Goal: Task Accomplishment & Management: Use online tool/utility

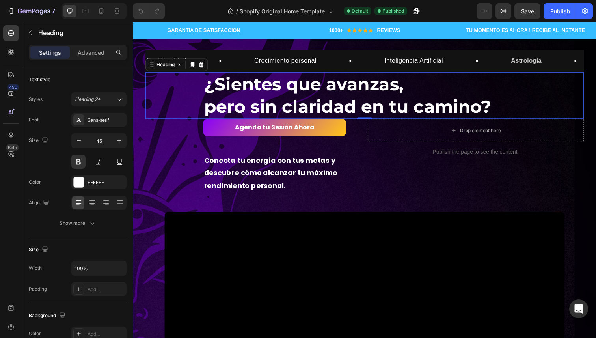
click at [271, 108] on h2 "¿Sientes que avanzas, pero sin claridad en tu camino?" at bounding box center [398, 97] width 388 height 48
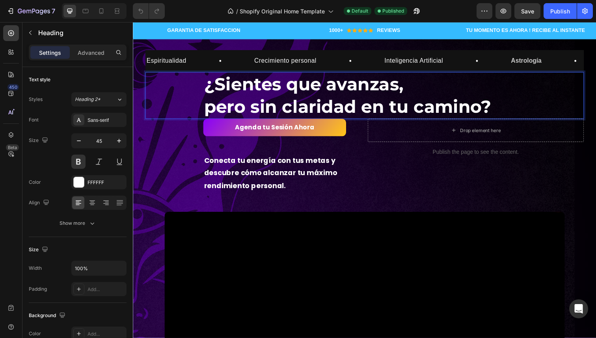
click at [271, 108] on h2 "¿Sientes que avanzas, pero sin claridad en tu camino?" at bounding box center [398, 97] width 388 height 48
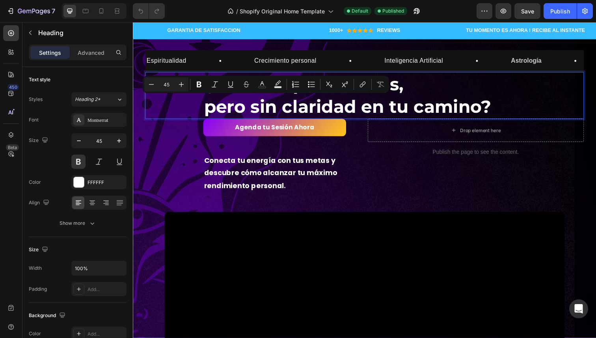
click at [271, 108] on p "¿Sientes que avanzas, pero sin claridad en tu camino?" at bounding box center [398, 97] width 387 height 46
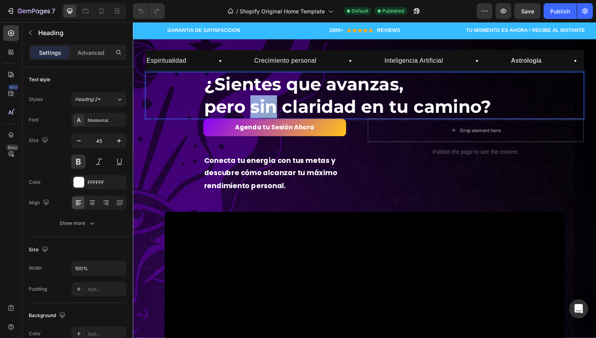
click at [271, 108] on p "¿Sientes que avanzas, pero sin claridad en tu camino?" at bounding box center [398, 97] width 387 height 46
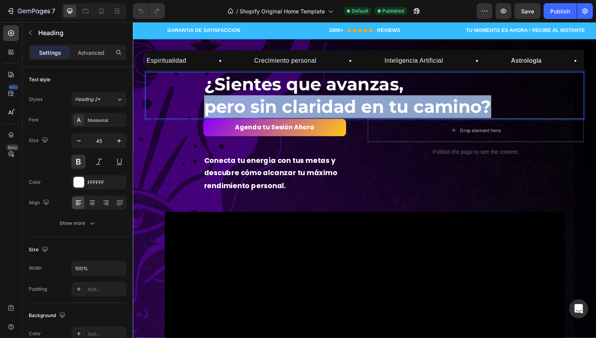
click at [271, 108] on p "¿Sientes que avanzas, pero sin claridad en tu camino?" at bounding box center [398, 97] width 387 height 46
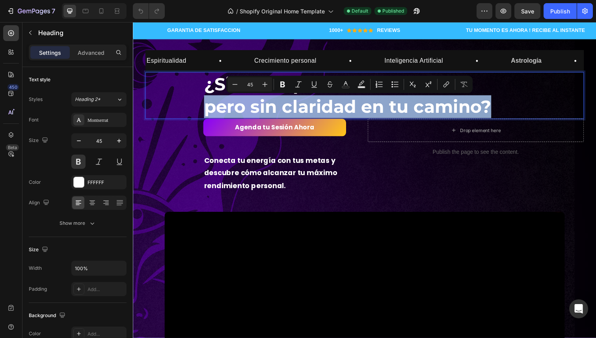
click at [382, 108] on p "¿Sientes que avanzas, pero sin claridad en tu camino?" at bounding box center [398, 97] width 387 height 46
click at [520, 102] on p "¿Sientes que avanzas, pero sin claridad en tu camino?" at bounding box center [398, 97] width 387 height 46
click at [504, 108] on p "¿Sientes que avanzas, pero sin claridad en tu camino?" at bounding box center [398, 97] width 387 height 46
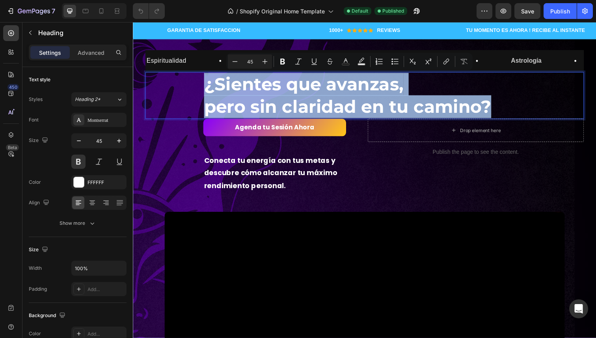
drag, startPoint x: 503, startPoint y: 108, endPoint x: 197, endPoint y: 78, distance: 307.2
click at [197, 78] on div "¿Sientes que avanzas, pero sin claridad en tu camino? Heading 0" at bounding box center [369, 97] width 448 height 48
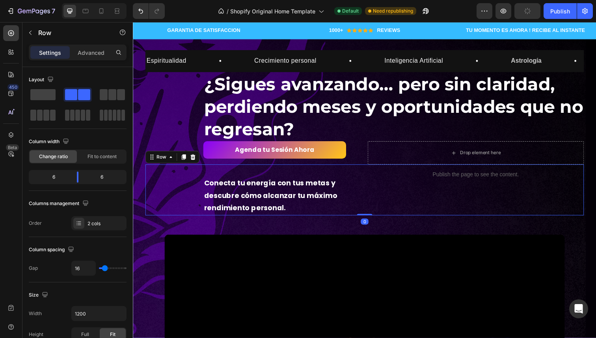
click at [388, 199] on div "Publish the page to see the content. Custom Code" at bounding box center [482, 193] width 221 height 52
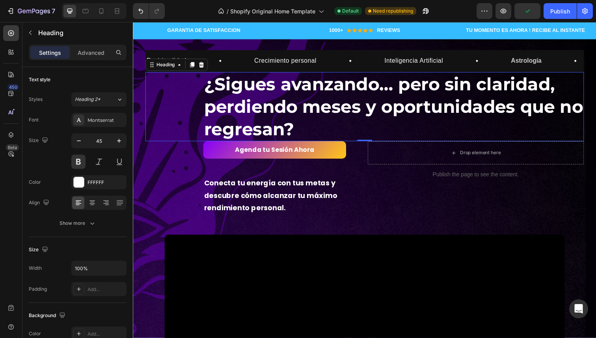
click at [425, 106] on p "¿Sigues avanzando… pero sin claridad, perdiendo meses y oportunidades que no re…" at bounding box center [398, 108] width 387 height 69
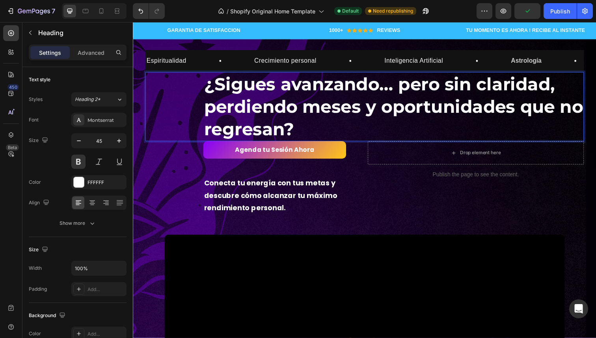
click at [407, 89] on p "¿Sigues avanzando… pero sin claridad, perdiendo meses y oportunidades que no re…" at bounding box center [398, 108] width 387 height 69
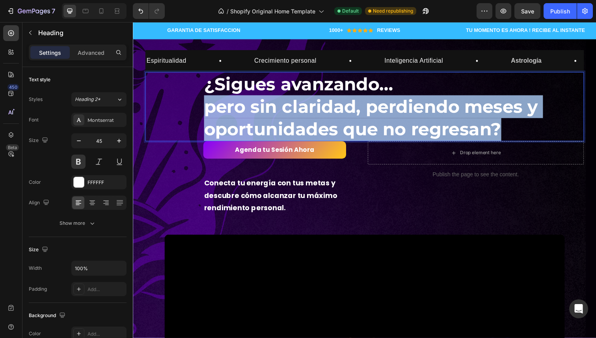
click at [512, 130] on p "¿Sigues avanzando… pero sin claridad, perdiendo meses y oportunidades que no re…" at bounding box center [398, 108] width 387 height 69
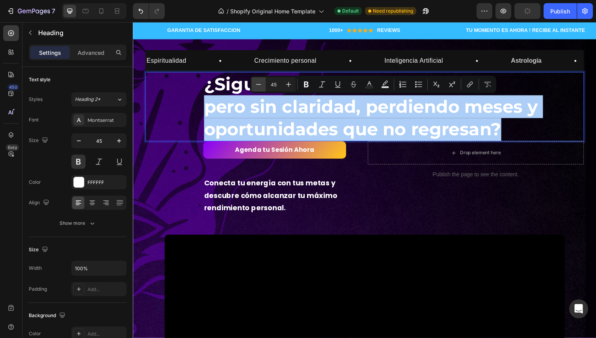
click at [256, 83] on icon "Editor contextual toolbar" at bounding box center [259, 84] width 8 height 8
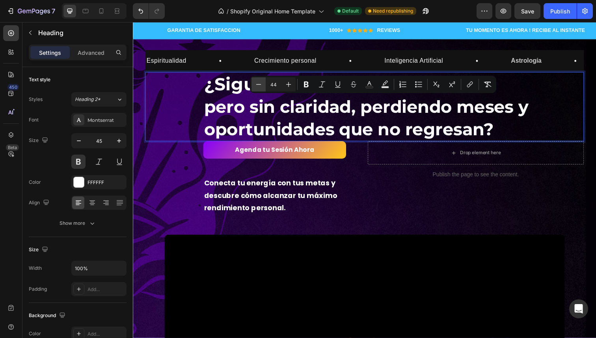
click at [256, 83] on icon "Editor contextual toolbar" at bounding box center [259, 84] width 8 height 8
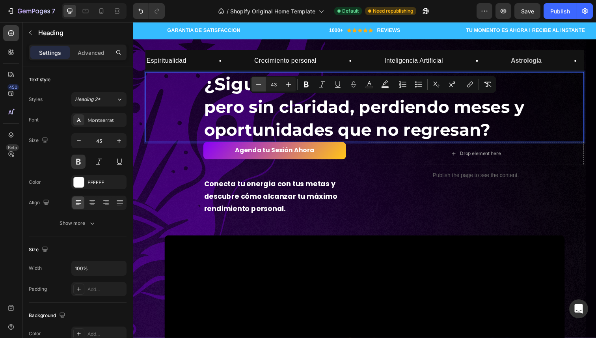
click at [256, 83] on icon "Editor contextual toolbar" at bounding box center [259, 84] width 8 height 8
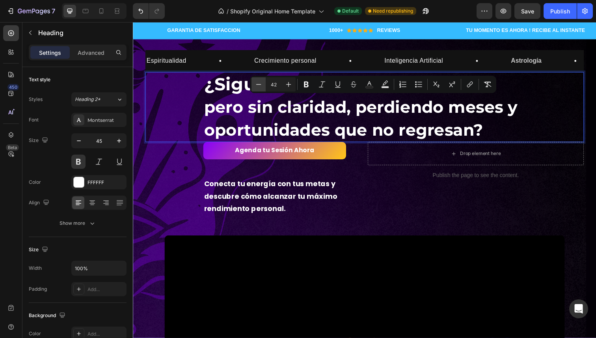
click at [256, 83] on icon "Editor contextual toolbar" at bounding box center [259, 84] width 8 height 8
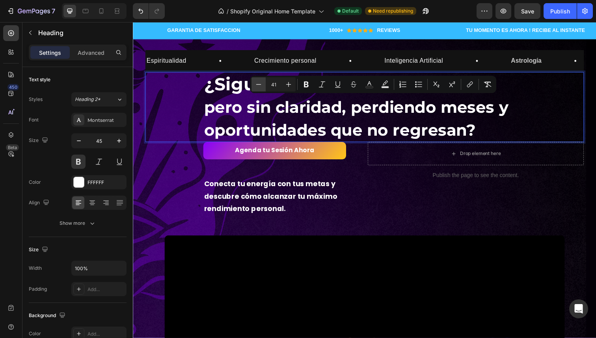
click at [256, 83] on icon "Editor contextual toolbar" at bounding box center [259, 84] width 8 height 8
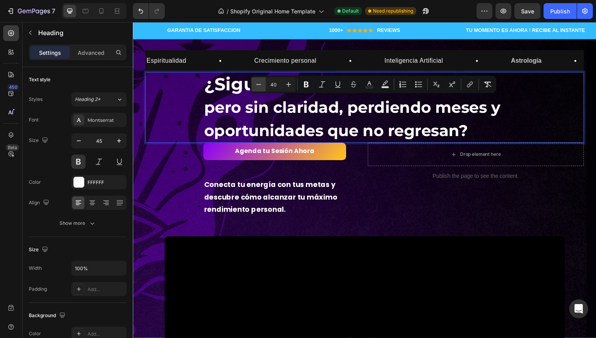
click at [256, 83] on icon "Editor contextual toolbar" at bounding box center [259, 84] width 8 height 8
type input "39"
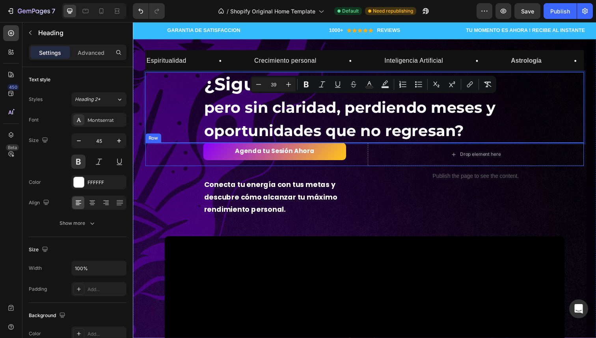
click at [301, 199] on p "Conecta tu energía con tus metas y descubre cómo alcanzar tu máximo rendimiento…" at bounding box center [285, 201] width 160 height 38
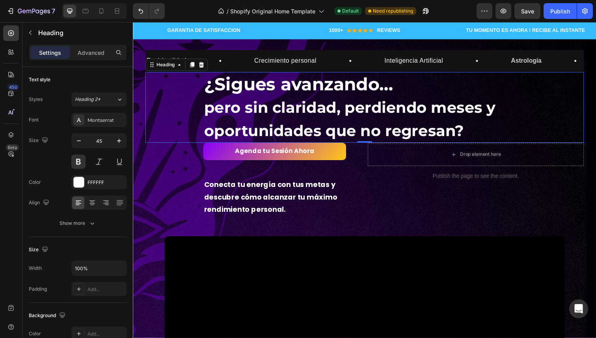
click at [348, 126] on span "pero sin claridad, perdiendo meses y oportunidades que no regresan?" at bounding box center [353, 121] width 297 height 43
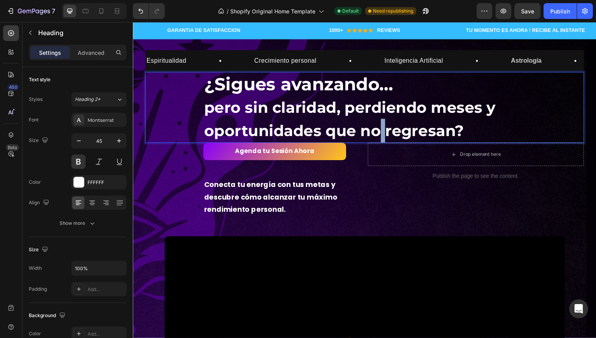
click at [381, 136] on span "pero sin claridad, perdiendo meses y oportunidades que no regresan?" at bounding box center [353, 121] width 297 height 43
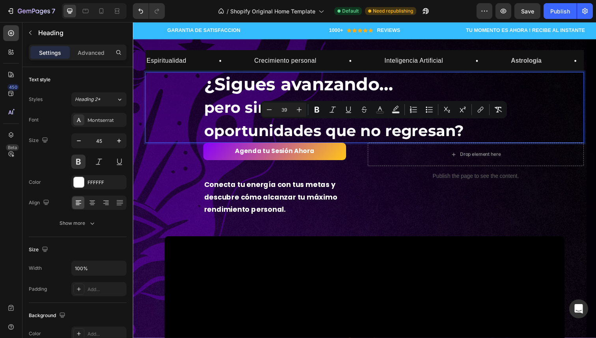
click at [411, 137] on span "pero sin claridad, perdiendo meses y oportunidades que no regresan?" at bounding box center [353, 121] width 297 height 43
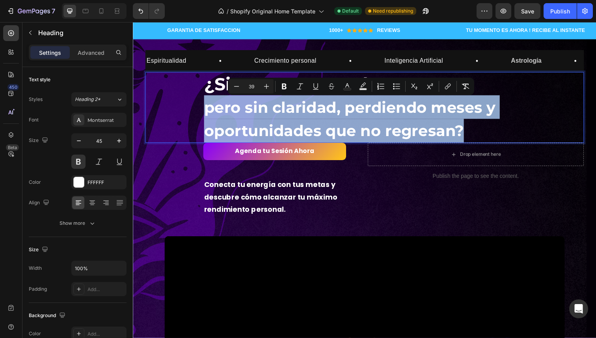
drag, startPoint x: 470, startPoint y: 135, endPoint x: 199, endPoint y: 100, distance: 273.2
click at [199, 100] on div "¿Sigues avanzando… pero sin claridad, perdiendo meses y oportunidades que no re…" at bounding box center [369, 109] width 448 height 72
click at [199, 159] on div "Agenda tu Sesión Ahora Button" at bounding box center [255, 154] width 221 height 18
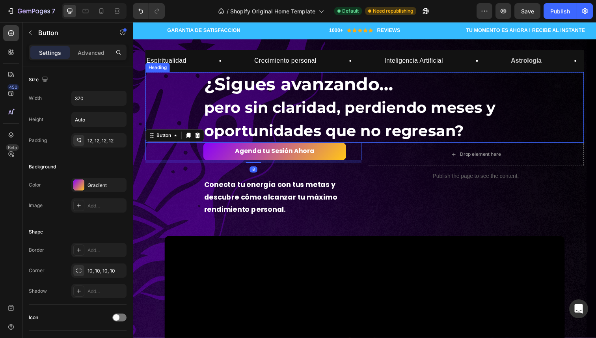
click at [240, 97] on p "¿Sigues avanzando… pero sin claridad, perdiendo meses y oportunidades que no re…" at bounding box center [398, 109] width 387 height 71
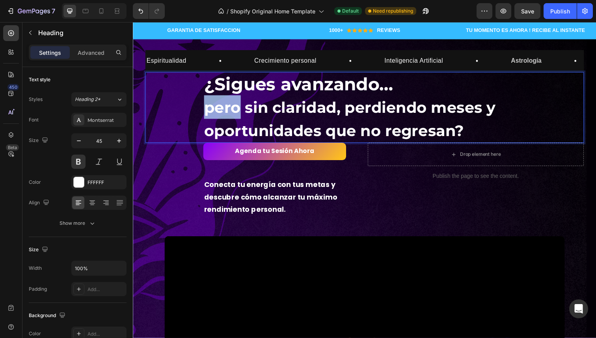
click at [232, 108] on span "pero sin claridad, perdiendo meses y oportunidades que no regresan?" at bounding box center [353, 121] width 297 height 43
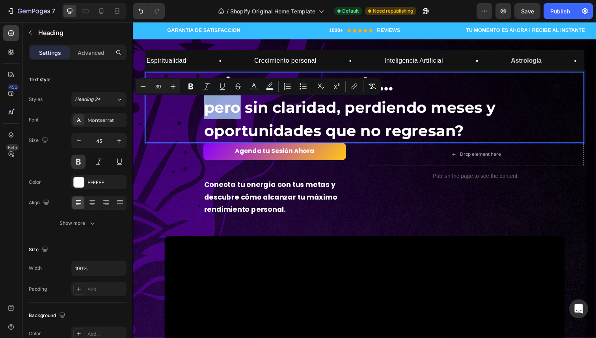
click at [171, 140] on div "¿Sigues avanzando… pero sin claridad, perdiendo meses y oportunidades que no re…" at bounding box center [369, 109] width 448 height 72
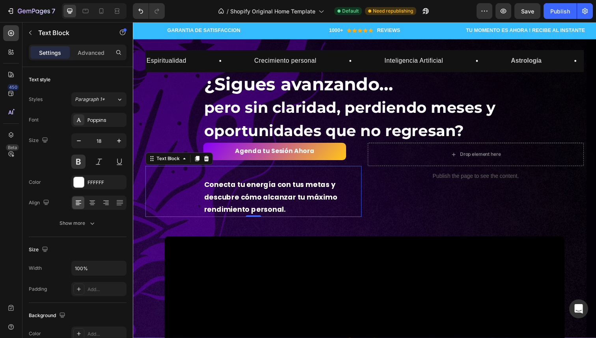
click at [171, 181] on div "Conecta tu energía con tus metas y descubre cómo alcanzar tu máximo rendimiento…" at bounding box center [255, 195] width 221 height 52
click at [227, 232] on div "Espiritualidad Text Block Row Crecimiento personal Text Block Row Inteligencia …" at bounding box center [369, 260] width 448 height 419
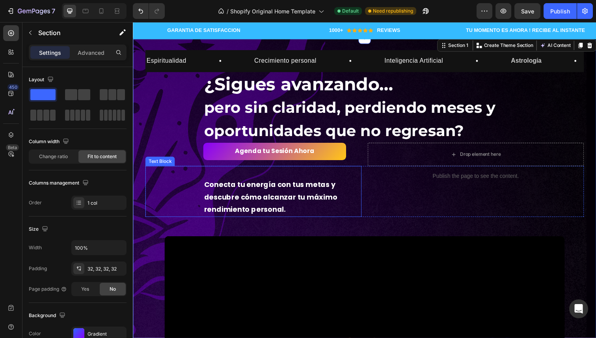
click at [289, 205] on p "Conecta tu energía con tus metas y descubre cómo alcanzar tu máximo rendimiento…" at bounding box center [285, 201] width 160 height 38
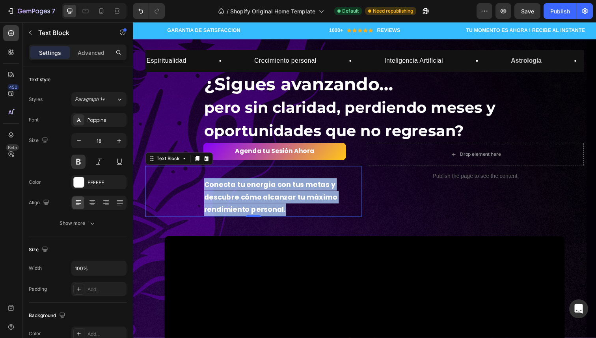
click at [289, 205] on p "Conecta tu energía con tus metas y descubre cómo alcanzar tu máximo rendimiento…" at bounding box center [285, 201] width 160 height 38
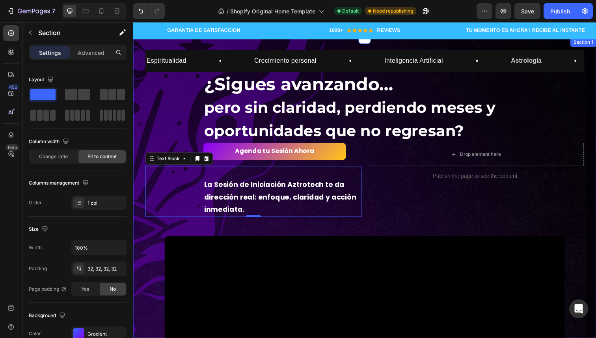
click at [271, 235] on div "Espiritualidad Text Block Row Crecimiento personal Text Block Row Inteligencia …" at bounding box center [369, 260] width 448 height 419
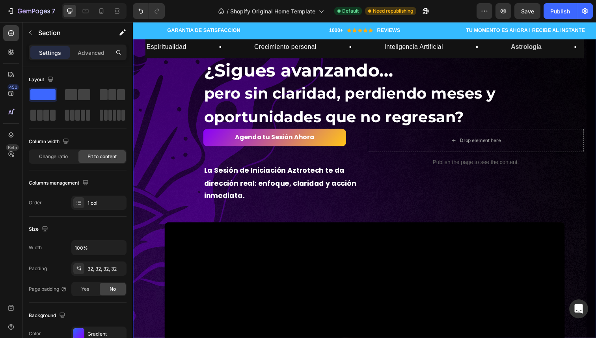
scroll to position [19, 0]
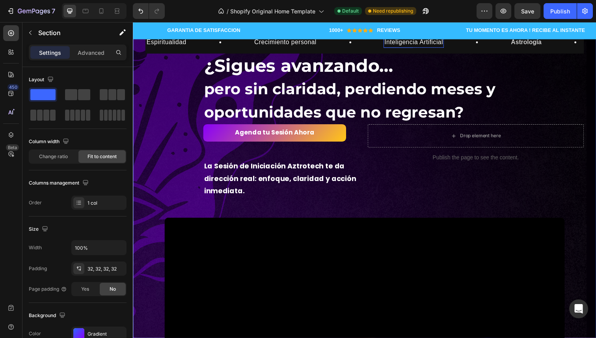
click at [395, 46] on p "Inteligencia Artificial" at bounding box center [419, 42] width 60 height 9
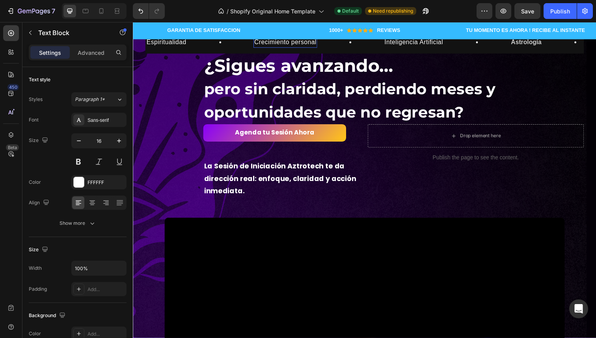
click at [302, 45] on p "Crecimiento personal" at bounding box center [287, 42] width 63 height 9
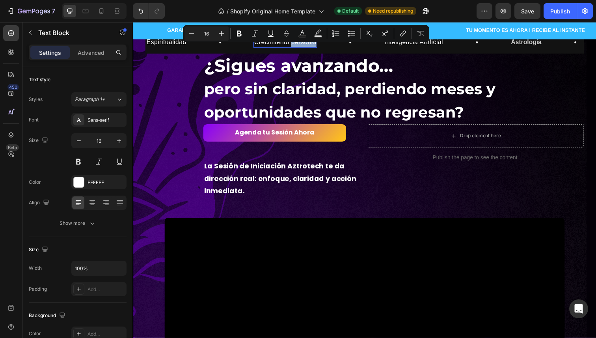
click at [302, 45] on p "Crecimiento personal" at bounding box center [287, 42] width 63 height 9
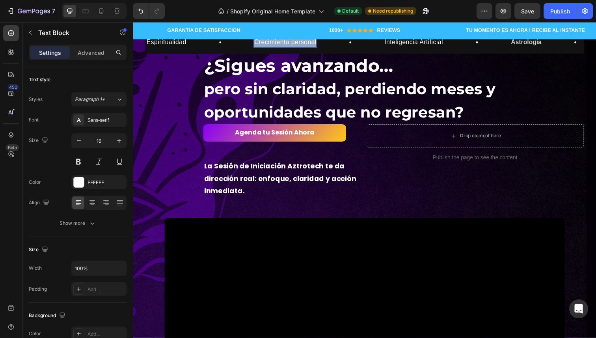
click at [302, 45] on p "Crecimiento personal" at bounding box center [287, 42] width 63 height 9
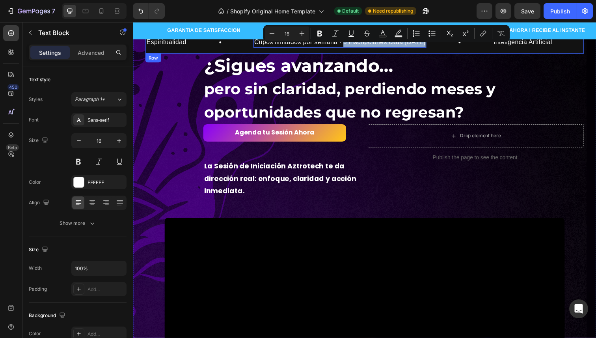
drag, startPoint x: 347, startPoint y: 44, endPoint x: 418, endPoint y: 50, distance: 71.6
click at [418, 50] on div "Espiritualidad Text Block Row Cupos limitados por semana · 3 inscripciones cada…" at bounding box center [369, 43] width 448 height 22
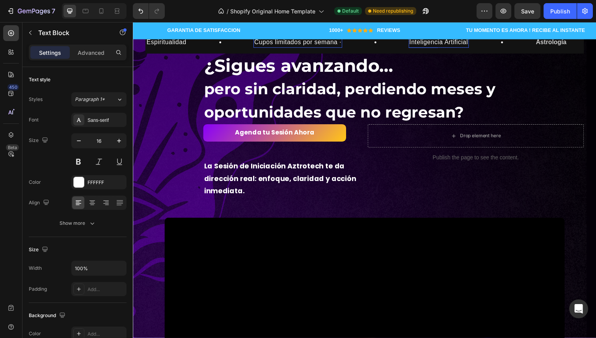
click at [442, 43] on p "Inteligencia Artificial" at bounding box center [445, 42] width 60 height 9
click at [178, 45] on p "Espiritualidad" at bounding box center [167, 42] width 41 height 9
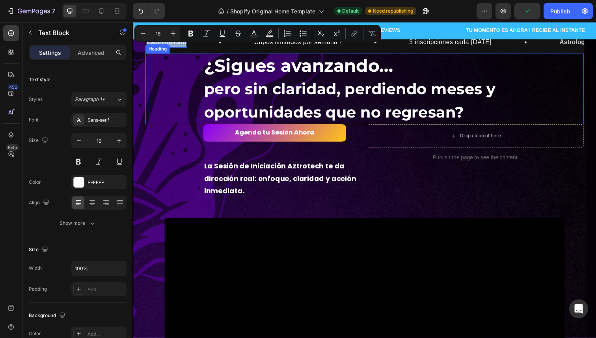
click at [197, 79] on div "¿Sigues avanzando… pero sin claridad, perdiendo meses y oportunidades que no re…" at bounding box center [369, 90] width 448 height 72
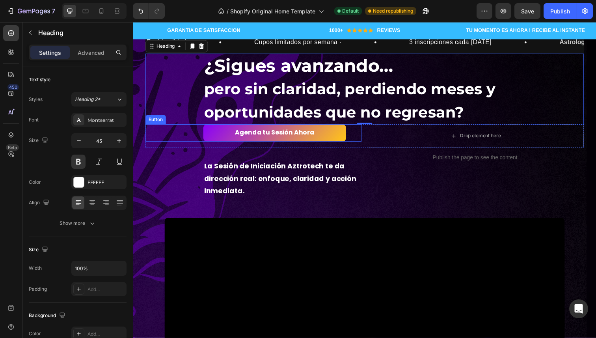
click at [190, 140] on div "Agenda tu Sesión Ahora Button" at bounding box center [255, 135] width 221 height 18
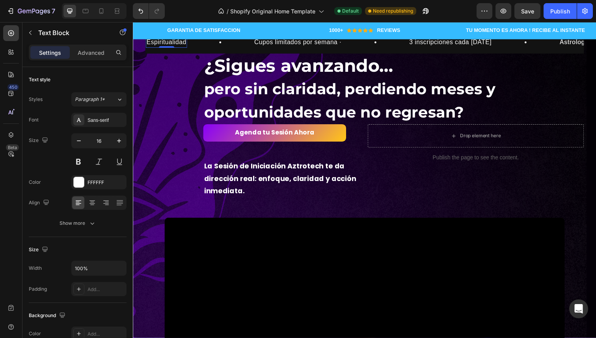
click at [188, 44] on div "Espiritualidad" at bounding box center [167, 42] width 42 height 11
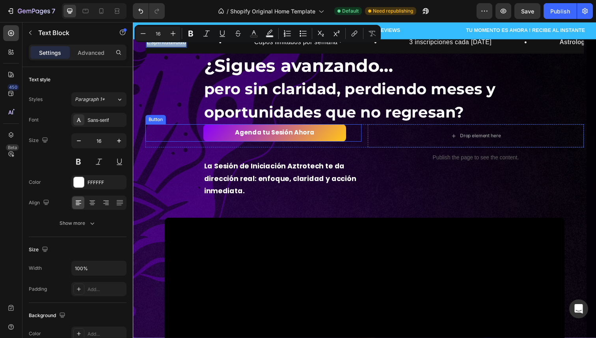
click at [176, 128] on div "Agenda tu Sesión Ahora Button" at bounding box center [255, 135] width 221 height 18
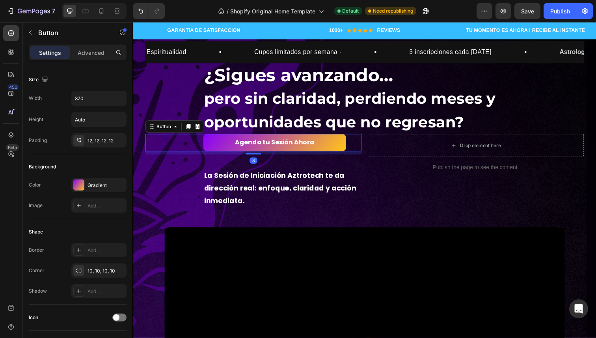
scroll to position [0, 0]
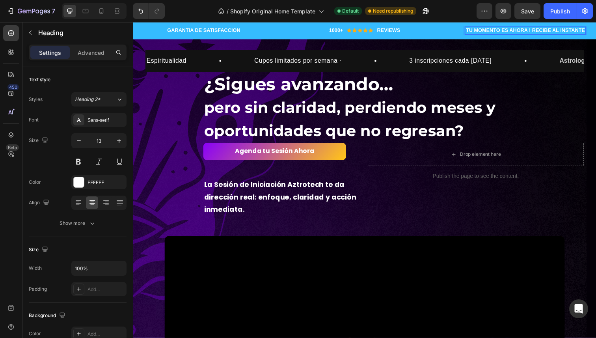
click at [490, 32] on h2 "TU MOMENTO ES AHORA ! RECIBE AL INSTANTE" at bounding box center [533, 31] width 123 height 8
click at [490, 32] on p "TU MOMENTO ES AHORA ! RECIBE AL INSTANTE" at bounding box center [532, 31] width 121 height 7
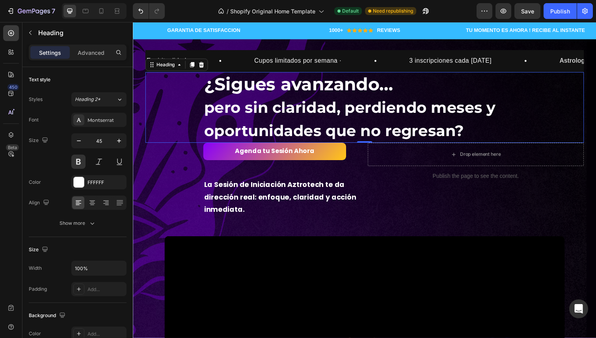
click at [446, 77] on p "¿Sigues avanzando… pero sin claridad, perdiendo meses y oportunidades que no re…" at bounding box center [398, 109] width 387 height 71
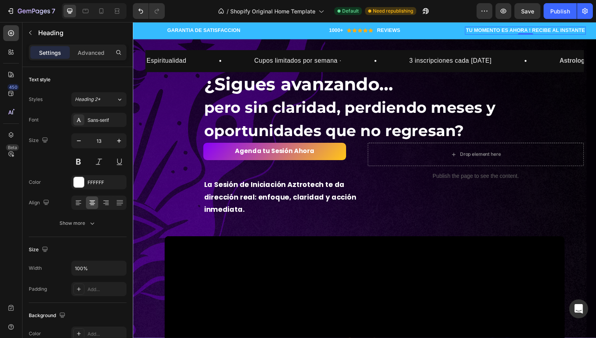
click at [533, 30] on p "TU MOMENTO ES AHORA ! RECIBE AL INSTANTE" at bounding box center [532, 31] width 121 height 7
click at [539, 30] on p "TU MOMENTO ES AHORA ! RECIBE AL INSTANTE" at bounding box center [532, 31] width 121 height 7
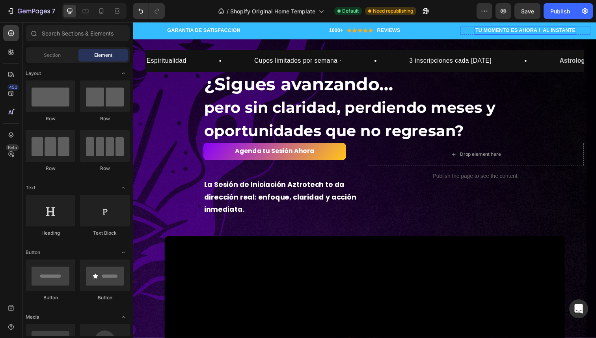
drag, startPoint x: 583, startPoint y: 30, endPoint x: 573, endPoint y: 30, distance: 9.8
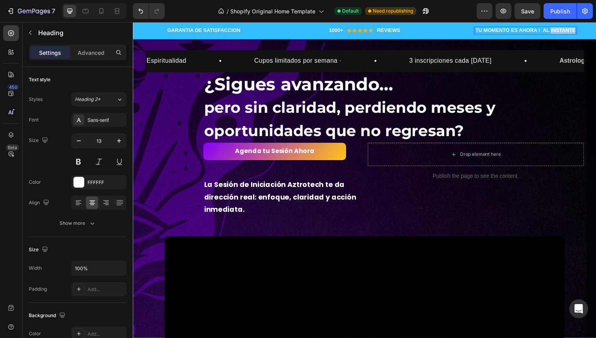
click at [573, 30] on p "TU MOMENTO ES AHORA ! AL INSTANTE" at bounding box center [533, 31] width 102 height 7
click at [503, 30] on p "TU MOMENTO ES AHORA!" at bounding box center [533, 31] width 65 height 7
click at [133, 22] on lt-span "¡ TU" at bounding box center [133, 22] width 0 height 0
click at [504, 32] on p "¡TU MOMENTO ES AHORA!" at bounding box center [533, 31] width 67 height 7
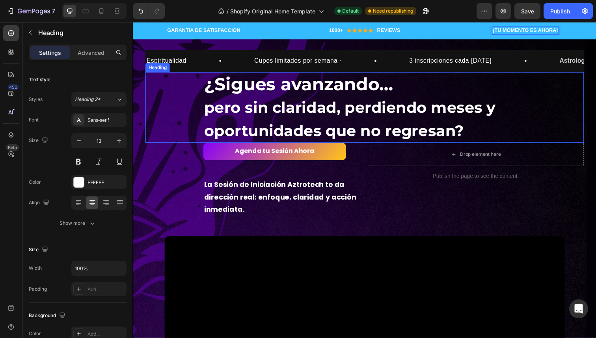
click at [498, 87] on p "¿Sigues avanzando… pero sin claridad, perdiendo meses y oportunidades que no re…" at bounding box center [398, 109] width 387 height 71
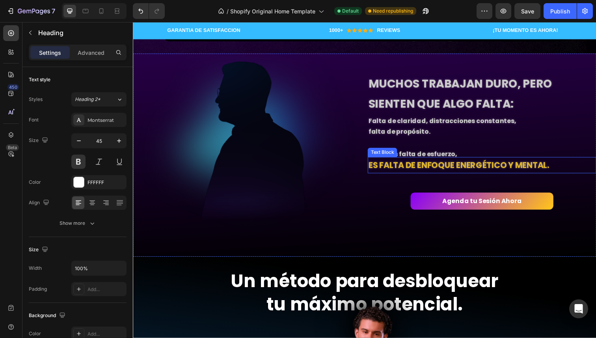
scroll to position [430, 0]
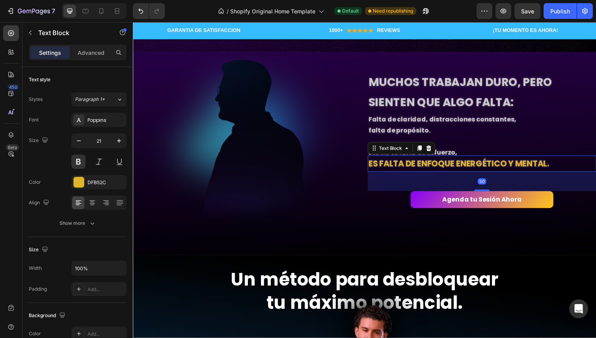
click at [433, 165] on p "es falta de enfoque energético y mental." at bounding box center [469, 166] width 192 height 15
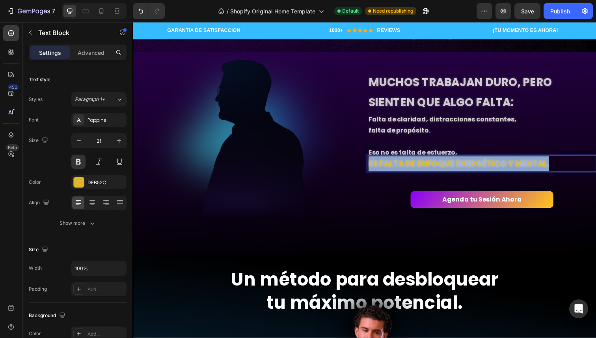
click at [433, 165] on p "es falta de enfoque energético y mental." at bounding box center [469, 166] width 192 height 15
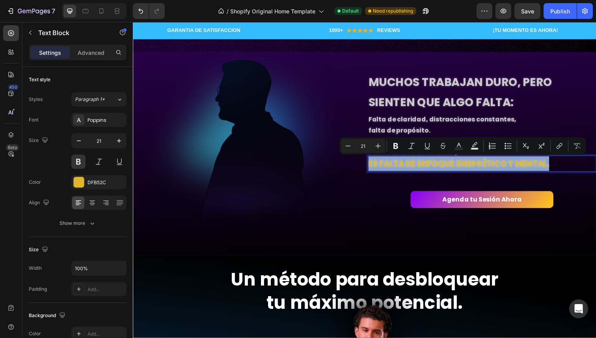
click at [433, 165] on p "es falta de enfoque energético y mental." at bounding box center [469, 166] width 192 height 15
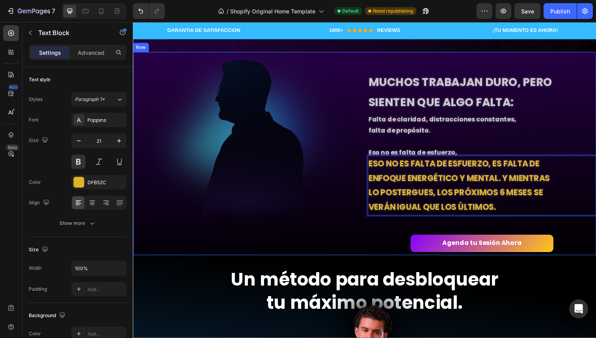
click at [463, 231] on div "Muchos trabajan duro, pero sienten que algo falta: Text Block Falta de claridad…" at bounding box center [488, 156] width 233 height 207
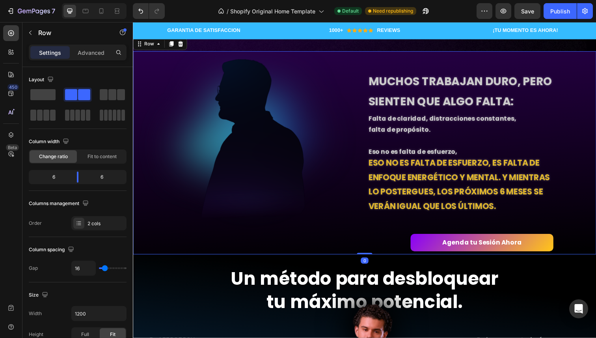
scroll to position [435, 0]
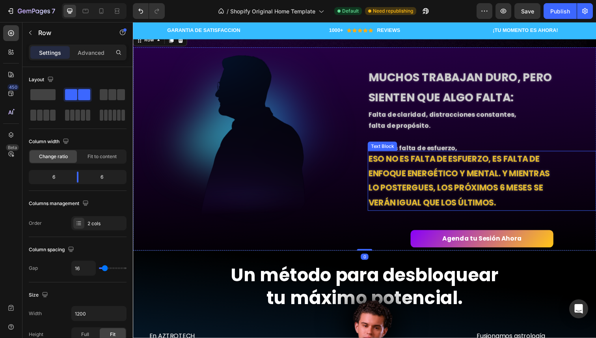
click at [523, 179] on p "Eso no es falta de esfuerzo, es falta de enfoque energético y mental. Y mientra…" at bounding box center [469, 183] width 192 height 59
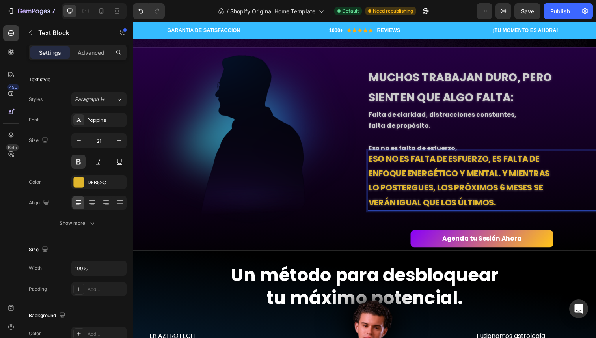
click at [513, 176] on p "Eso no es falta de esfuerzo, es falta de enfoque energético y mental. Y mientra…" at bounding box center [469, 183] width 192 height 59
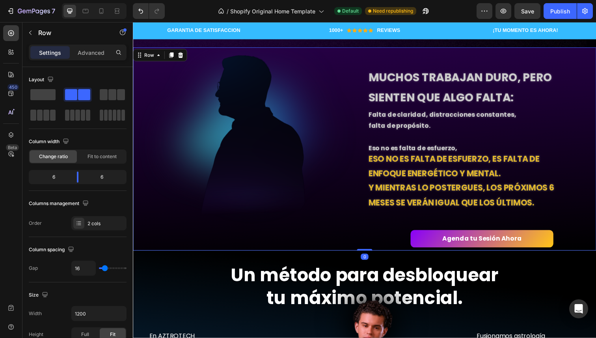
click at [404, 233] on div "Muchos trabajan duro, pero sienten que algo falta: Text Block Falta de claridad…" at bounding box center [488, 151] width 233 height 207
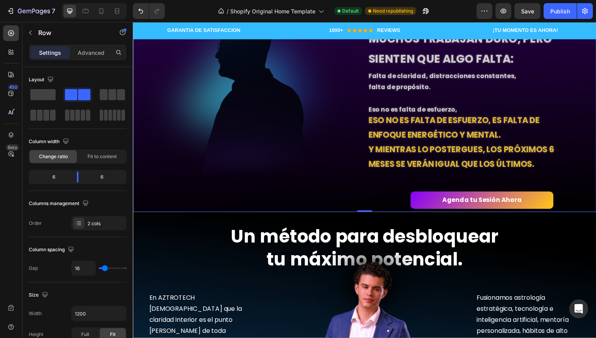
scroll to position [474, 0]
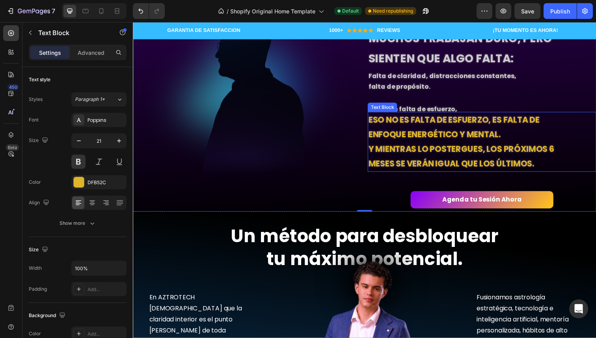
click at [375, 154] on p "Y mientras lo postergues, los próximos 6 meses se verán igual que los últimos." at bounding box center [469, 159] width 192 height 30
click at [375, 153] on p "Y mientras lo postergues, los próximos 6 meses se verán igual que los últimos." at bounding box center [469, 159] width 192 height 30
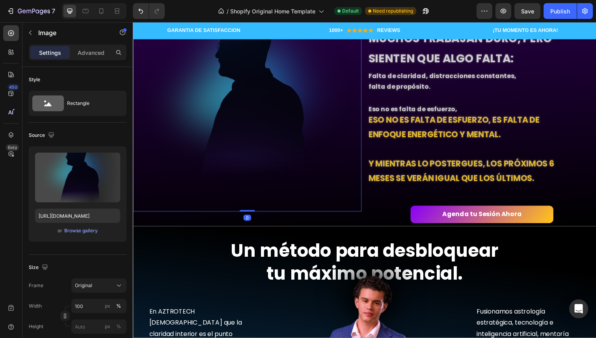
click at [362, 197] on img at bounding box center [249, 111] width 233 height 207
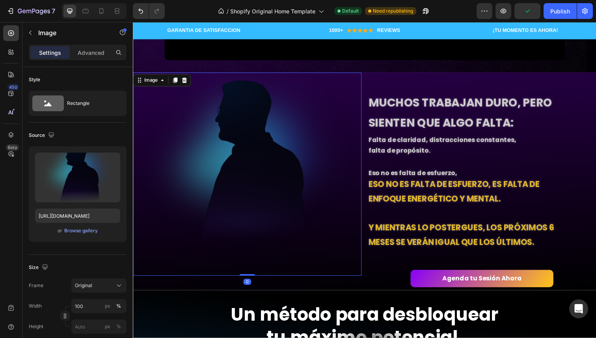
scroll to position [408, 0]
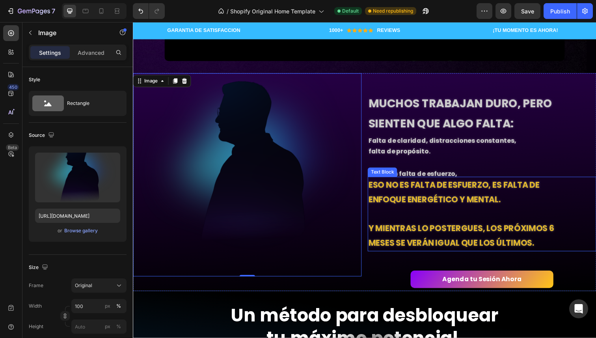
click at [435, 194] on p "Eso no es falta de esfuerzo, es falta de enfoque energético y mental." at bounding box center [469, 196] width 192 height 30
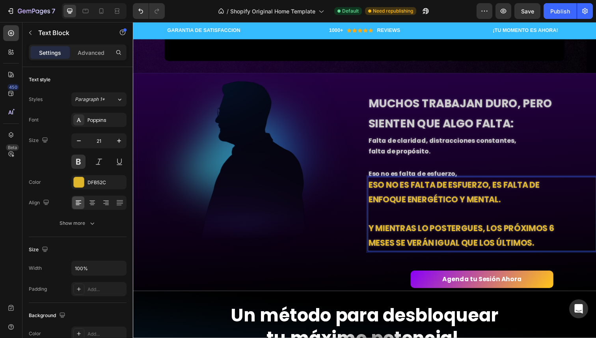
click at [504, 189] on p "Eso no es falta de esfuerzo, es falta de enfoque energético y mental." at bounding box center [469, 196] width 192 height 30
drag, startPoint x: 501, startPoint y: 188, endPoint x: 384, endPoint y: 184, distance: 117.1
click at [384, 184] on p "Eso no es falta de esfuerzo, es falta de enfoque energético y mental." at bounding box center [469, 196] width 192 height 30
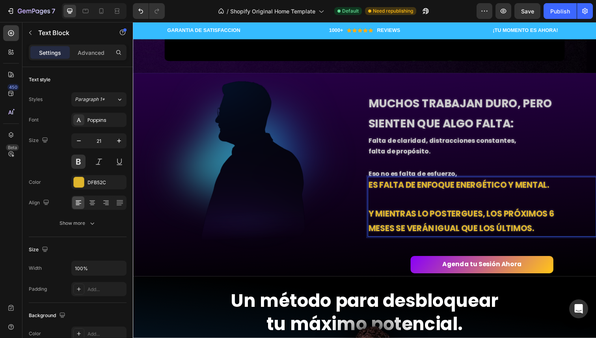
click at [387, 208] on p "Rich Text Editor. Editing area: main" at bounding box center [469, 203] width 192 height 15
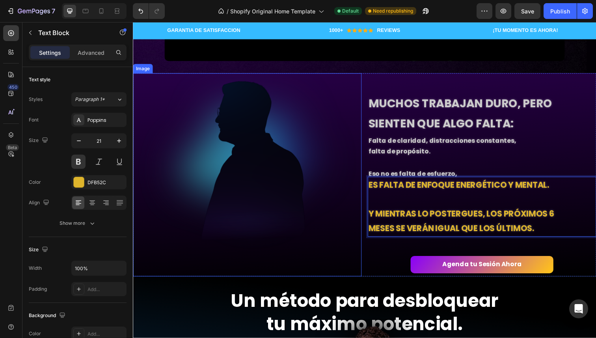
click at [363, 257] on img at bounding box center [249, 177] width 233 height 207
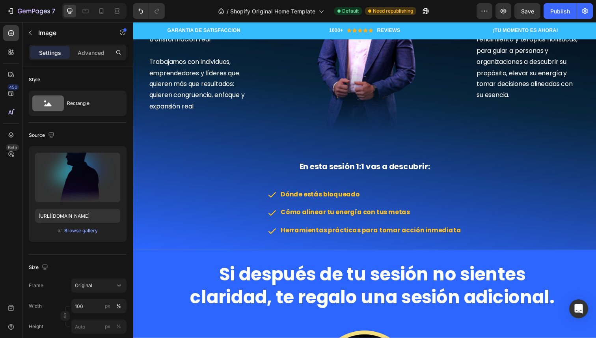
scroll to position [788, 0]
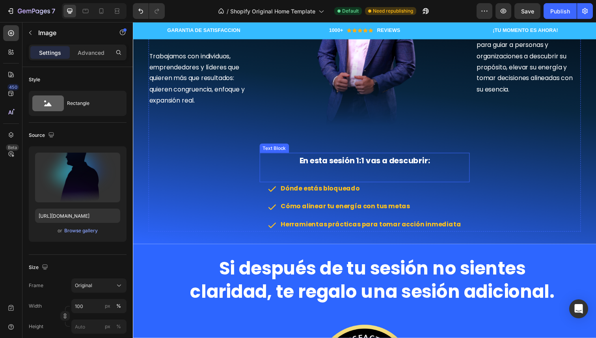
click at [381, 159] on span "En esta sesión 1:1 vas a descubrir:" at bounding box center [369, 163] width 133 height 11
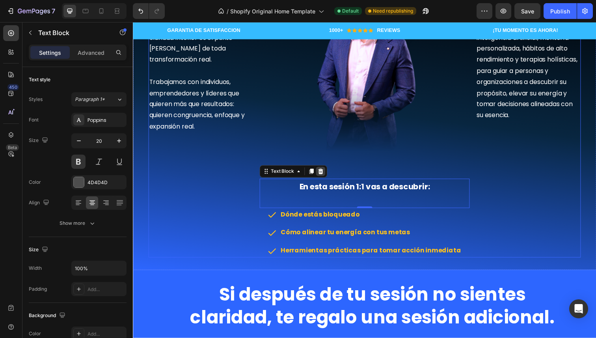
scroll to position [765, 0]
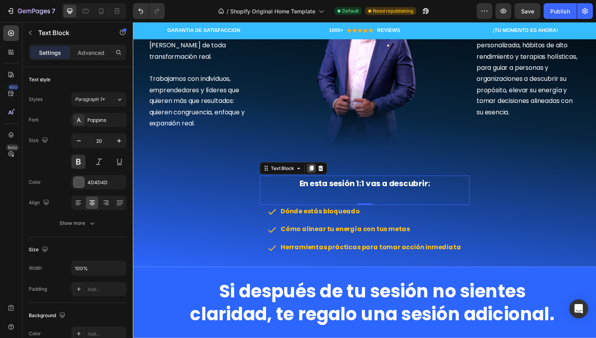
click at [313, 173] on icon at bounding box center [315, 171] width 6 height 6
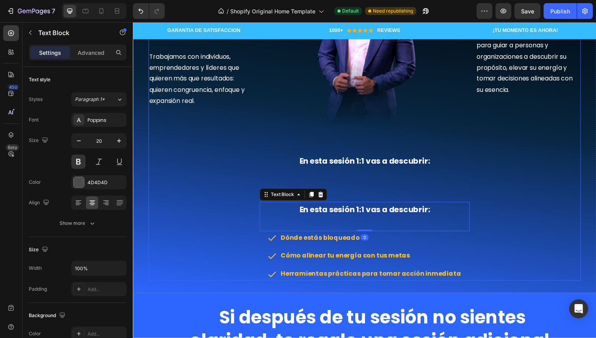
scroll to position [789, 0]
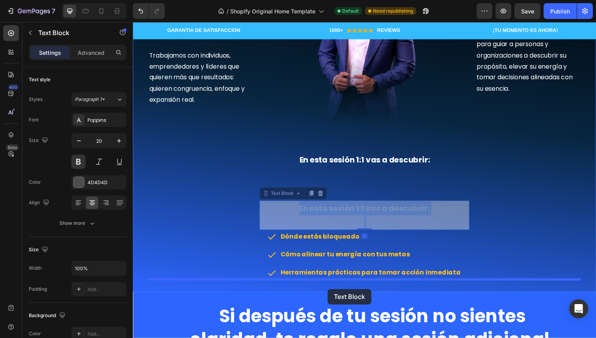
drag, startPoint x: 338, startPoint y: 210, endPoint x: 331, endPoint y: 294, distance: 85.0
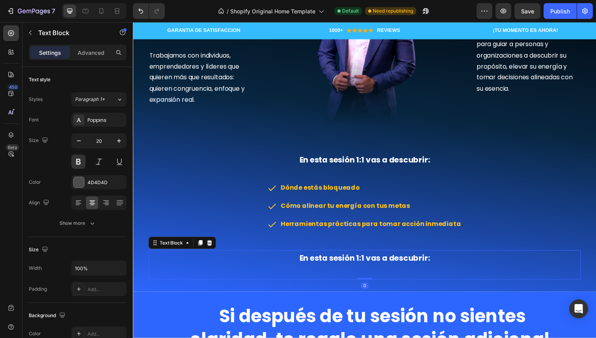
click at [338, 262] on span "En esta sesión 1:1 vas a descubrir:" at bounding box center [369, 262] width 133 height 11
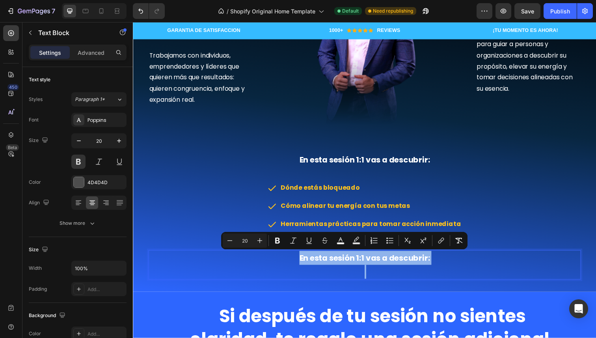
click at [338, 262] on span "En esta sesión 1:1 vas a descubrir:" at bounding box center [369, 262] width 133 height 11
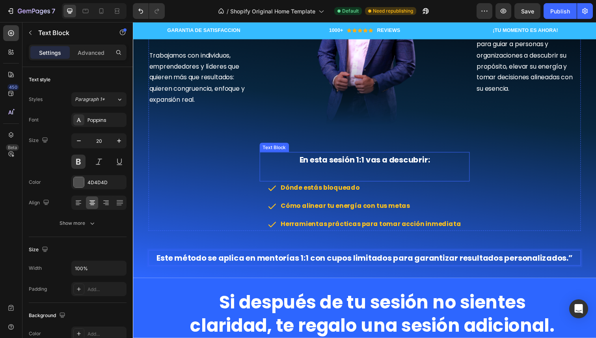
click at [466, 165] on p "En esta sesión 1:1 vas a descubrir:" at bounding box center [369, 163] width 213 height 14
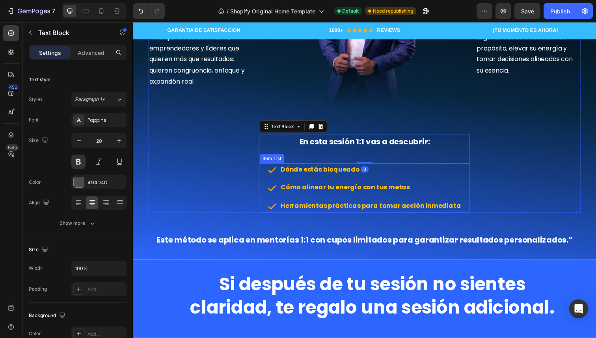
scroll to position [824, 0]
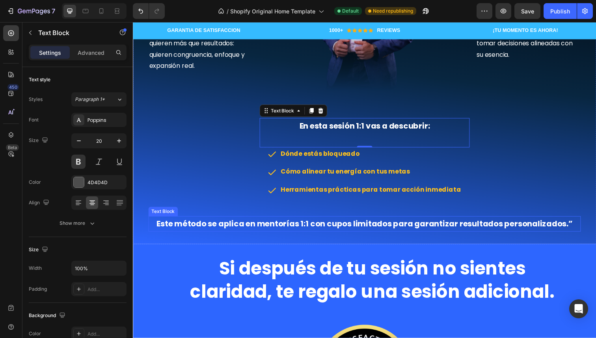
click at [432, 227] on span "Este método se aplica en mentorías 1:1 con cupos limitados para garantizar resu…" at bounding box center [369, 228] width 425 height 11
click at [133, 22] on lt-div at bounding box center [133, 22] width 0 height 0
click at [578, 226] on span "Este método se aplica en mentorías 1:1 con cupos limitados para garantizar resu…" at bounding box center [369, 228] width 425 height 11
click at [567, 227] on span "Este método se aplica en mentorías 1:1 con cupos limitados para garantizar resu…" at bounding box center [369, 228] width 425 height 11
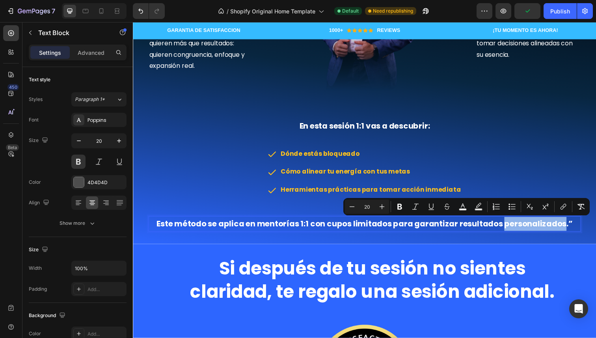
click at [567, 227] on span "Este método se aplica en mentorías 1:1 con cupos limitados para garantizar resu…" at bounding box center [369, 228] width 425 height 11
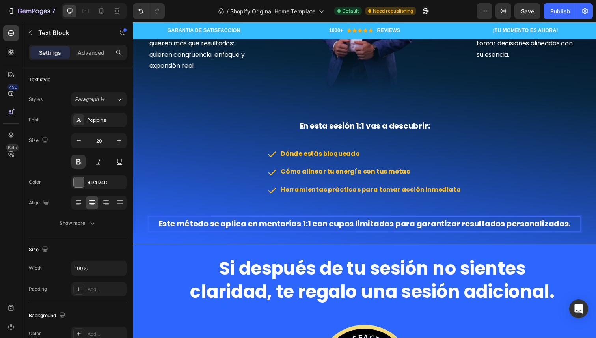
click at [404, 225] on span "Este método se aplica en mentorías 1:1 con cupos limitados para garantizar resu…" at bounding box center [369, 228] width 420 height 11
click at [400, 228] on span "Este método se aplica en mentorías 1:1 con cupos limitados para garantizar resu…" at bounding box center [369, 228] width 420 height 11
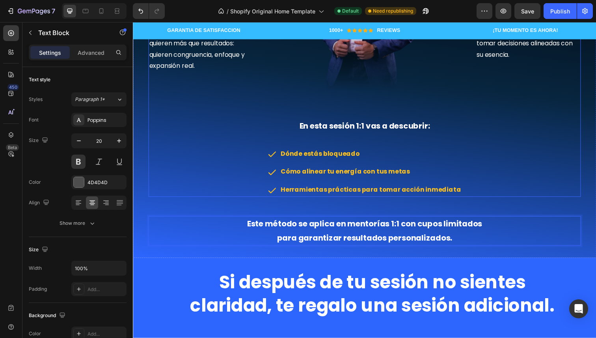
click at [519, 178] on div "Fusionamos astrología estratégica, tecnología e inteligencia artificial, mentor…" at bounding box center [536, 64] width 107 height 273
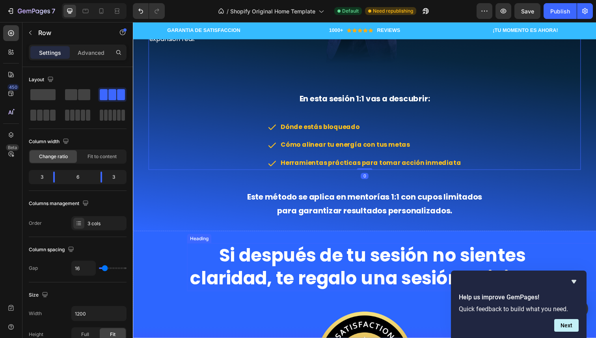
click at [484, 260] on h2 "Si después de tu sesión no sientes claridad, te regalo una sesión adicional." at bounding box center [377, 272] width 378 height 49
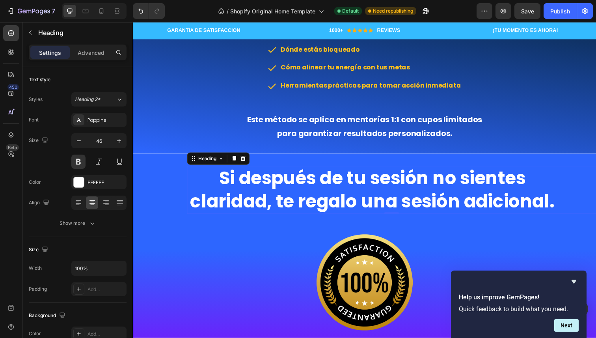
scroll to position [944, 0]
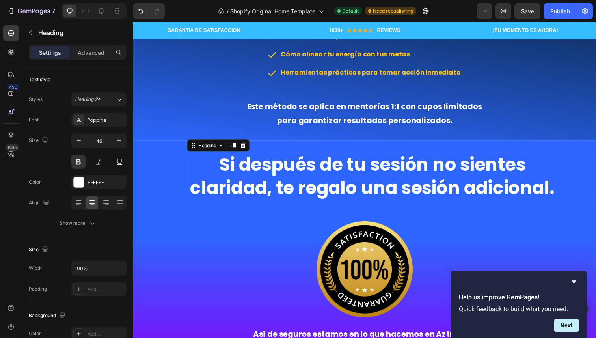
click at [328, 190] on h2 "Si después de tu sesión no sientes claridad, te regalo una sesión adicional." at bounding box center [377, 180] width 378 height 49
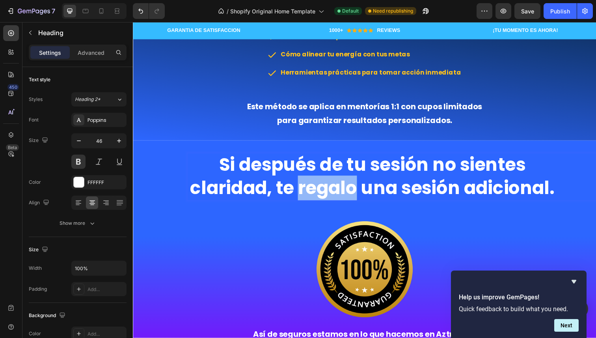
click at [328, 190] on p "Si después de tu sesión no sientes claridad, te regalo una sesión adicional." at bounding box center [377, 179] width 377 height 47
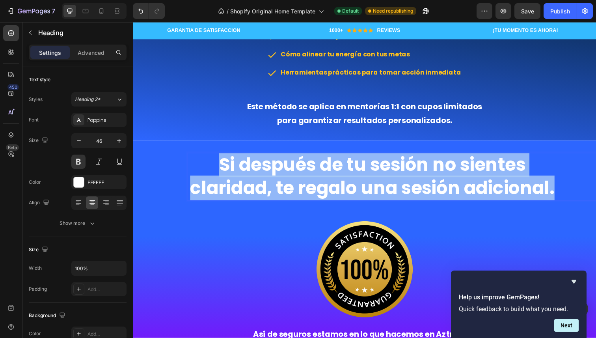
click at [328, 190] on p "Si después de tu sesión no sientes claridad, te regalo una sesión adicional." at bounding box center [377, 179] width 377 height 47
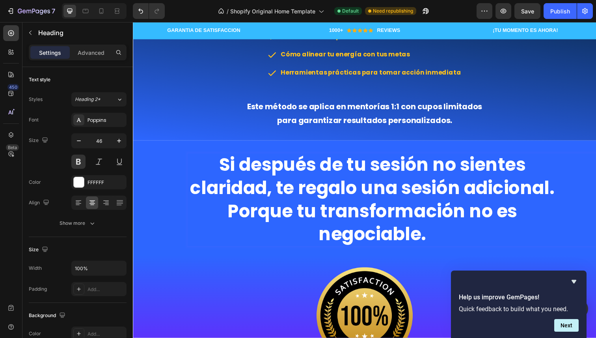
scroll to position [0, 0]
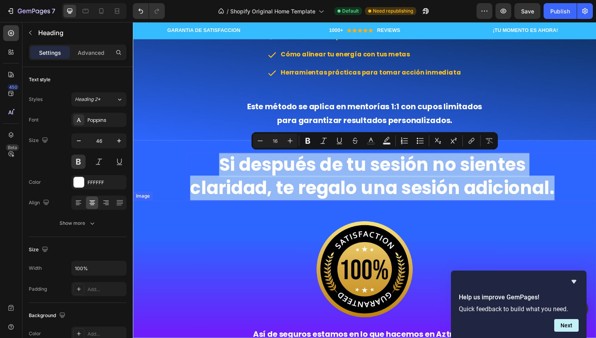
click at [320, 208] on img at bounding box center [369, 274] width 158 height 140
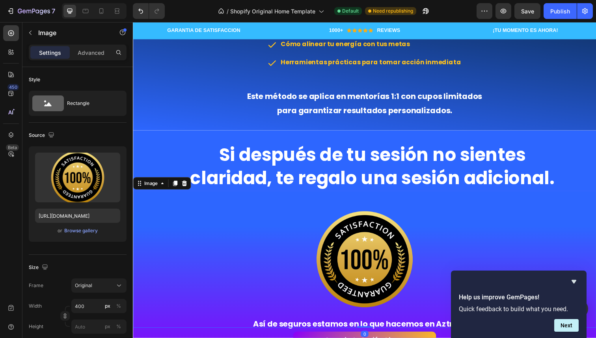
scroll to position [952, 0]
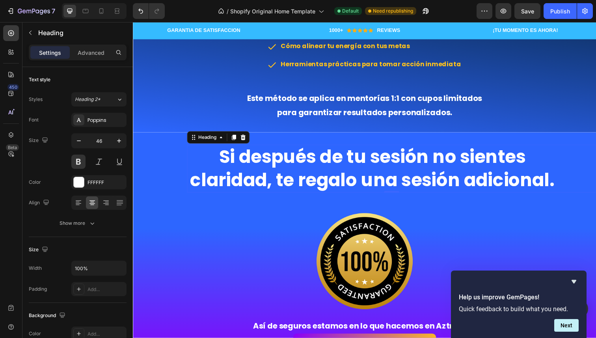
click at [325, 188] on p "Si después de tu sesión no sientes claridad, te regalo una sesión adicional." at bounding box center [377, 171] width 377 height 47
click at [346, 121] on div "Este método se aplica en mentorías 1:1 con cupos limitados para garantizar resu…" at bounding box center [369, 107] width 441 height 30
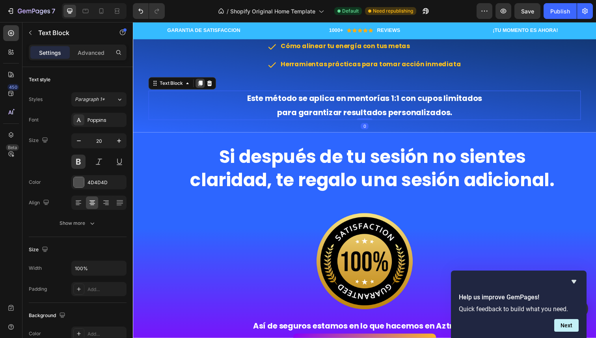
click at [201, 83] on icon at bounding box center [201, 85] width 4 height 6
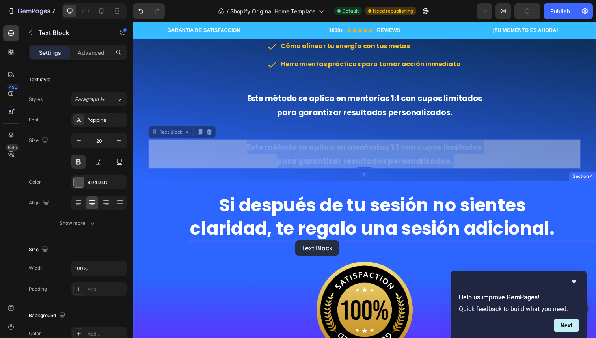
drag, startPoint x: 318, startPoint y: 162, endPoint x: 299, endPoint y: 245, distance: 84.9
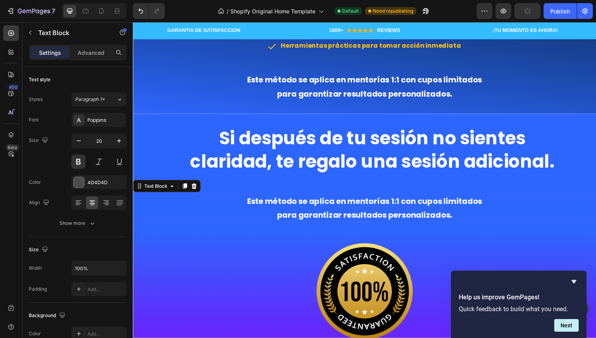
scroll to position [975, 0]
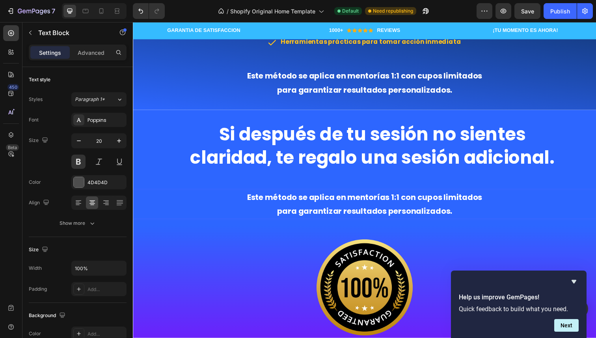
click at [314, 203] on span "Este método se aplica en mentorías 1:1 con cupos limitados" at bounding box center [369, 200] width 240 height 11
click at [314, 206] on span "Este método se aplica en mentorías 1:1 con cupos limitados" at bounding box center [369, 200] width 240 height 11
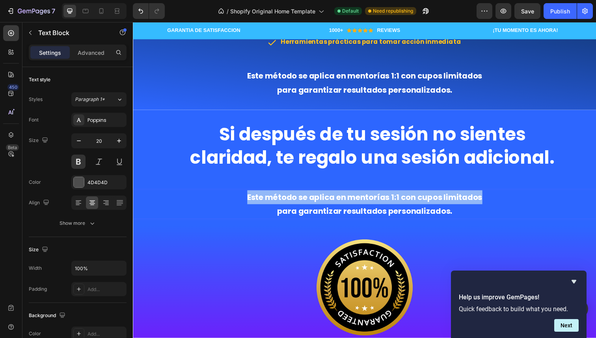
click at [314, 206] on span "Este método se aplica en mentorías 1:1 con cupos limitados" at bounding box center [369, 200] width 240 height 11
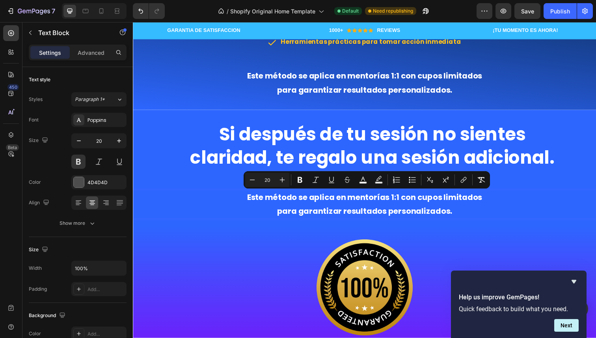
click at [403, 217] on span "para garantizar resultados personalizados." at bounding box center [369, 215] width 179 height 11
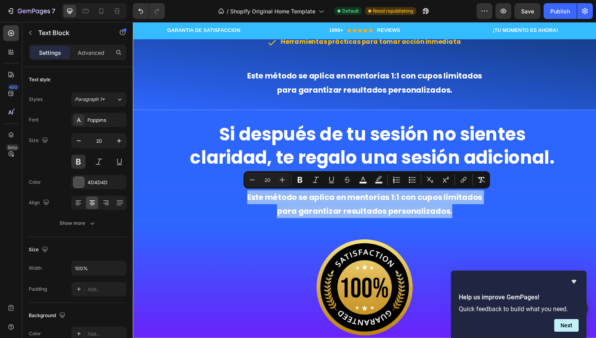
drag, startPoint x: 459, startPoint y: 219, endPoint x: 244, endPoint y: 201, distance: 215.9
click at [244, 201] on div "Este método se aplica en mentorías 1:1 con cupos limitados para garantizar resu…" at bounding box center [369, 208] width 473 height 30
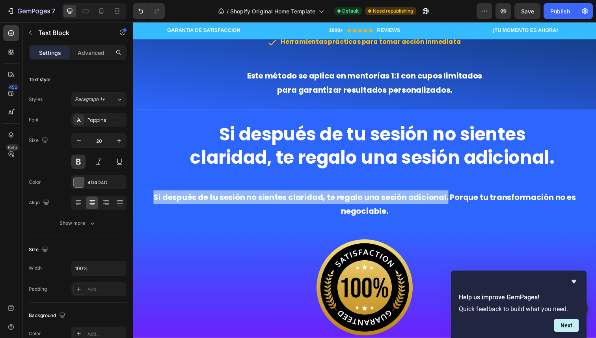
drag, startPoint x: 455, startPoint y: 201, endPoint x: 115, endPoint y: 200, distance: 339.6
click at [133, 200] on html "Un método para desbloquear tu máximo potencial. Heading En AZTROTECH [DEMOGRAPH…" at bounding box center [369, 342] width 473 height 2591
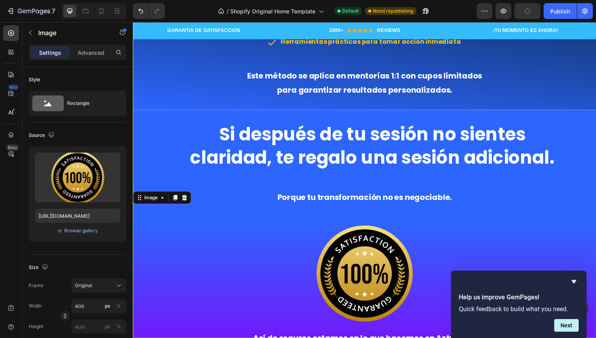
click at [257, 232] on div at bounding box center [369, 279] width 473 height 140
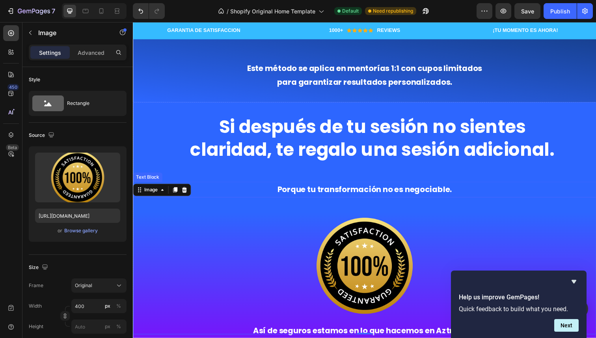
scroll to position [1028, 0]
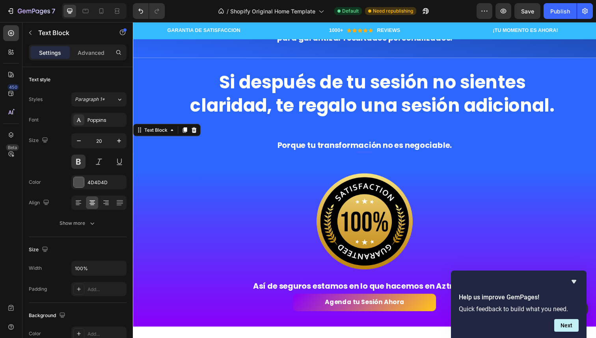
click at [385, 150] on span "Porque tu transformación no es negociable." at bounding box center [369, 147] width 178 height 11
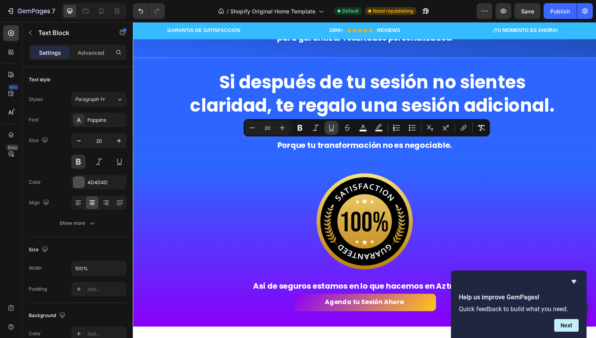
click at [333, 128] on icon "Editor contextual toolbar" at bounding box center [331, 128] width 8 height 8
click at [363, 127] on icon "Editor contextual toolbar" at bounding box center [363, 128] width 8 height 8
type input "FFFFFF"
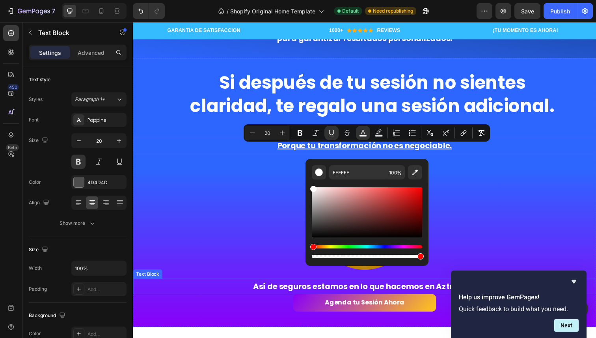
scroll to position [1022, 0]
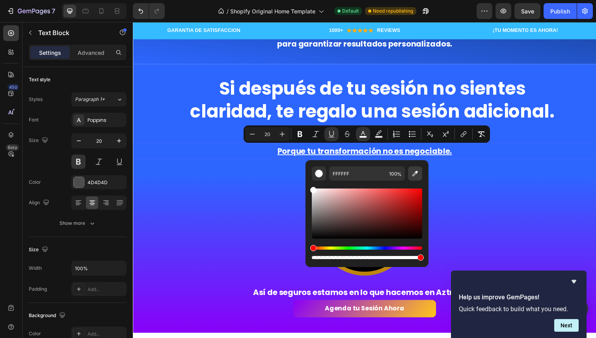
click at [414, 176] on icon "Editor contextual toolbar" at bounding box center [415, 173] width 8 height 8
type input "FBBB24"
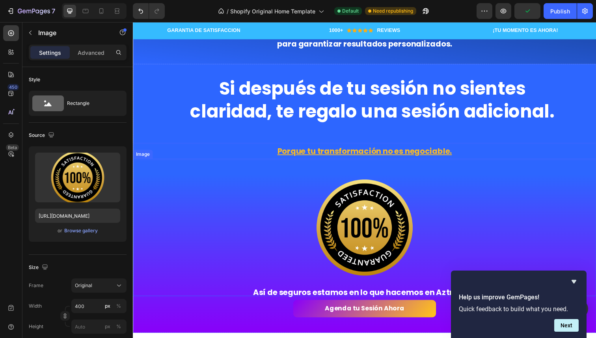
click at [458, 184] on div at bounding box center [369, 232] width 473 height 140
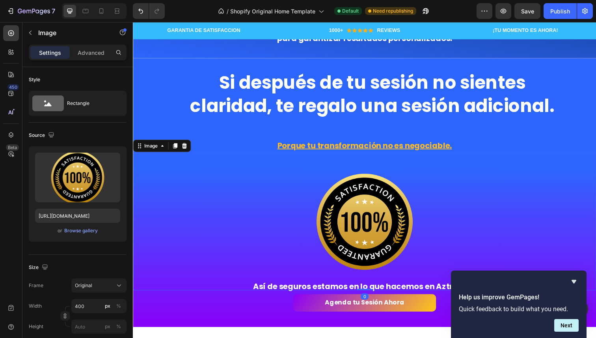
scroll to position [1003, 0]
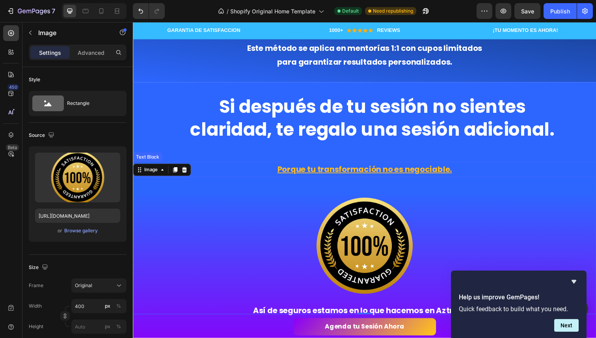
click at [431, 175] on u "Porque tu transformación no es negociable." at bounding box center [369, 172] width 178 height 11
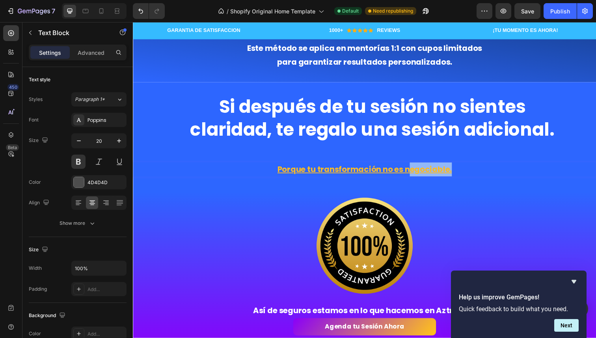
click at [424, 173] on u "Porque tu transformación no es negociable." at bounding box center [369, 172] width 178 height 11
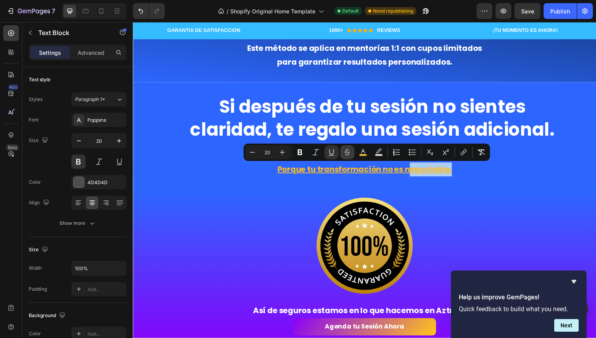
click at [349, 154] on icon "Editor contextual toolbar" at bounding box center [347, 152] width 8 height 8
click at [334, 153] on icon "Editor contextual toolbar" at bounding box center [331, 152] width 8 height 8
click at [344, 151] on icon "Editor contextual toolbar" at bounding box center [347, 152] width 8 height 8
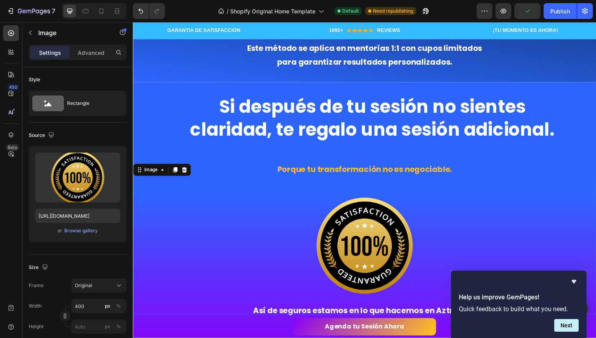
click at [337, 184] on img at bounding box center [369, 250] width 158 height 140
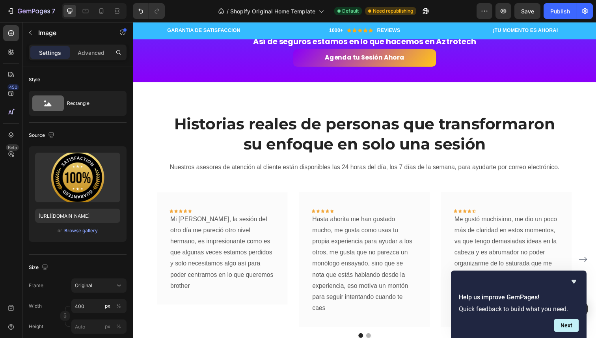
scroll to position [1287, 0]
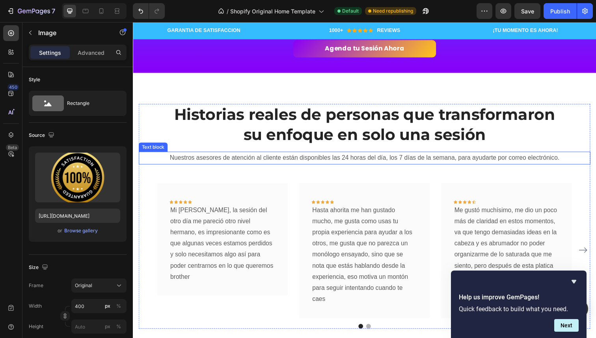
click at [291, 162] on p "Nuestros asesores de atención al cliente están disponibles las 24 horas del día…" at bounding box center [368, 160] width 459 height 11
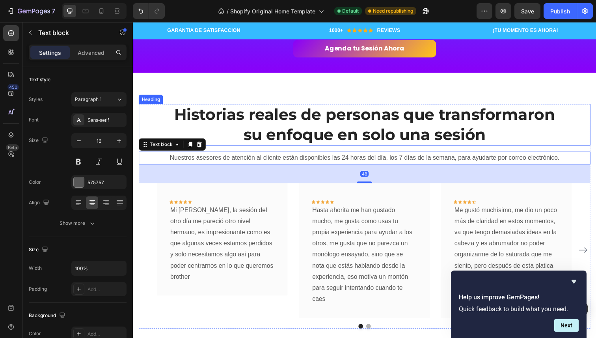
click at [316, 131] on h2 "Historias reales de personas que transformaron su enfoque en solo una sesión" at bounding box center [369, 127] width 461 height 43
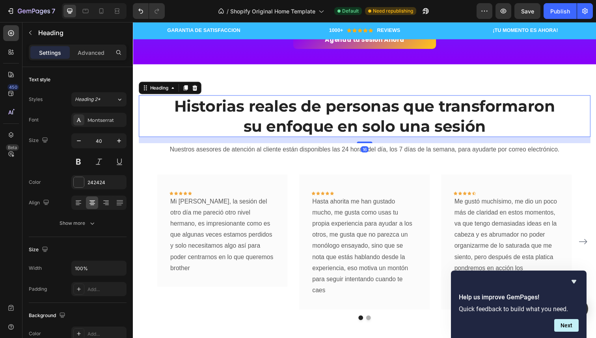
scroll to position [1297, 0]
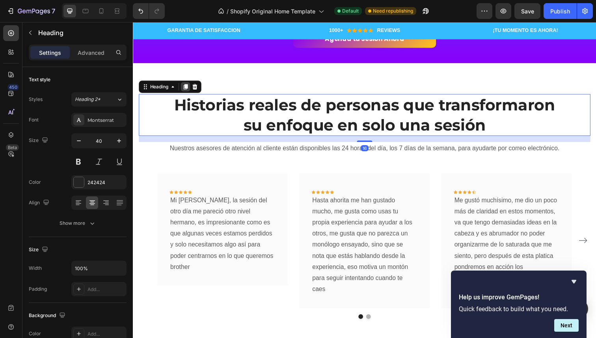
click at [183, 84] on div at bounding box center [186, 88] width 9 height 9
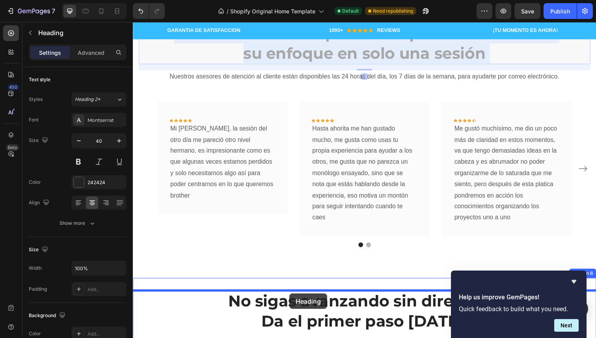
scroll to position [1420, 0]
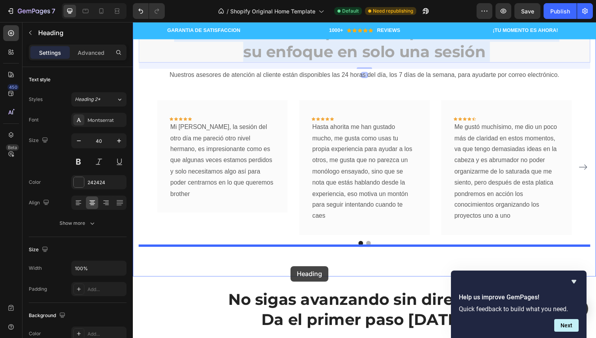
drag, startPoint x: 281, startPoint y: 88, endPoint x: 294, endPoint y: 271, distance: 183.7
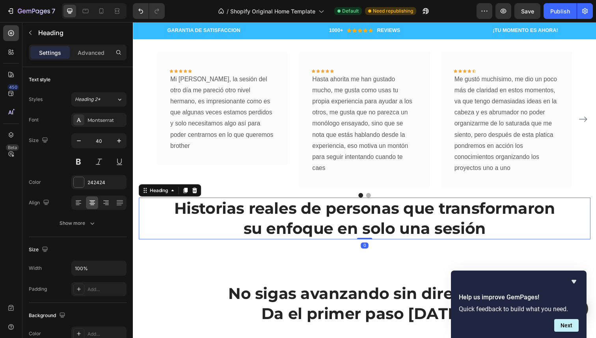
scroll to position [1372, 0]
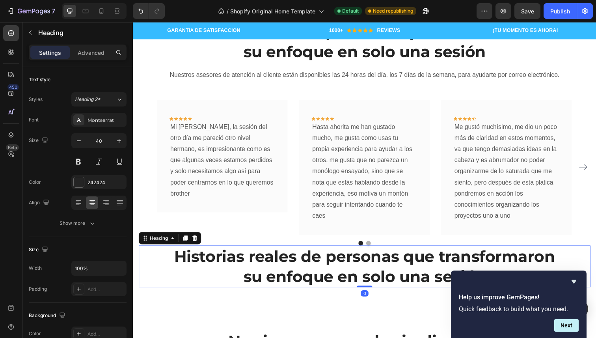
click at [318, 266] on h2 "Historias reales de personas que transformaron su enfoque en solo una sesión" at bounding box center [369, 271] width 461 height 43
click at [318, 266] on p "Historias reales de personas que transformaron su enfoque en solo una sesión" at bounding box center [368, 271] width 459 height 41
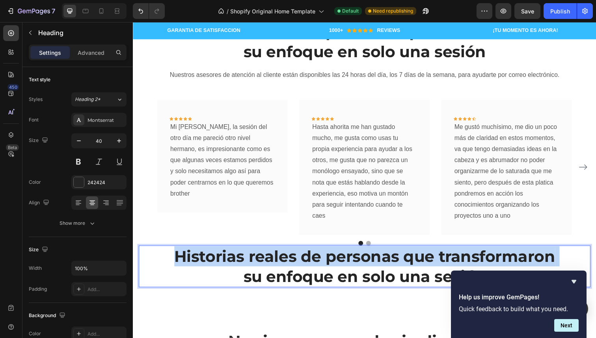
click at [318, 266] on p "Historias reales de personas que transformaron su enfoque en solo una sesión" at bounding box center [368, 271] width 459 height 41
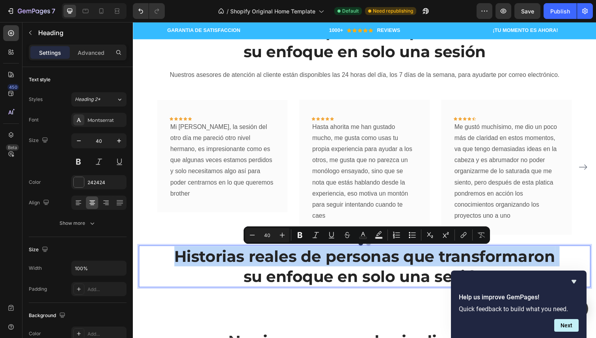
click at [318, 266] on p "Historias reales de personas que transformaron su enfoque en solo una sesión" at bounding box center [368, 271] width 459 height 41
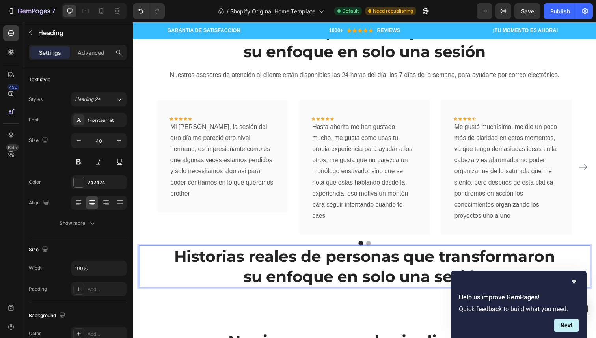
click at [391, 280] on p "Historias reales de personas que transformaron su enfoque en solo una sesión" at bounding box center [368, 271] width 459 height 41
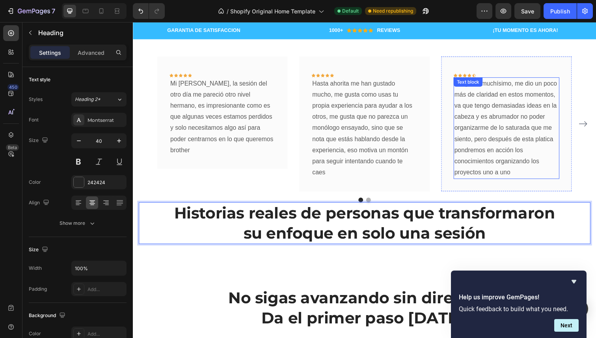
scroll to position [1416, 0]
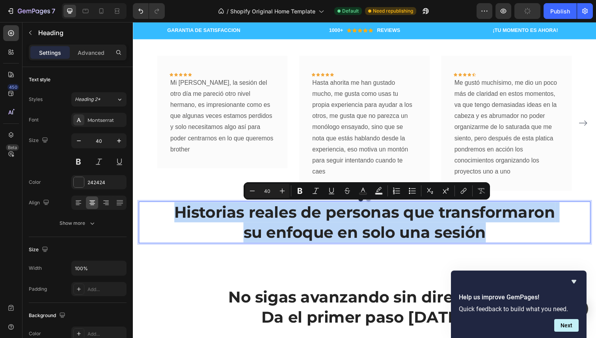
drag, startPoint x: 495, startPoint y: 234, endPoint x: 149, endPoint y: 218, distance: 347.1
click at [148, 218] on p "Historias reales de personas que transformaron su enfoque en solo una sesión" at bounding box center [368, 226] width 459 height 41
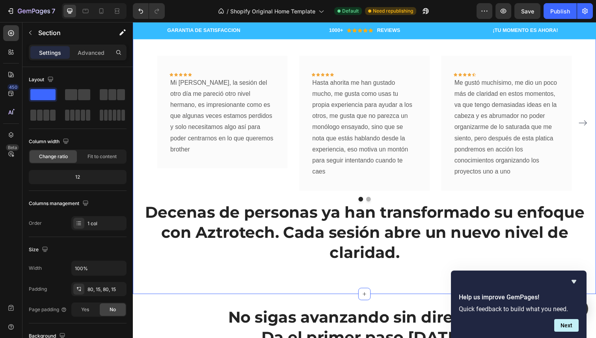
click at [392, 290] on div "Historias reales de personas que transformaron su enfoque en solo una sesión He…" at bounding box center [369, 121] width 473 height 355
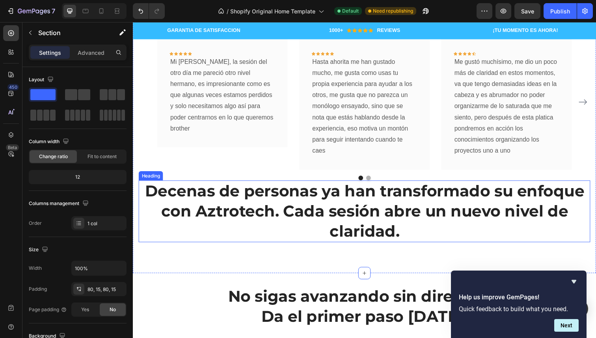
scroll to position [1440, 0]
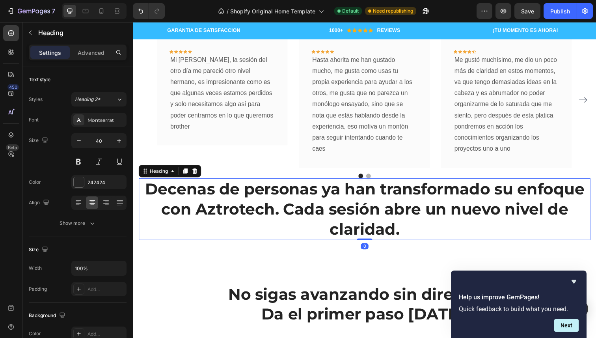
click at [383, 225] on p "Decenas de personas ya han transformado su enfoque con Aztrotech. Cada sesión a…" at bounding box center [368, 212] width 459 height 61
click at [174, 174] on icon at bounding box center [173, 174] width 2 height 2
click at [173, 178] on div "Heading" at bounding box center [159, 173] width 37 height 9
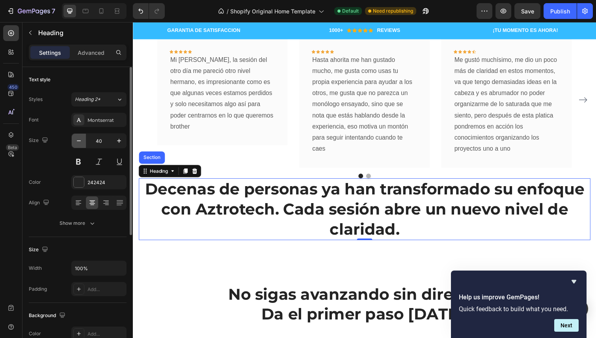
click at [80, 139] on icon "button" at bounding box center [79, 141] width 8 height 8
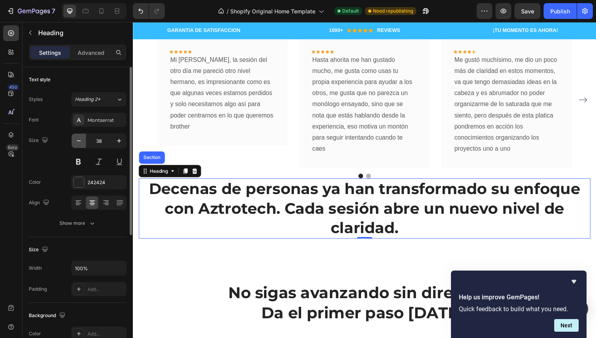
click at [80, 139] on icon "button" at bounding box center [79, 141] width 8 height 8
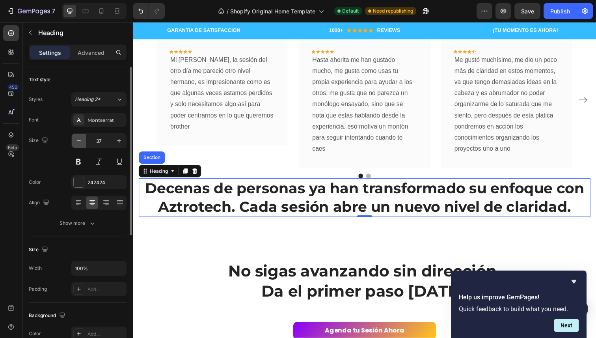
click at [80, 139] on icon "button" at bounding box center [79, 141] width 8 height 8
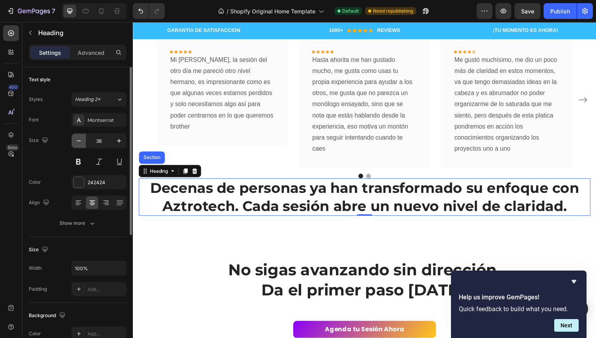
click at [80, 139] on icon "button" at bounding box center [79, 141] width 8 height 8
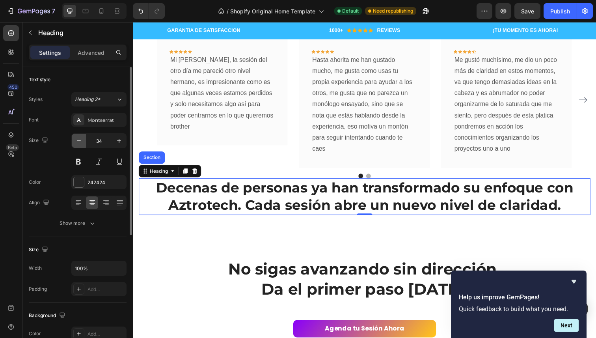
click at [80, 139] on icon "button" at bounding box center [79, 141] width 8 height 8
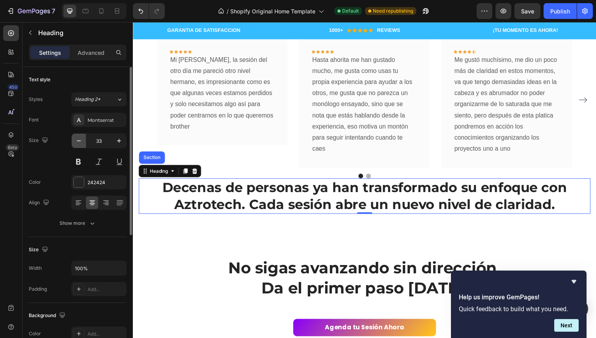
click at [80, 139] on icon "button" at bounding box center [79, 141] width 8 height 8
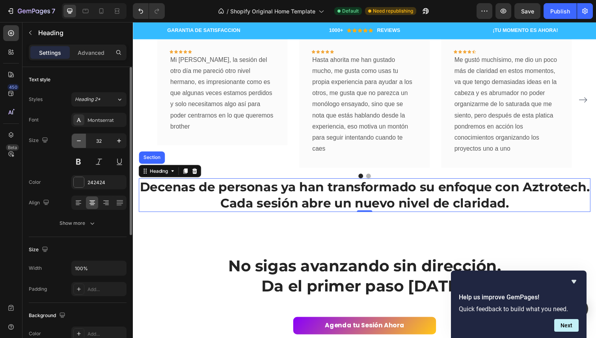
click at [80, 139] on icon "button" at bounding box center [79, 141] width 8 height 8
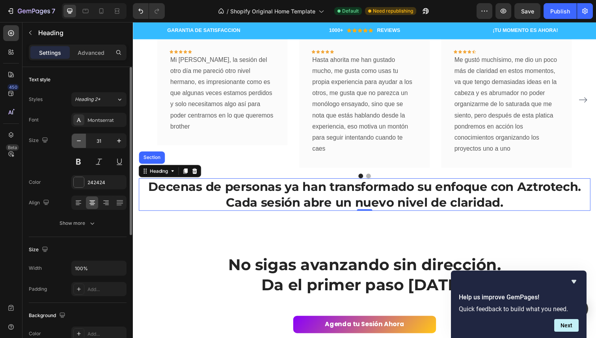
click at [80, 139] on icon "button" at bounding box center [79, 141] width 8 height 8
type input "30"
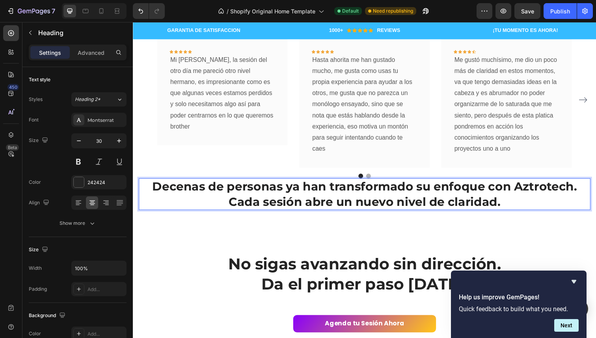
click at [493, 192] on p "Decenas de personas ya han transformado su enfoque con Aztrotech. Cada sesión a…" at bounding box center [368, 197] width 459 height 31
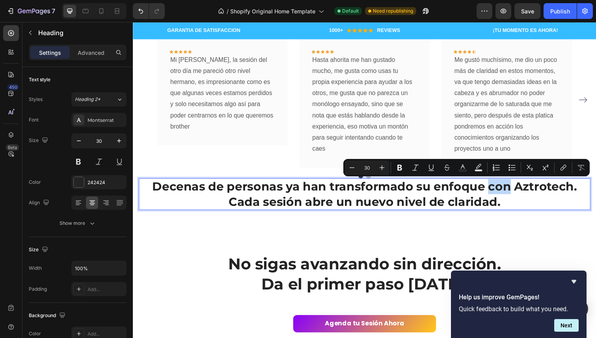
click at [493, 192] on p "Decenas de personas ya han transformado su enfoque con Aztrotech. Cada sesión a…" at bounding box center [368, 197] width 459 height 31
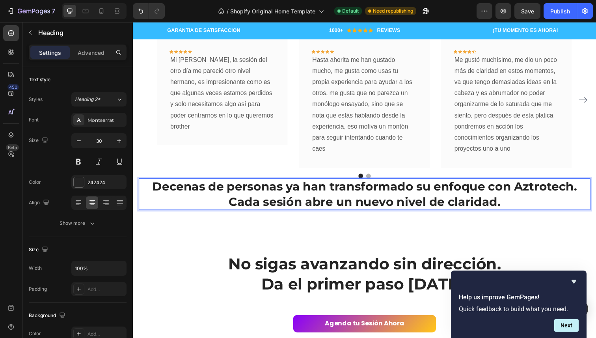
click at [516, 186] on p "Decenas de personas ya han transformado su enfoque con Aztrotech. Cada sesión a…" at bounding box center [368, 197] width 459 height 31
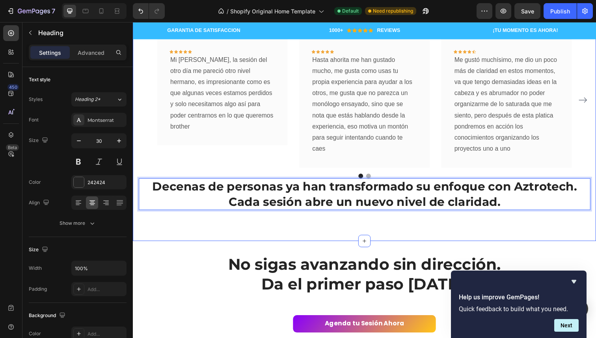
click at [346, 227] on div "Historias reales de personas que transformaron su enfoque en solo una sesión He…" at bounding box center [369, 83] width 473 height 325
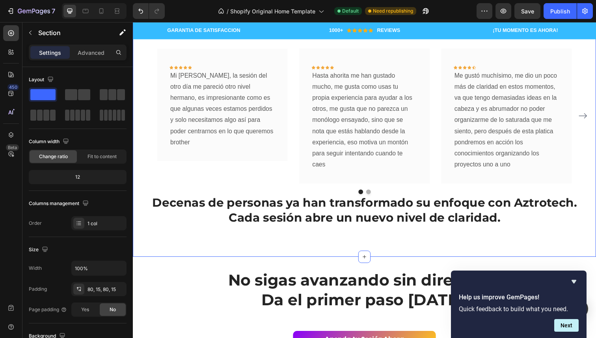
scroll to position [1422, 0]
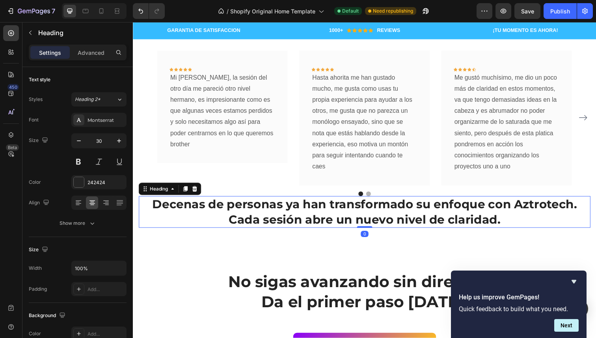
click at [344, 222] on p "Decenas de personas ya han transformado su enfoque con Aztrotech. Cada sesión a…" at bounding box center [368, 216] width 459 height 31
click at [79, 143] on icon "button" at bounding box center [79, 141] width 8 height 8
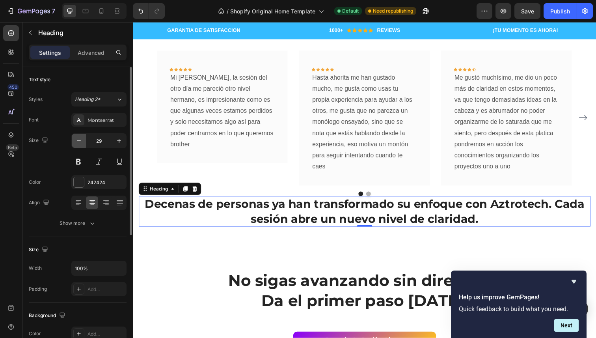
click at [79, 143] on icon "button" at bounding box center [79, 141] width 8 height 8
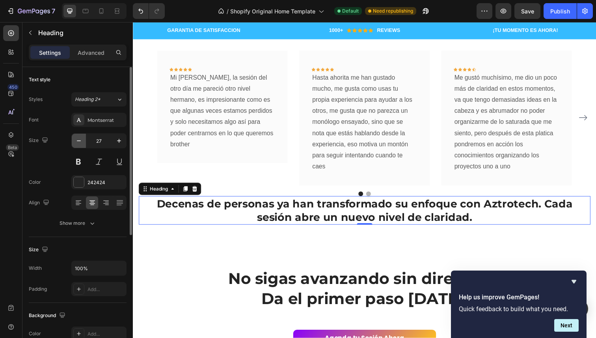
click at [79, 143] on icon "button" at bounding box center [79, 141] width 8 height 8
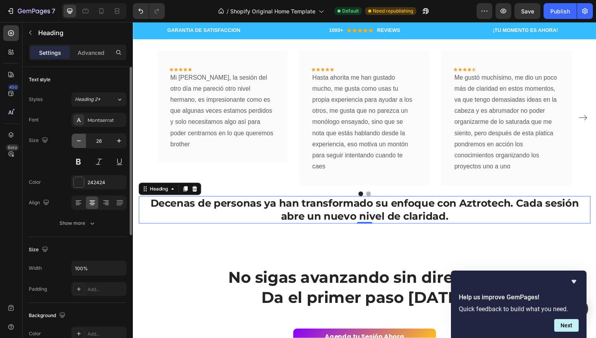
click at [79, 143] on icon "button" at bounding box center [79, 141] width 8 height 8
type input "25"
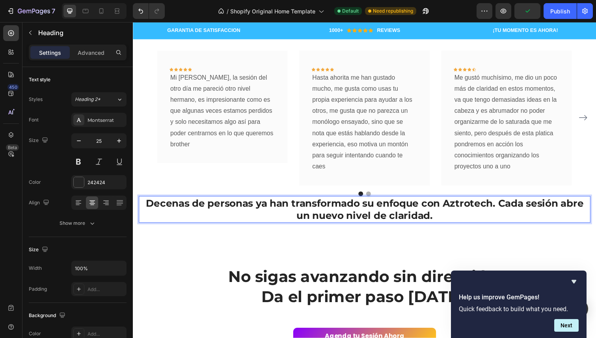
click at [505, 208] on p "Decenas de personas ya han transformado su enfoque con Aztrotech. Cada sesión a…" at bounding box center [368, 214] width 459 height 26
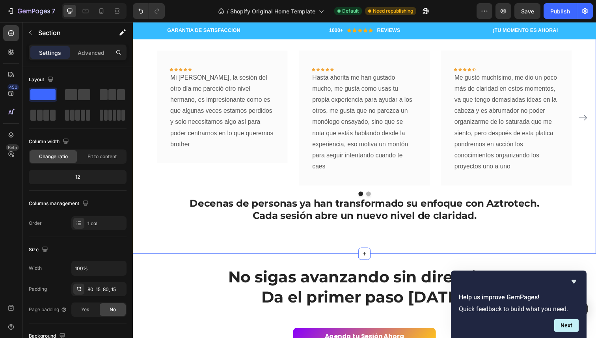
click at [436, 242] on div "Historias reales de personas que transformaron su enfoque en solo una sesión He…" at bounding box center [369, 99] width 473 height 320
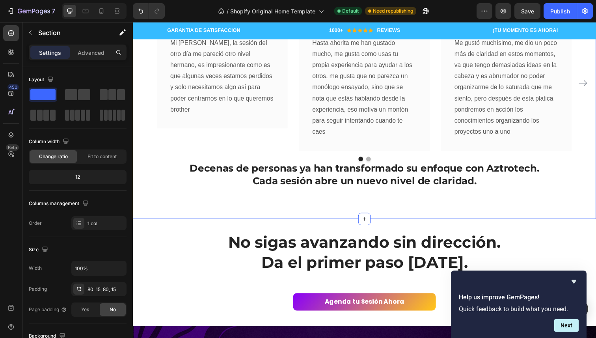
scroll to position [1445, 0]
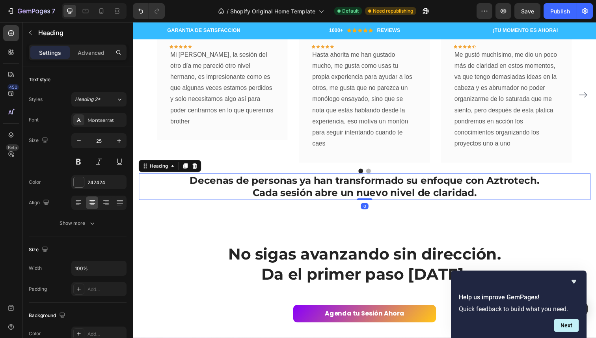
click at [401, 190] on p "Decenas de personas ya han transformado su enfoque con Aztrotech. Cada sesión a…" at bounding box center [368, 190] width 459 height 26
click at [106, 125] on div "Montserrat" at bounding box center [98, 120] width 55 height 14
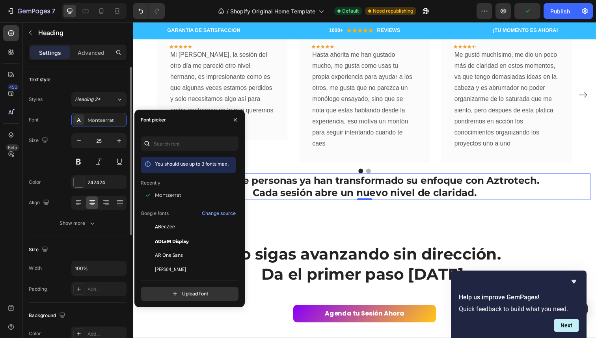
click at [60, 171] on div "Font Montserrat Size 25 Color 242424 Align Show more" at bounding box center [78, 171] width 98 height 117
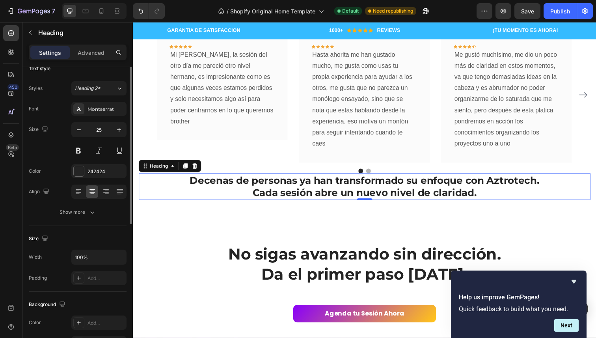
scroll to position [0, 0]
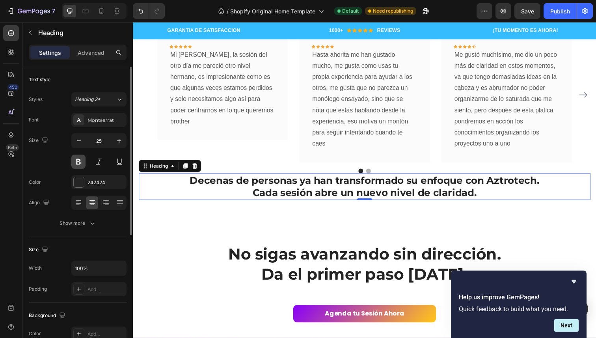
click at [76, 162] on button at bounding box center [78, 161] width 14 height 14
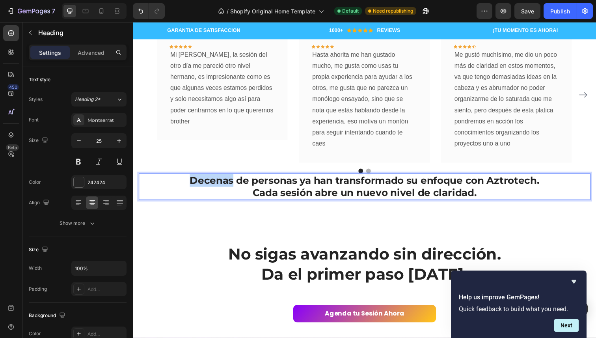
click at [229, 190] on p "Decenas de personas ya han transformado su enfoque con Aztrotech. Cada sesión a…" at bounding box center [368, 190] width 459 height 26
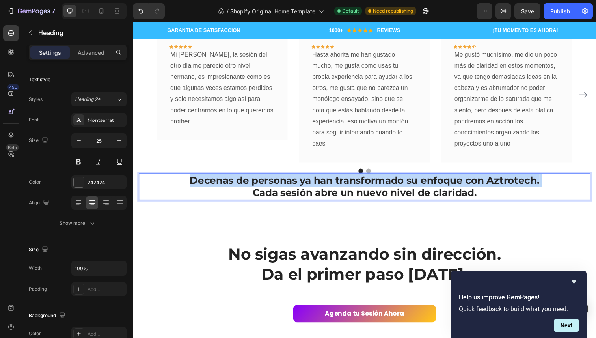
click at [229, 190] on p "Decenas de personas ya han transformado su enfoque con Aztrotech. Cada sesión a…" at bounding box center [368, 190] width 459 height 26
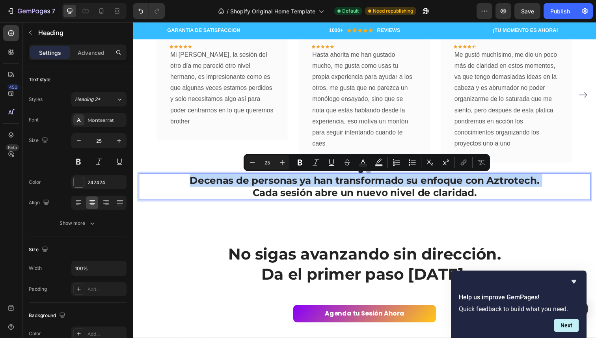
click at [231, 192] on p "Decenas de personas ya han transformado su enfoque con Aztrotech. Cada sesión a…" at bounding box center [368, 190] width 459 height 26
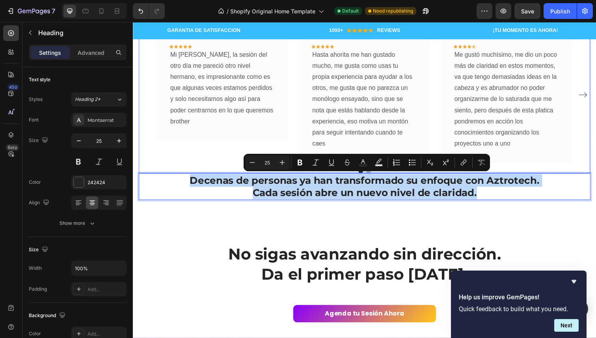
drag, startPoint x: 489, startPoint y: 193, endPoint x: 174, endPoint y: 160, distance: 316.5
click at [174, 160] on div "Historias reales de personas que transformaron su enfoque en solo una sesión He…" at bounding box center [369, 75] width 461 height 256
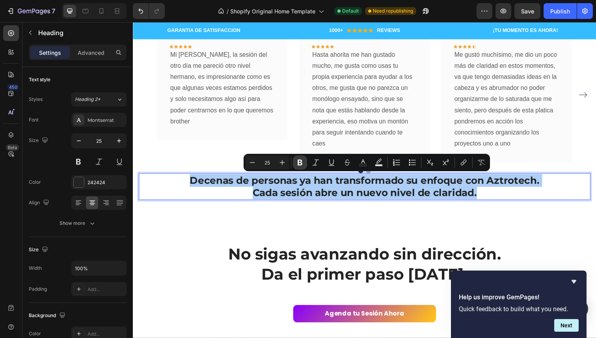
click at [303, 163] on icon "Editor contextual toolbar" at bounding box center [300, 162] width 8 height 8
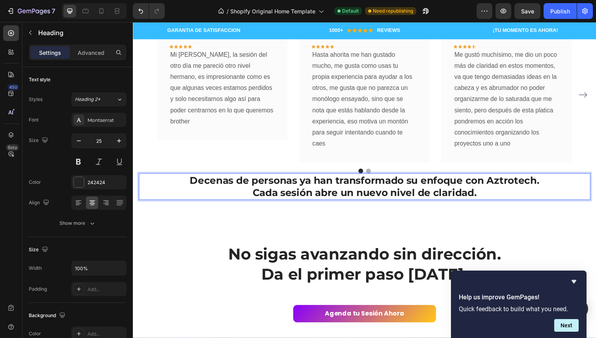
click at [306, 166] on div "Icon Icon Icon Icon Icon Row Mi César, la sesión del otro día me pareció otro n…" at bounding box center [369, 102] width 461 height 149
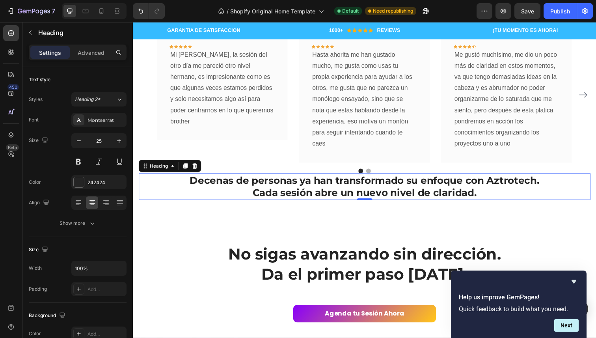
click at [324, 191] on strong "Cada sesión abre un nuevo nivel de claridad." at bounding box center [369, 196] width 229 height 12
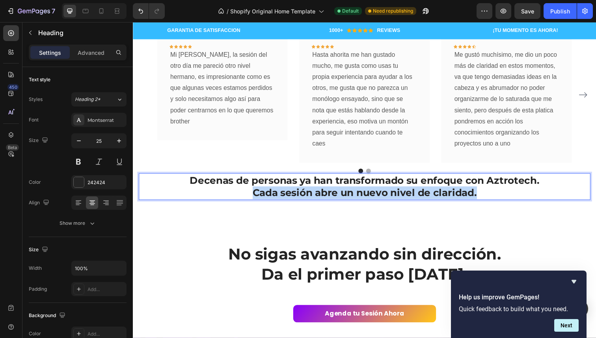
click at [324, 191] on strong "Cada sesión abre un nuevo nivel de claridad." at bounding box center [369, 196] width 229 height 12
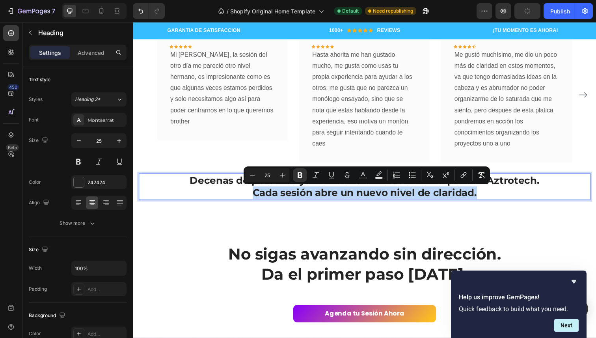
click at [483, 199] on strong "Cada sesión abre un nuevo nivel de claridad." at bounding box center [369, 196] width 229 height 12
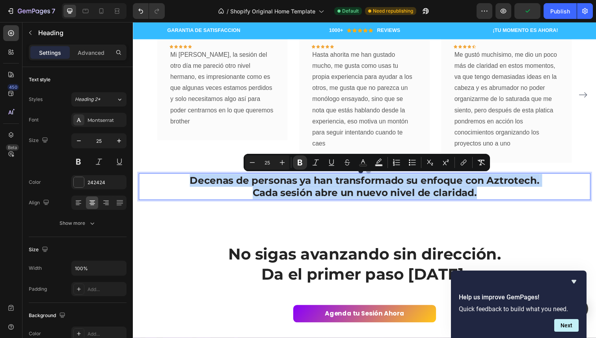
drag, startPoint x: 482, startPoint y: 199, endPoint x: 176, endPoint y: 186, distance: 306.4
click at [176, 186] on p "Decenas de personas ya han transformado su enfoque con Aztrotech. Cada sesión a…" at bounding box center [368, 190] width 459 height 26
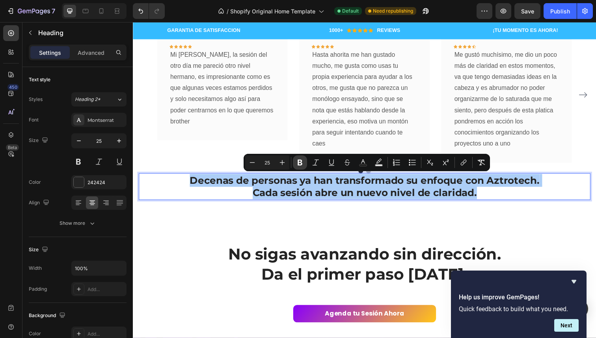
click at [301, 164] on icon "Editor contextual toolbar" at bounding box center [299, 163] width 5 height 6
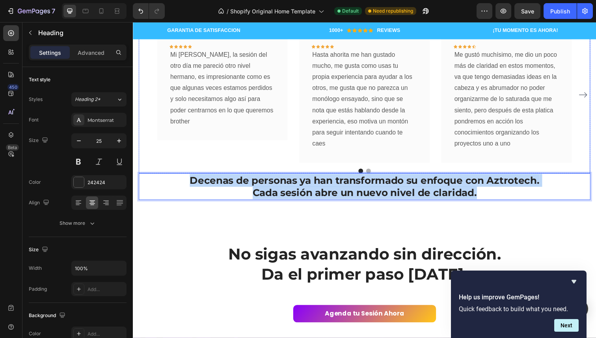
drag, startPoint x: 487, startPoint y: 199, endPoint x: 189, endPoint y: 173, distance: 299.0
click at [189, 173] on div "Historias reales de personas que transformaron su enfoque en solo una sesión He…" at bounding box center [369, 75] width 461 height 256
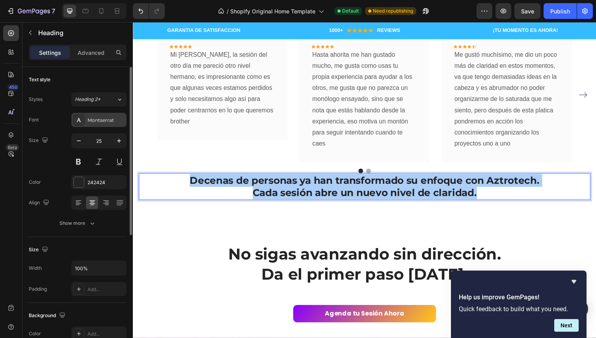
click at [80, 121] on icon at bounding box center [79, 120] width 4 height 4
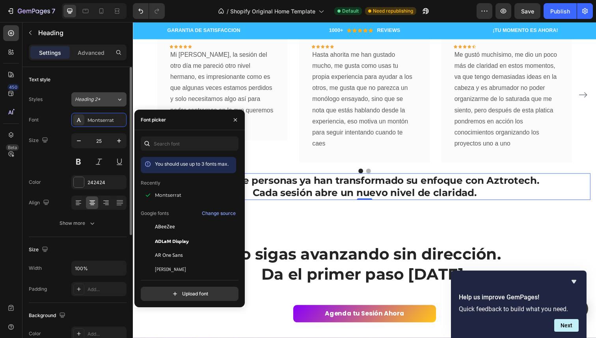
click at [112, 96] on div "Heading 2*" at bounding box center [95, 99] width 41 height 7
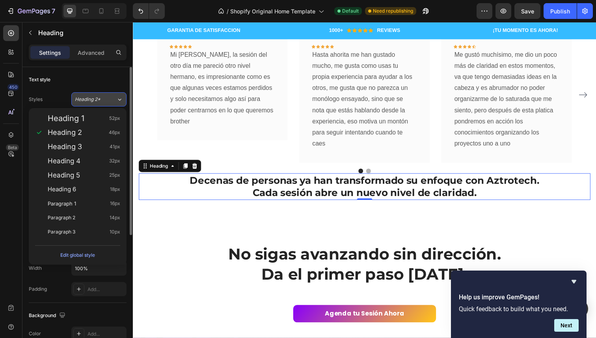
click at [112, 96] on div "Heading 2*" at bounding box center [95, 99] width 41 height 7
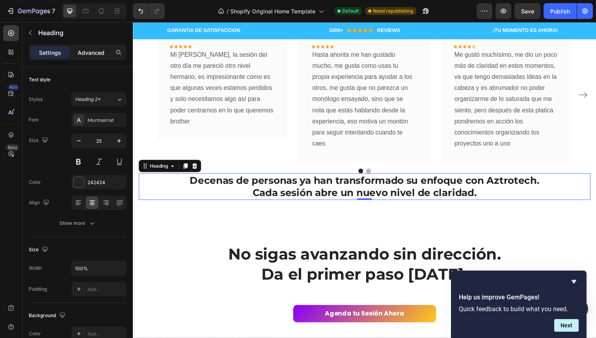
click at [91, 51] on p "Advanced" at bounding box center [91, 52] width 27 height 8
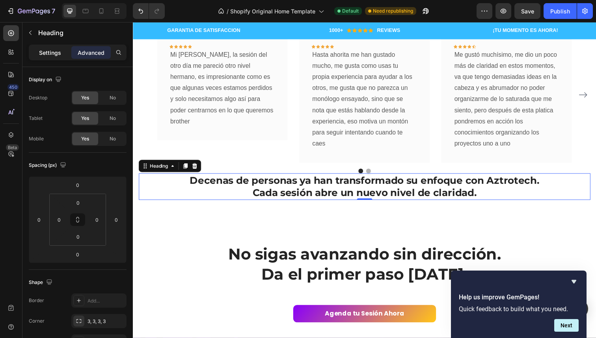
click at [56, 54] on p "Settings" at bounding box center [50, 52] width 22 height 8
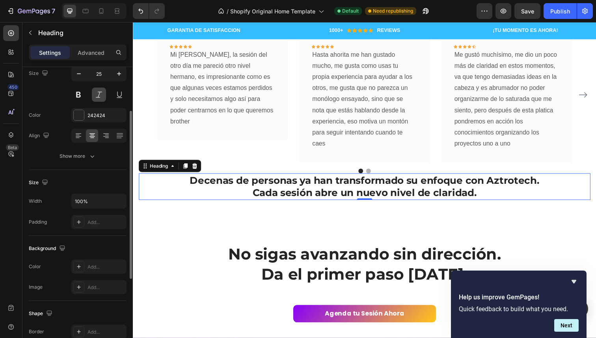
scroll to position [71, 0]
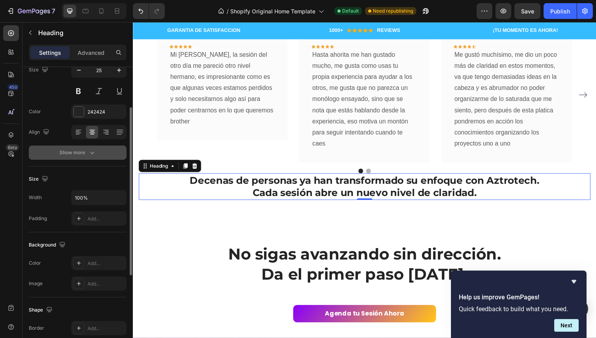
click at [92, 152] on icon "button" at bounding box center [92, 153] width 4 height 2
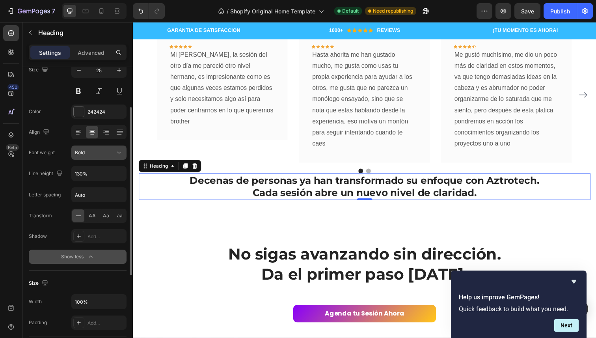
click at [111, 151] on div "Bold" at bounding box center [95, 152] width 40 height 7
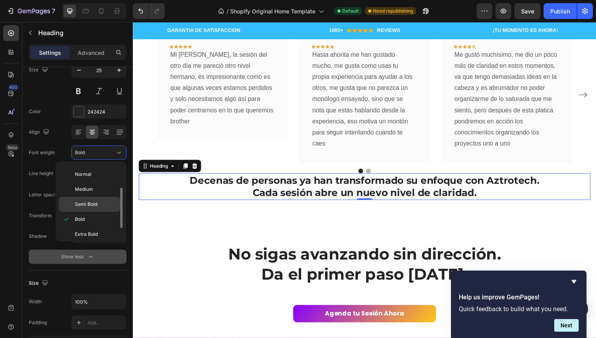
click at [101, 203] on p "Semi Bold" at bounding box center [96, 204] width 42 height 7
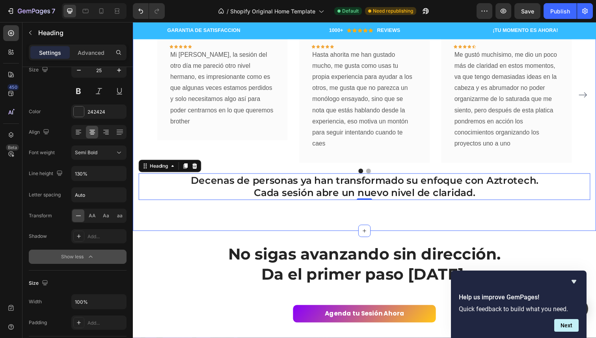
click at [198, 224] on div "Historias reales de personas que transformaron su enfoque en solo una sesión He…" at bounding box center [369, 76] width 473 height 320
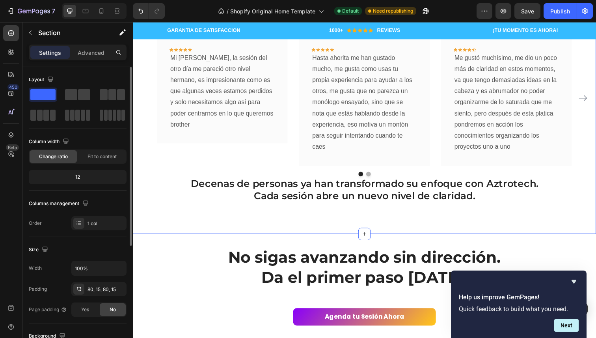
scroll to position [1449, 0]
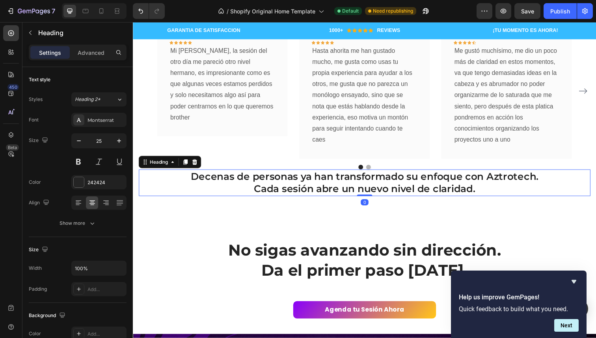
click at [273, 193] on p "Decenas de personas ya han transformado su enfoque con Aztrotech. Cada sesión a…" at bounding box center [368, 186] width 459 height 26
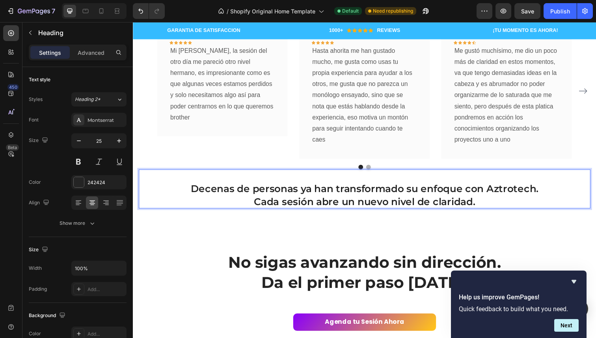
click at [201, 230] on div "Historias reales de personas que transformaron su enfoque en solo una sesión He…" at bounding box center [369, 78] width 473 height 332
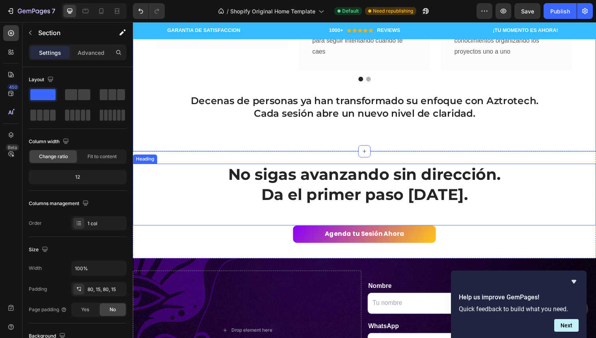
scroll to position [1546, 0]
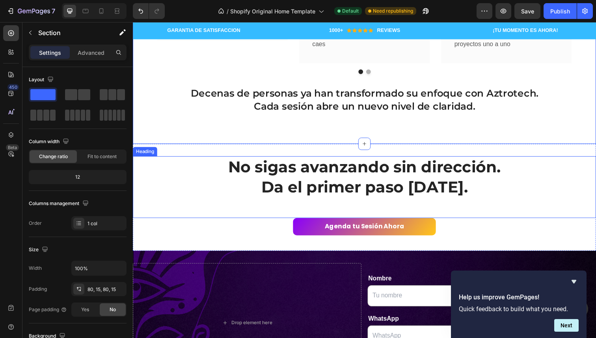
click at [345, 174] on h2 "No sigas avanzando sin dirección. Da el primer paso [DATE]." at bounding box center [369, 190] width 473 height 63
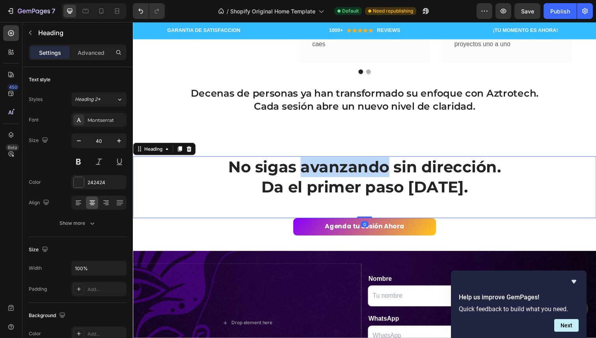
click at [345, 174] on h2 "No sigas avanzando sin dirección. Da el primer paso [DATE]." at bounding box center [369, 190] width 473 height 63
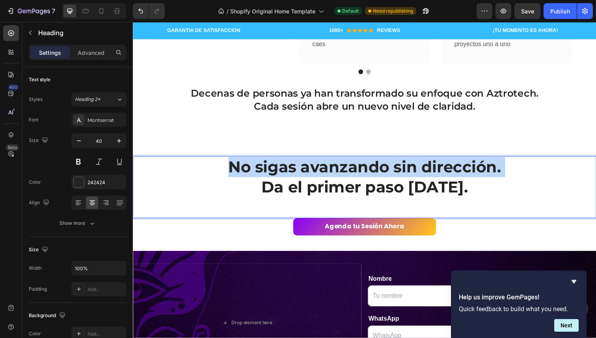
click at [345, 174] on p "No sigas avanzando sin dirección. Da el primer paso [DATE]." at bounding box center [369, 190] width 471 height 61
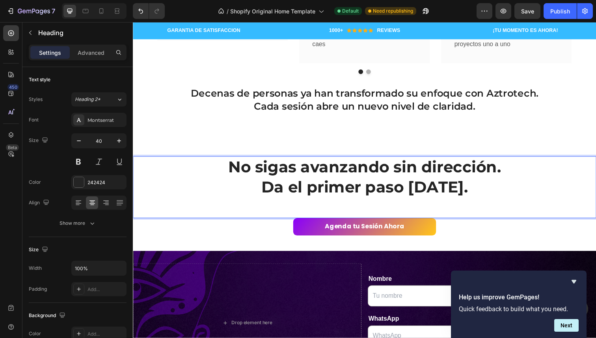
click at [430, 198] on p "No sigas avanzando sin dirección. Da el primer paso [DATE]." at bounding box center [369, 190] width 471 height 61
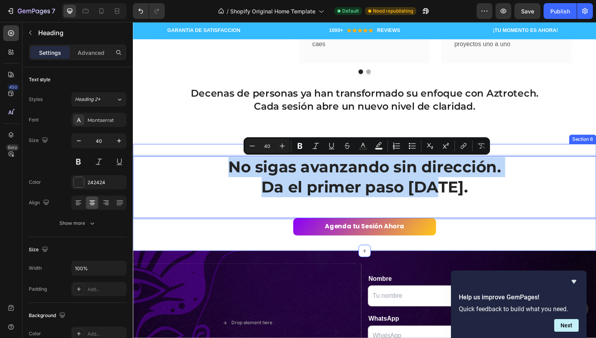
drag, startPoint x: 458, startPoint y: 196, endPoint x: 245, endPoint y: 156, distance: 216.5
click at [245, 156] on div "No sigas avanzando sin dirección. Da el primer paso [DATE]. Heading 0 Agenda tu…" at bounding box center [369, 201] width 473 height 109
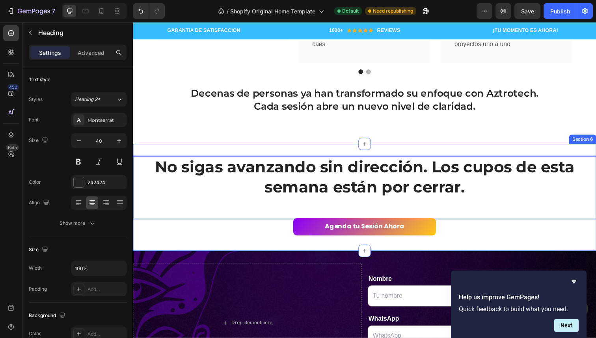
click at [486, 247] on div "No sigas avanzando sin dirección. Los cupos de esta semana están por cerrar. He…" at bounding box center [369, 201] width 473 height 109
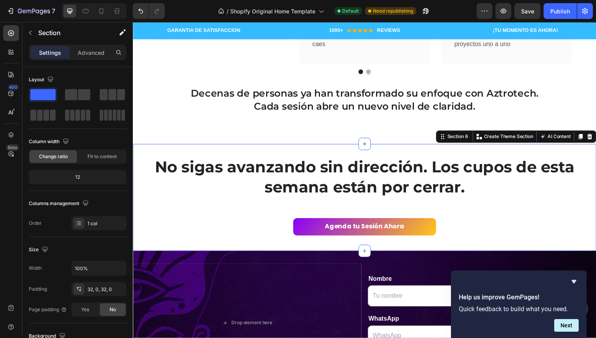
scroll to position [1554, 0]
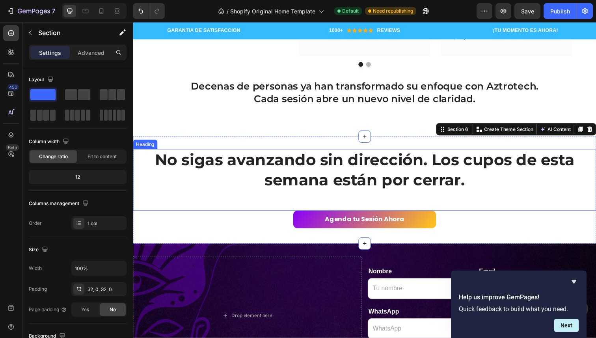
click at [437, 170] on p "No sigas avanzando sin dirección. Los cupos de esta semana están por cerrar." at bounding box center [369, 182] width 471 height 61
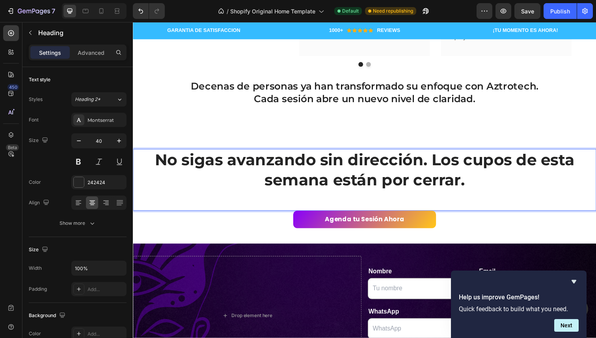
click at [437, 160] on p "No sigas avanzando sin dirección. Los cupos de esta semana están por cerrar." at bounding box center [369, 182] width 471 height 61
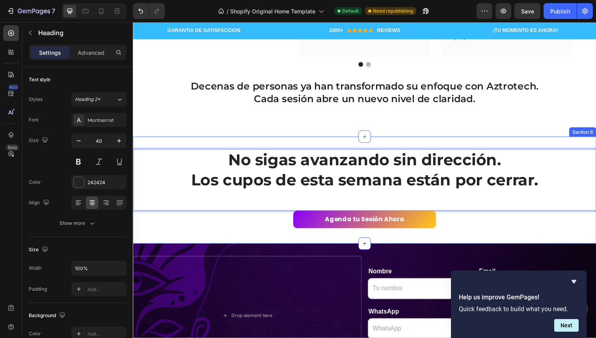
click at [264, 238] on div "No sigas avanzando sin dirección. Los cupos de esta semana están por cerrar. He…" at bounding box center [369, 193] width 473 height 109
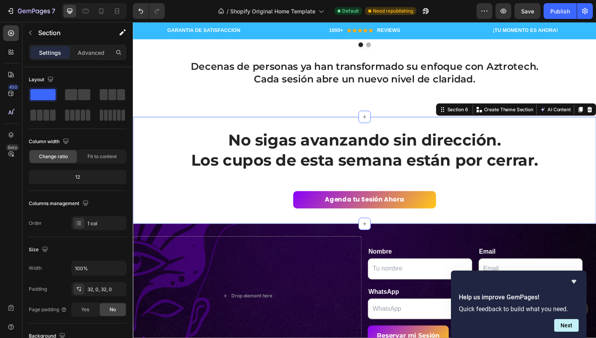
scroll to position [1576, 0]
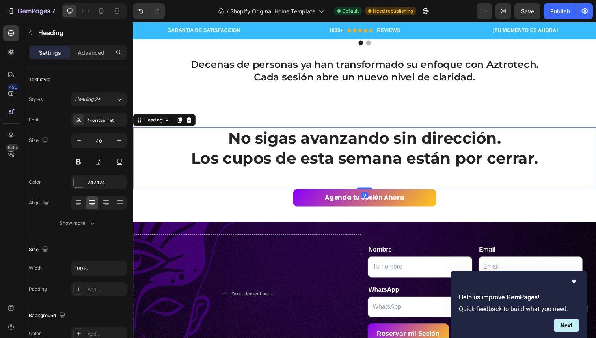
click at [223, 166] on p "No sigas avanzando sin dirección. Los cupos de esta semana están por cerrar." at bounding box center [369, 160] width 471 height 61
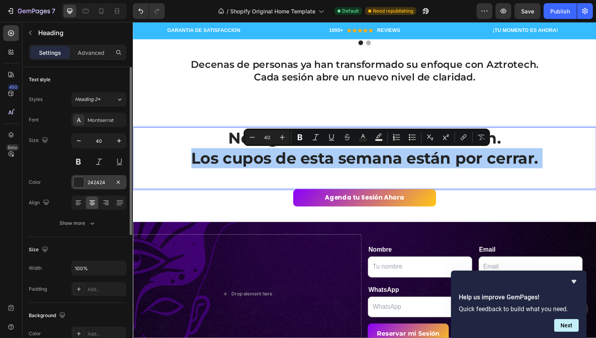
click at [100, 184] on div "242424" at bounding box center [98, 182] width 23 height 7
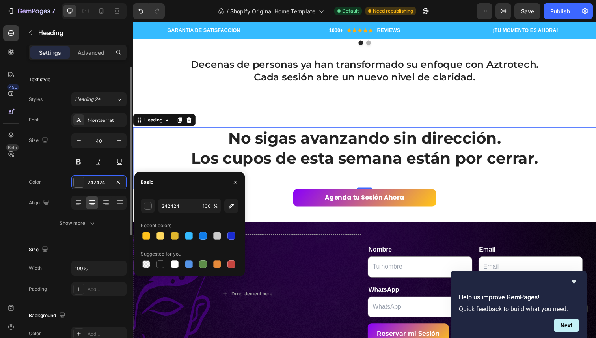
click at [57, 195] on div "Align" at bounding box center [78, 202] width 98 height 14
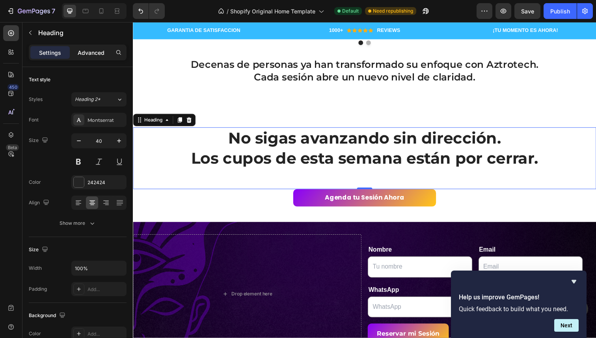
click at [93, 52] on p "Advanced" at bounding box center [91, 52] width 27 height 8
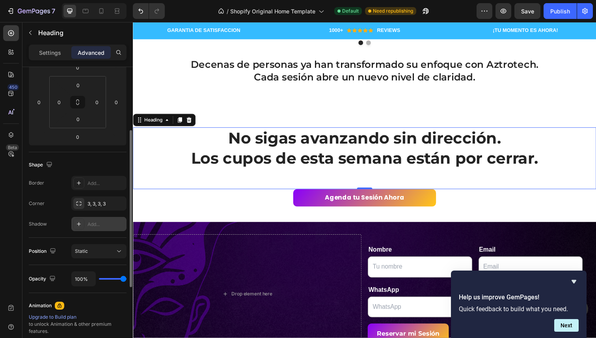
scroll to position [121, 0]
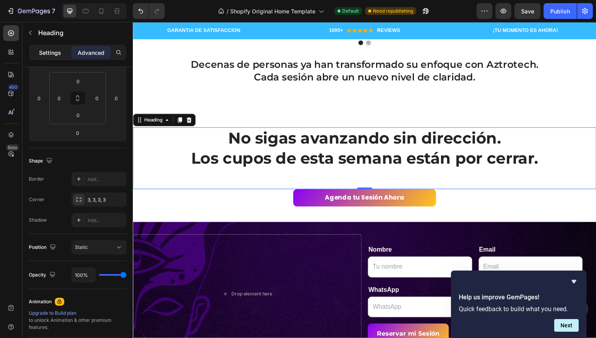
click at [56, 53] on p "Settings" at bounding box center [50, 52] width 22 height 8
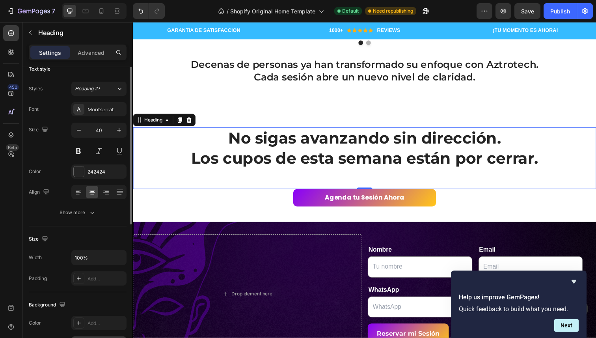
scroll to position [0, 0]
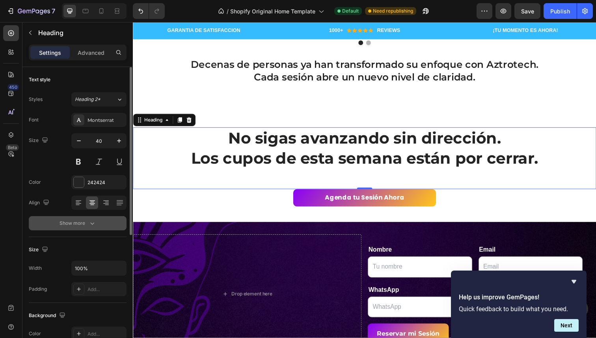
click at [91, 225] on icon "button" at bounding box center [92, 223] width 8 height 8
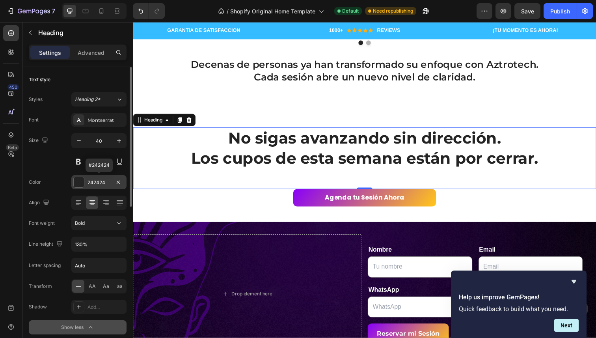
click at [102, 180] on div "242424" at bounding box center [98, 182] width 23 height 7
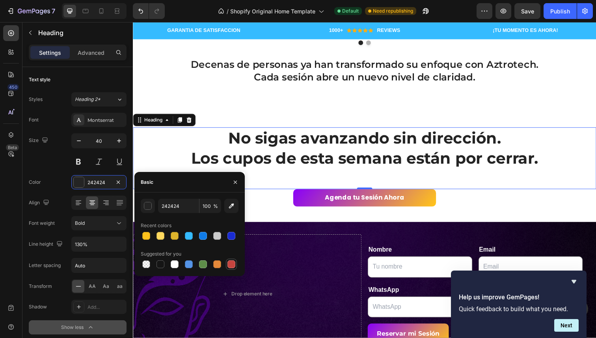
click at [229, 263] on div at bounding box center [231, 264] width 8 height 8
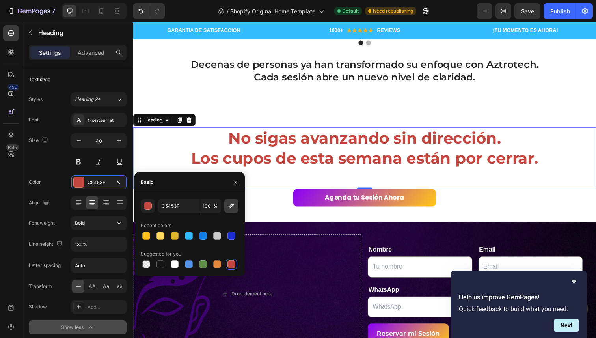
click at [234, 207] on icon "button" at bounding box center [231, 206] width 8 height 8
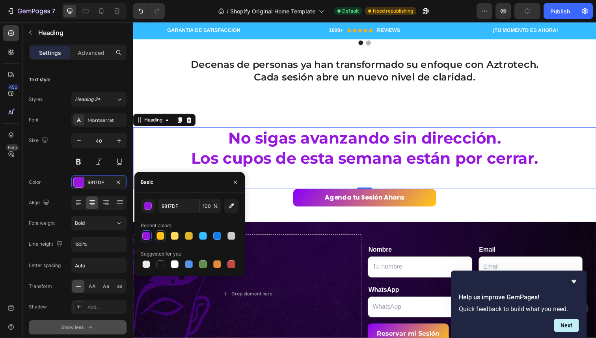
click at [161, 236] on div at bounding box center [160, 236] width 8 height 8
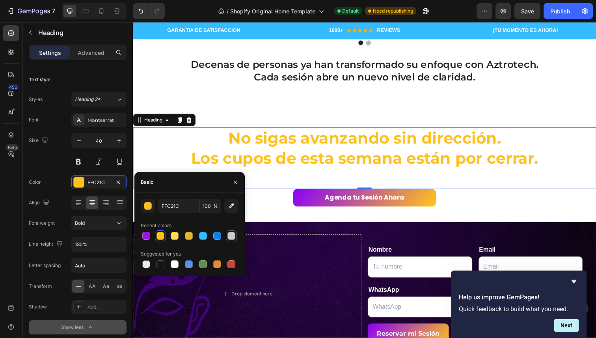
click at [233, 236] on div at bounding box center [231, 236] width 8 height 8
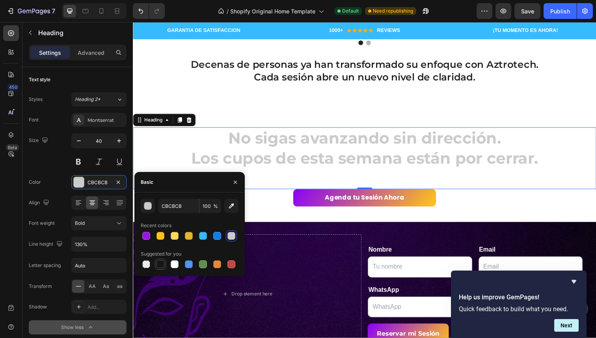
click at [159, 264] on div at bounding box center [160, 264] width 8 height 8
type input "151515"
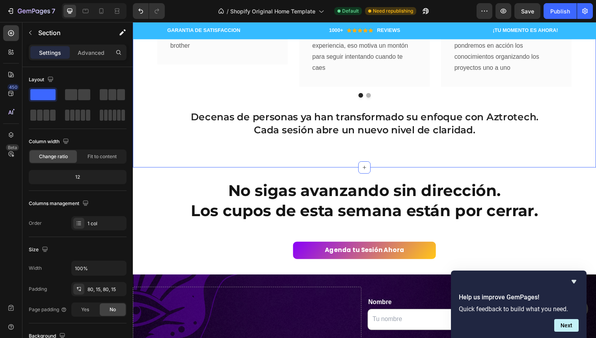
scroll to position [1502, 0]
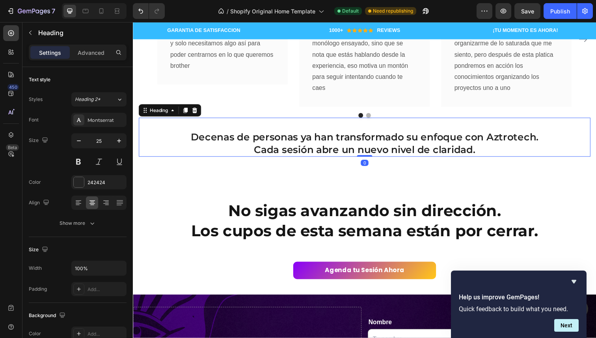
click at [298, 151] on p "⁠⁠⁠⁠⁠⁠⁠ Decenas de personas ya han transformado su enfoque con Aztrotech. Cada …" at bounding box center [368, 140] width 459 height 39
click at [89, 183] on div "242424" at bounding box center [98, 182] width 23 height 7
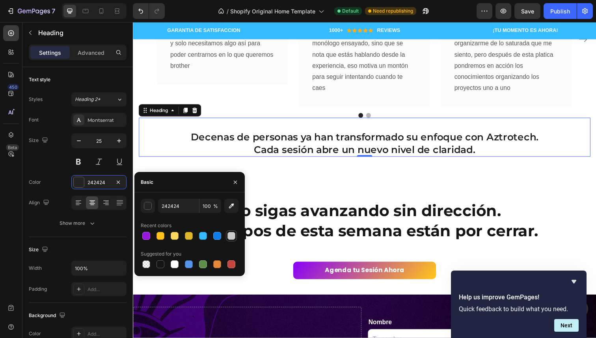
click at [230, 236] on div at bounding box center [231, 236] width 8 height 8
type input "CBCBCB"
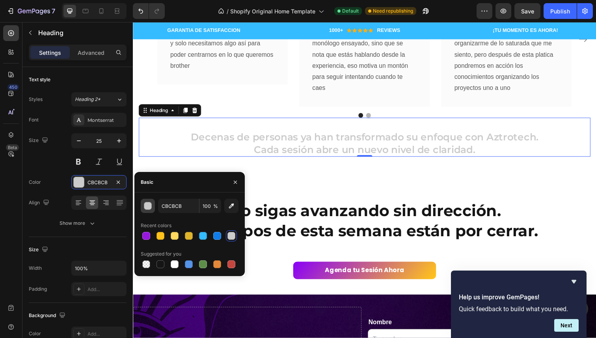
click at [147, 205] on div "button" at bounding box center [148, 206] width 8 height 8
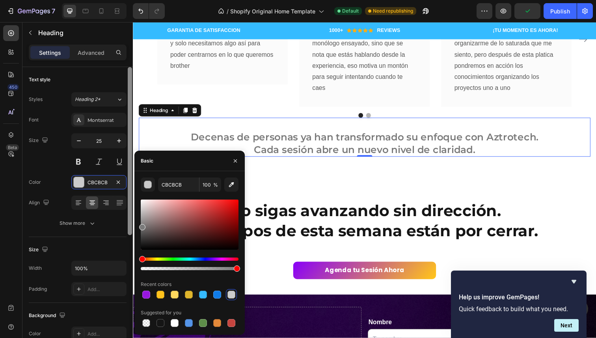
drag, startPoint x: 143, startPoint y: 213, endPoint x: 130, endPoint y: 225, distance: 17.6
click at [130, 225] on div "450 Beta Sections(18) Elements(83) Section Element Hero Section Product Detail …" at bounding box center [66, 180] width 133 height 316
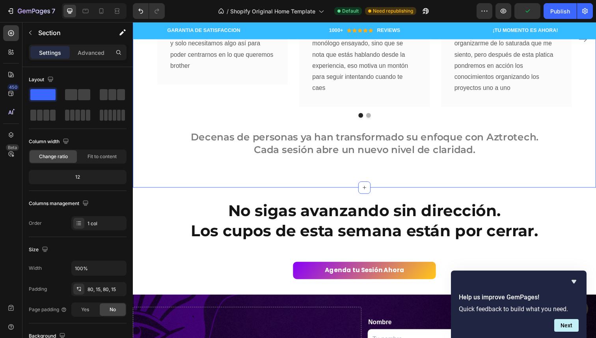
click at [337, 167] on div "Historias reales de personas que transformaron su enfoque en solo una sesión He…" at bounding box center [369, 25] width 473 height 332
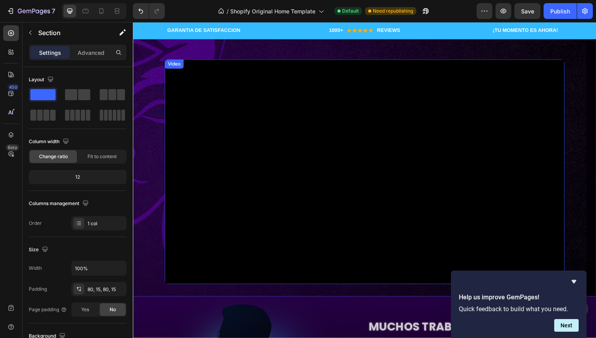
scroll to position [176, 0]
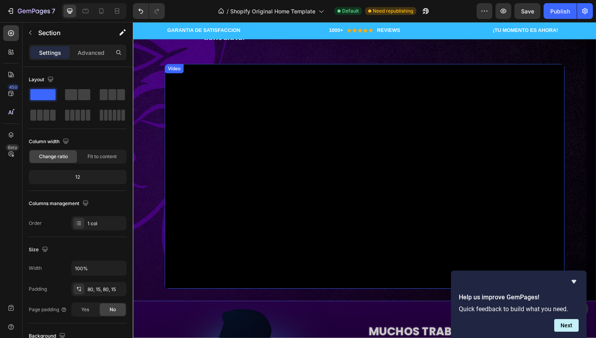
click at [176, 70] on div "Video" at bounding box center [175, 69] width 16 height 7
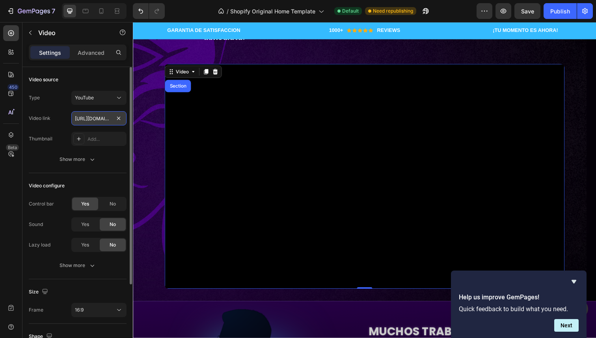
click at [103, 119] on input "[URL][DOMAIN_NAME]" at bounding box center [98, 118] width 55 height 14
paste input "h0VmcJ60-kY"
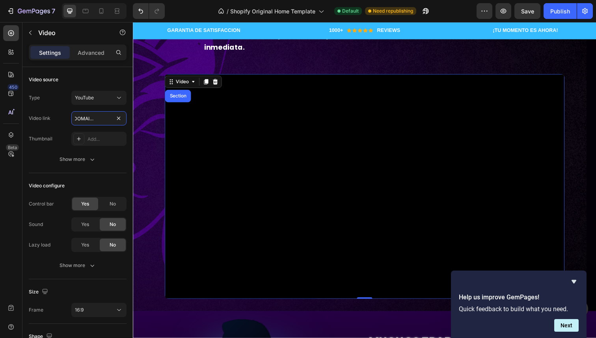
scroll to position [189, 0]
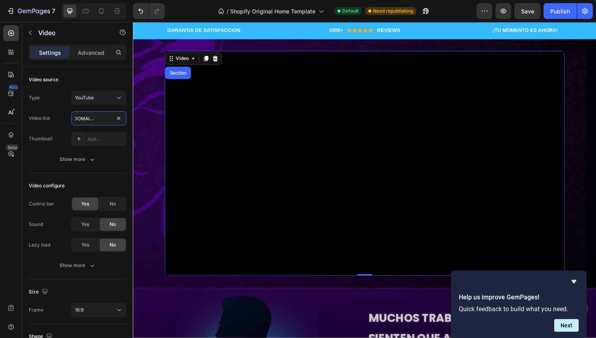
type input "[URL][DOMAIN_NAME]"
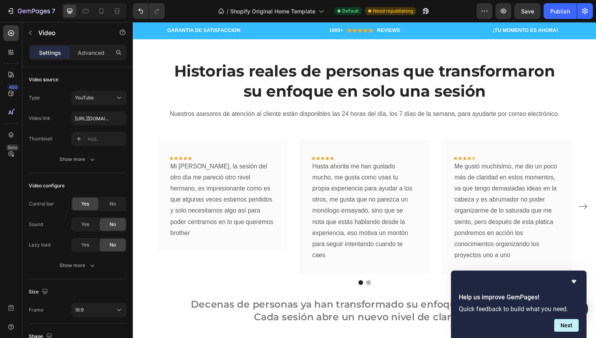
scroll to position [1279, 0]
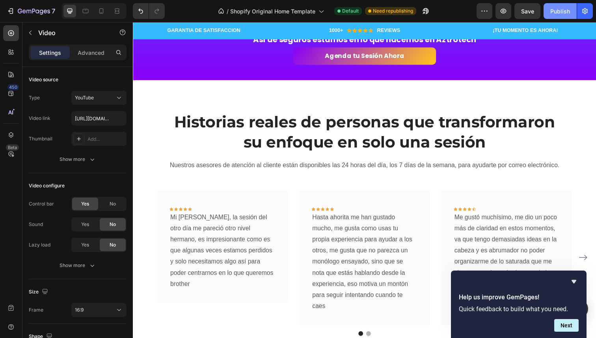
click at [558, 9] on div "Publish" at bounding box center [560, 11] width 20 height 8
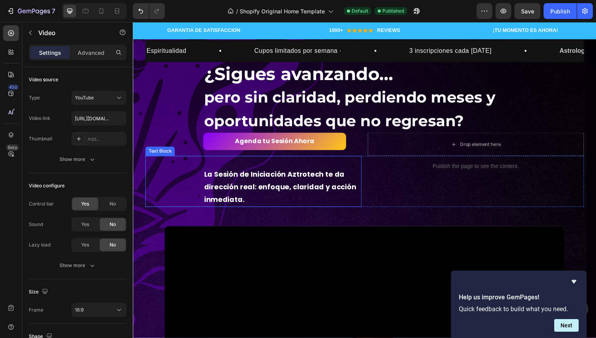
scroll to position [11, 0]
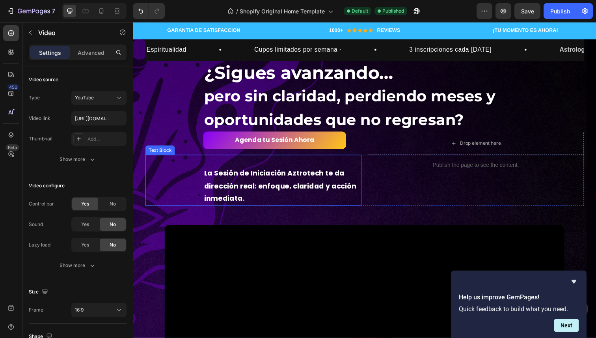
click at [286, 195] on p "La Sesión de Iniciación Aztrotech te da dirección real: enfoque, claridad y acc…" at bounding box center [285, 189] width 160 height 38
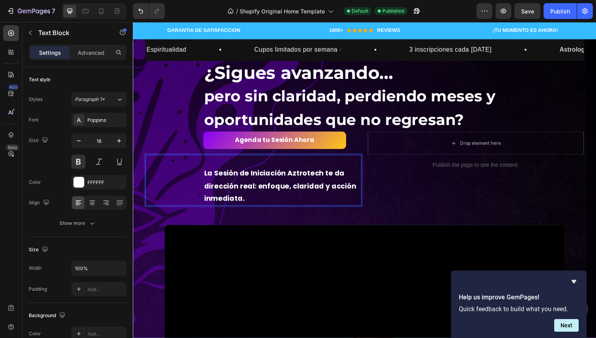
click at [286, 195] on p "La Sesión de Iniciación Aztrotech te da dirección real: enfoque, claridad y acc…" at bounding box center [285, 189] width 160 height 38
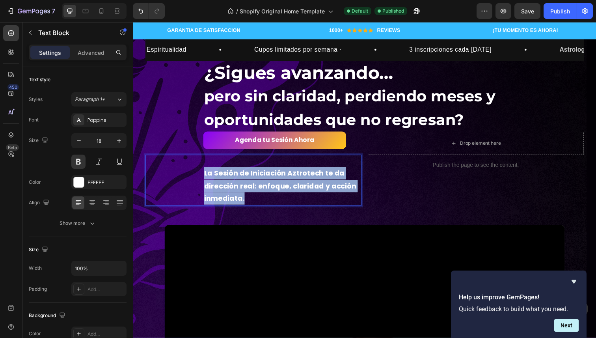
click at [286, 195] on p "La Sesión de Iniciación Aztrotech te da dirección real: enfoque, claridad y acc…" at bounding box center [285, 189] width 160 height 38
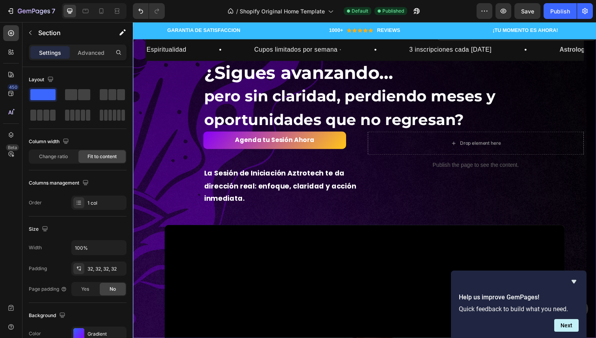
click at [292, 217] on div "Espiritualidad Text Block Row Cupos limitados por semana · Text Block Row 3 ins…" at bounding box center [369, 248] width 448 height 419
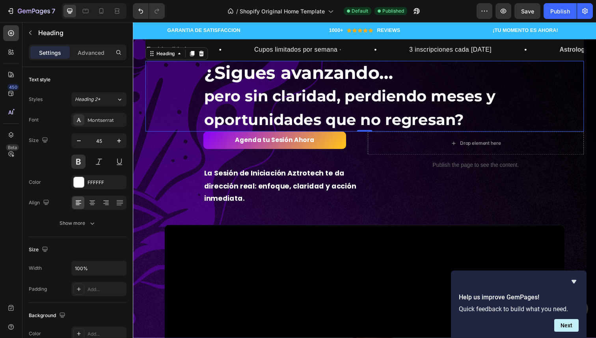
click at [313, 98] on span "pero sin claridad, perdiendo meses y oportunidades que no regresan?" at bounding box center [353, 109] width 297 height 43
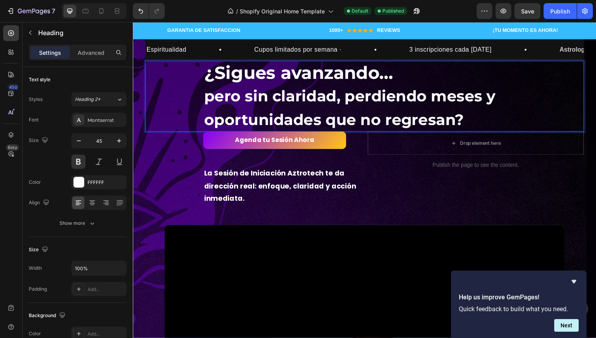
click at [325, 100] on span "pero sin claridad, perdiendo meses y oportunidades que no regresan?" at bounding box center [353, 109] width 297 height 43
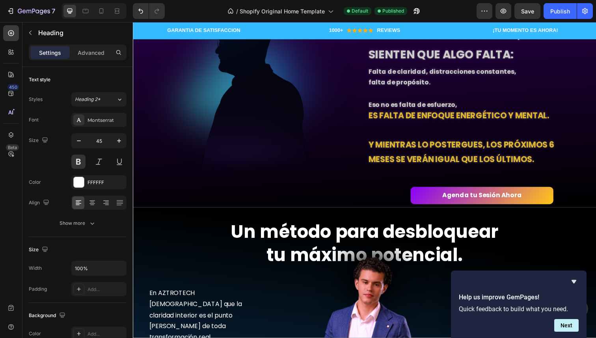
scroll to position [472, 0]
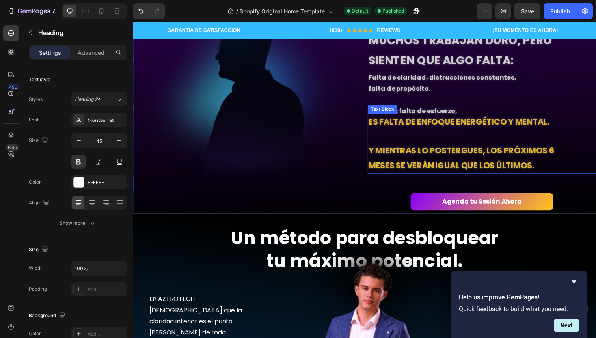
click at [398, 165] on p "Y mientras lo postergues, los próximos 6 meses se verán igual que los últimos." at bounding box center [469, 161] width 192 height 30
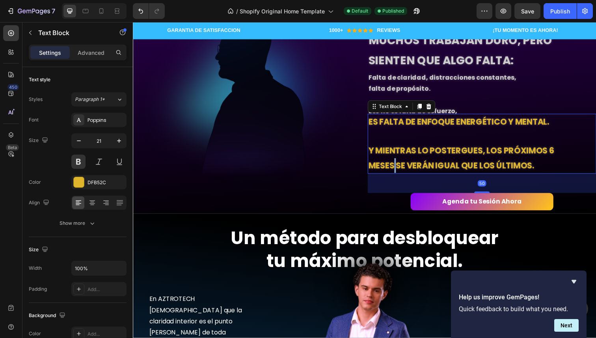
click at [398, 165] on p "Y mientras lo postergues, los próximos 6 meses se verán igual que los últimos." at bounding box center [469, 161] width 192 height 30
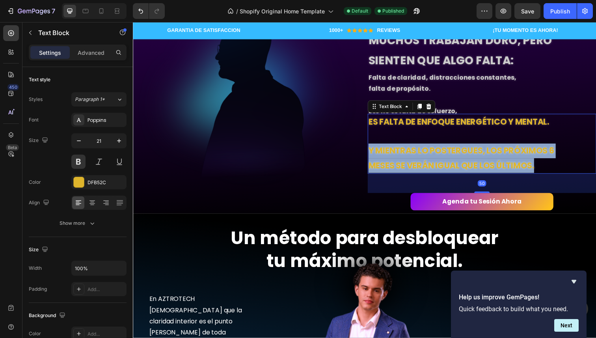
click at [398, 165] on p "Y mientras lo postergues, los próximos 6 meses se verán igual que los últimos." at bounding box center [469, 161] width 192 height 30
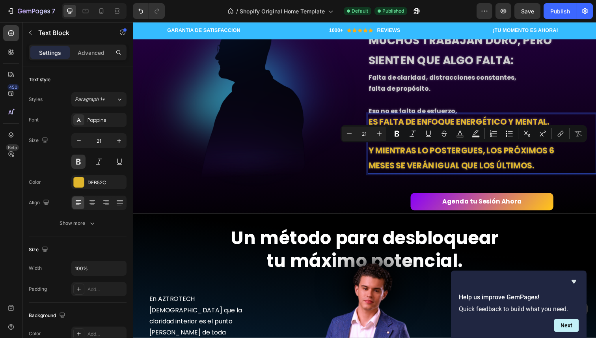
click at [406, 165] on p "Y mientras lo postergues, los próximos 6 meses se verán igual que los últimos." at bounding box center [469, 161] width 192 height 30
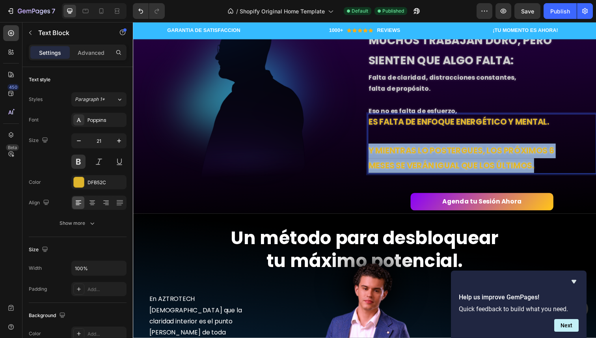
drag, startPoint x: 546, startPoint y: 169, endPoint x: 374, endPoint y: 152, distance: 172.1
click at [374, 152] on p "Y mientras lo postergues, los próximos 6 meses se verán igual que los últimos." at bounding box center [469, 161] width 192 height 30
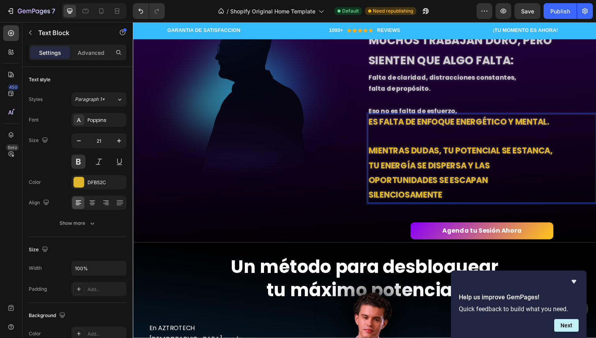
click at [383, 155] on p "Mientras dudas, tu potencial se estanca, tu energía se dispersa y las oportunid…" at bounding box center [469, 175] width 192 height 59
click at [460, 196] on p "y Mientras dudas, tu potencial se estanca, tu energía se dispersa y las oportun…" at bounding box center [469, 175] width 192 height 59
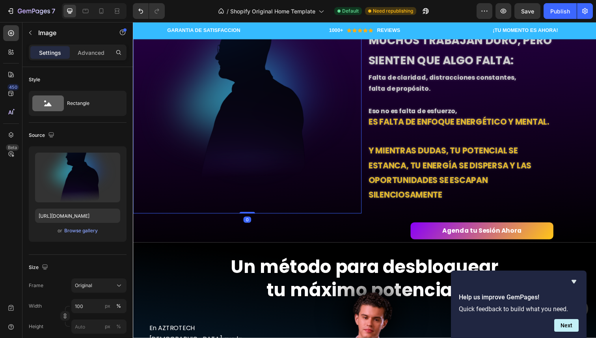
click at [353, 201] on img at bounding box center [249, 113] width 233 height 207
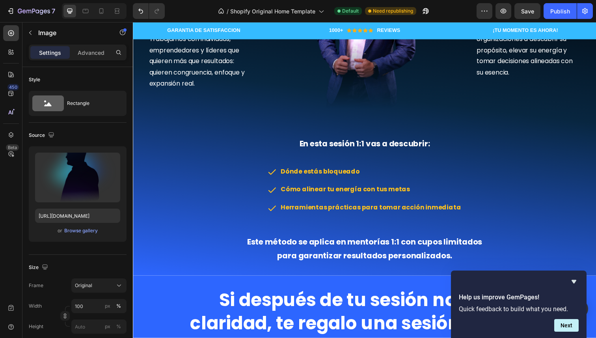
scroll to position [841, 0]
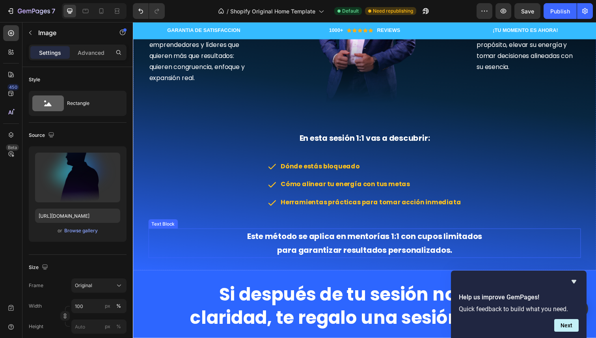
click at [362, 242] on span "Este método se aplica en mentorías 1:1 con cupos limitados" at bounding box center [369, 240] width 240 height 11
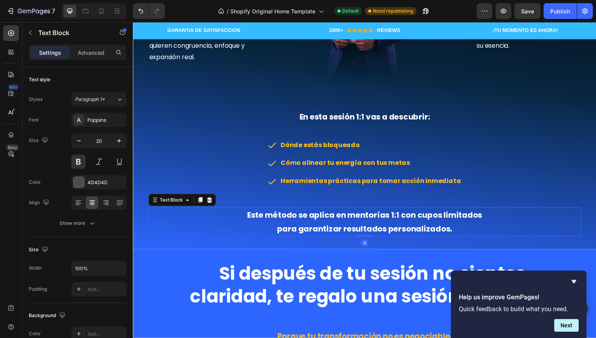
scroll to position [871, 0]
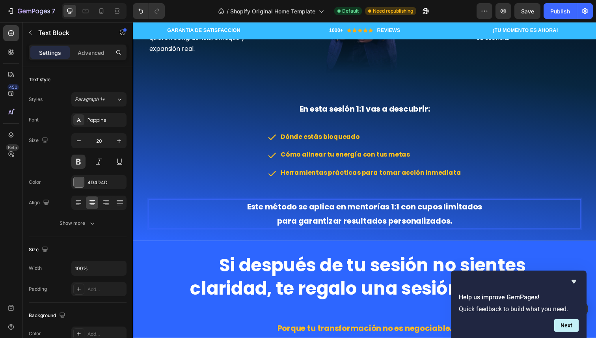
click at [447, 216] on span "Este método se aplica en mentorías 1:1 con cupos limitados" at bounding box center [369, 210] width 240 height 11
click at [474, 227] on p "para garantizar resultados personalizados." at bounding box center [369, 225] width 440 height 14
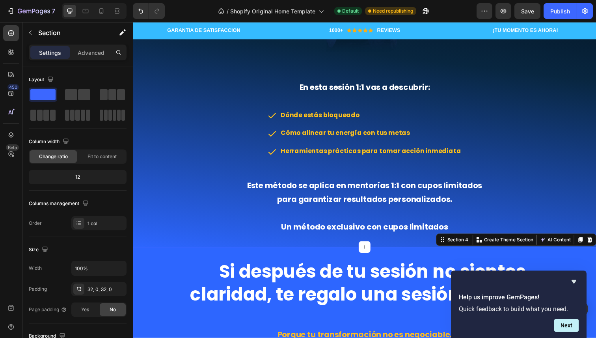
scroll to position [892, 0]
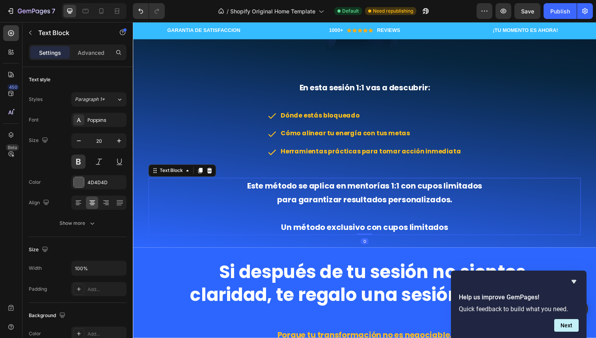
click at [365, 230] on span "Un método exclusivo con cupos limitados" at bounding box center [369, 231] width 170 height 11
click at [354, 230] on span "Un método exclusivo con cupos limitados" at bounding box center [369, 231] width 170 height 11
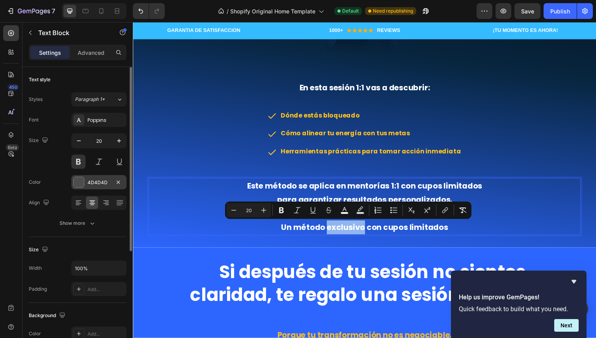
click at [78, 180] on div at bounding box center [79, 182] width 10 height 10
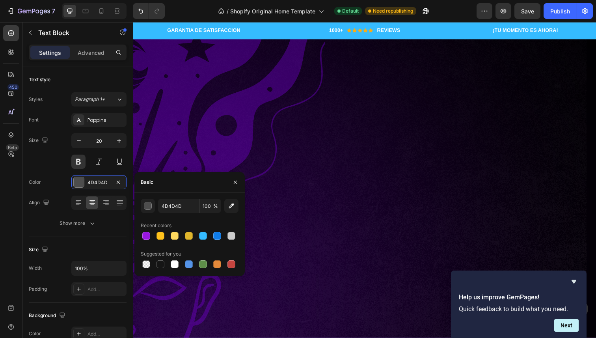
scroll to position [892, 0]
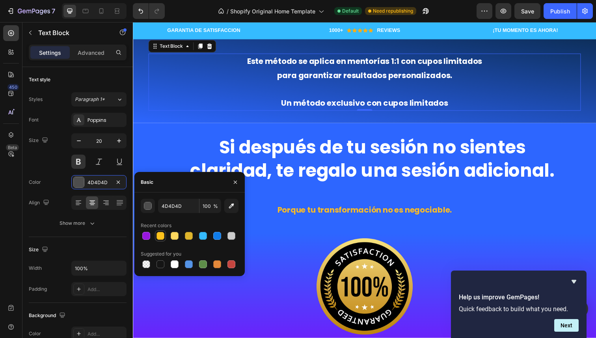
click at [162, 240] on div at bounding box center [160, 235] width 9 height 9
type input "FFC21C"
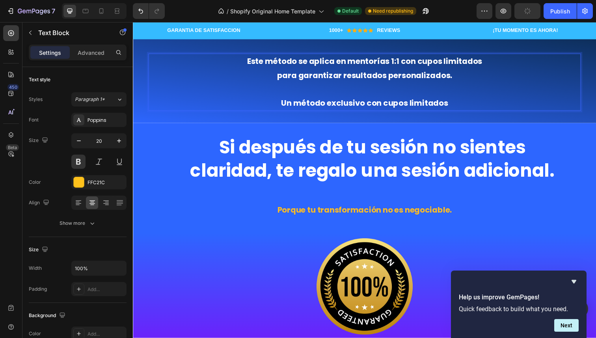
click at [361, 110] on span "Un método exclusivo con cupos limitados" at bounding box center [369, 104] width 170 height 11
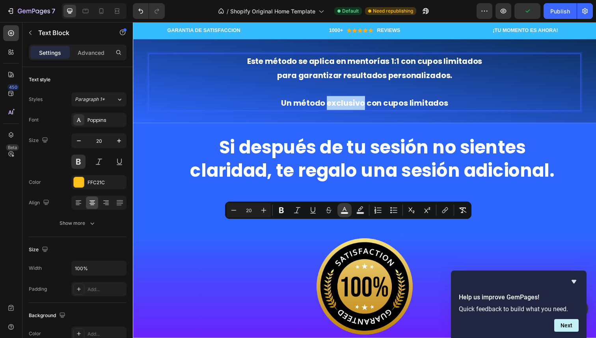
click at [341, 210] on icon "Editor contextual toolbar" at bounding box center [344, 210] width 8 height 8
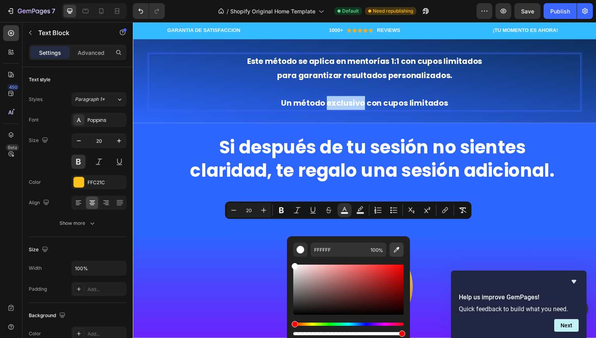
click at [397, 253] on icon "Editor contextual toolbar" at bounding box center [396, 249] width 8 height 8
type input "FFC21C"
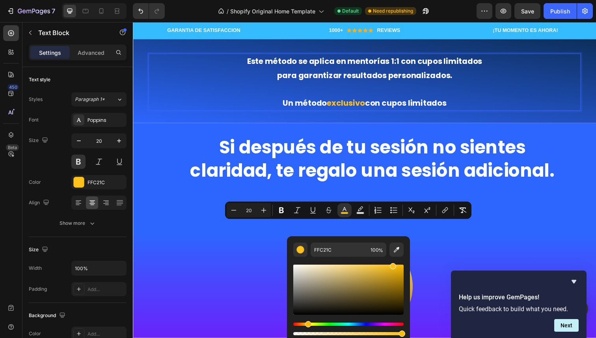
click at [368, 69] on p "Este método se aplica en mentorías 1:1 con cupos limitados" at bounding box center [369, 62] width 440 height 14
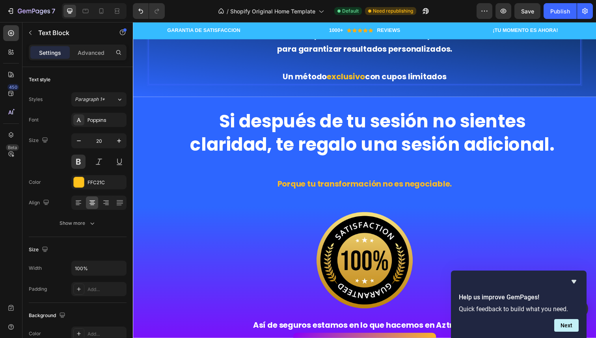
scroll to position [920, 0]
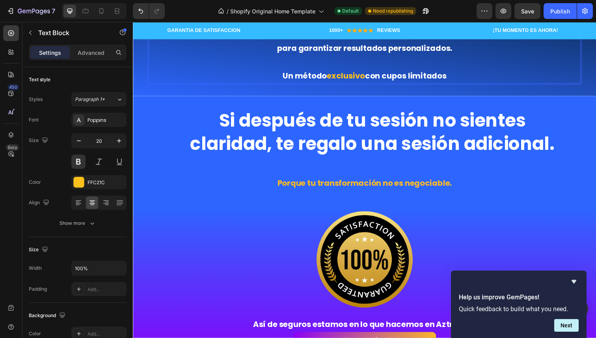
click at [424, 83] on span "con cupos limitados" at bounding box center [411, 77] width 83 height 11
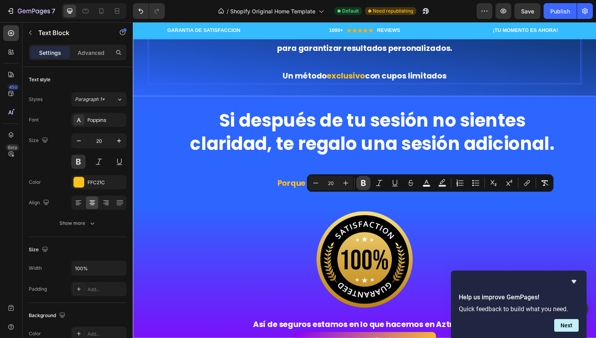
click at [359, 186] on button "Bold" at bounding box center [363, 183] width 14 height 14
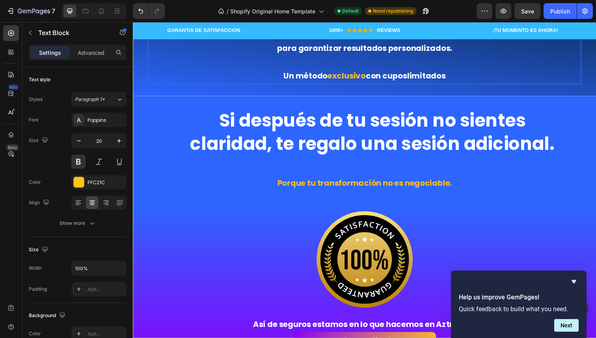
click at [364, 70] on p "Rich Text Editor. Editing area: main" at bounding box center [369, 63] width 440 height 14
click at [410, 83] on span "con cupos limitados" at bounding box center [411, 77] width 82 height 11
click at [422, 83] on strong "limitados" at bounding box center [432, 77] width 39 height 11
click at [405, 83] on span "con cupos limitados" at bounding box center [411, 77] width 82 height 11
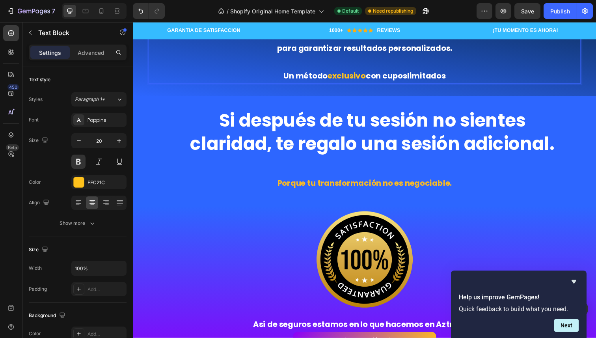
click at [429, 83] on strong "limitados" at bounding box center [432, 77] width 39 height 11
click at [386, 54] on span "para garantizar resultados personalizados." at bounding box center [369, 48] width 179 height 11
click at [435, 83] on strong "limitados" at bounding box center [432, 77] width 39 height 11
click at [368, 70] on p "Rich Text Editor. Editing area: main" at bounding box center [369, 63] width 440 height 14
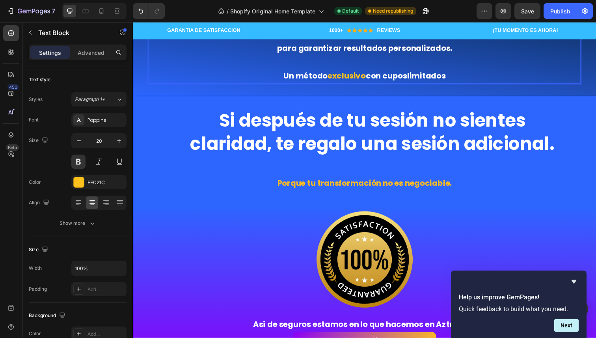
drag, startPoint x: 413, startPoint y: 200, endPoint x: 445, endPoint y: 200, distance: 31.9
click at [445, 83] on span "con cupos limitados" at bounding box center [411, 77] width 82 height 11
drag, startPoint x: 454, startPoint y: 203, endPoint x: 413, endPoint y: 202, distance: 41.4
click at [414, 84] on p "Un método exclusivo con cupos limitados" at bounding box center [369, 77] width 440 height 14
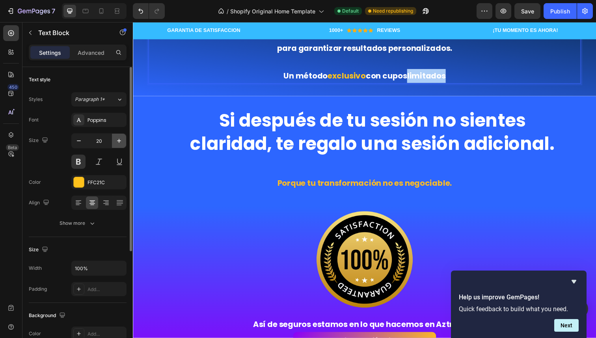
click at [113, 141] on button "button" at bounding box center [119, 141] width 14 height 14
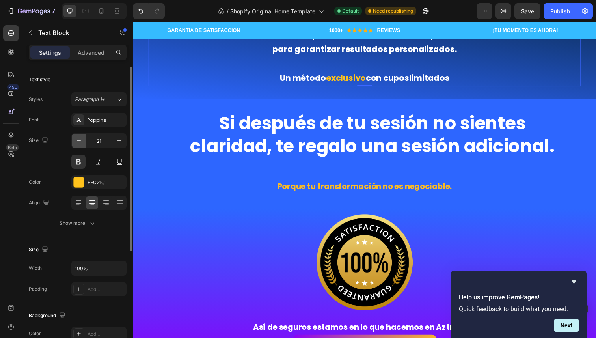
click at [82, 140] on icon "button" at bounding box center [79, 141] width 8 height 8
type input "20"
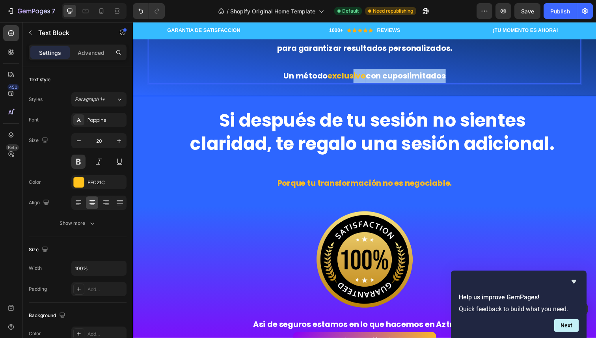
drag, startPoint x: 357, startPoint y: 205, endPoint x: 452, endPoint y: 209, distance: 95.4
click at [452, 84] on p "Un método exclusivo con cupos limitados" at bounding box center [369, 77] width 440 height 14
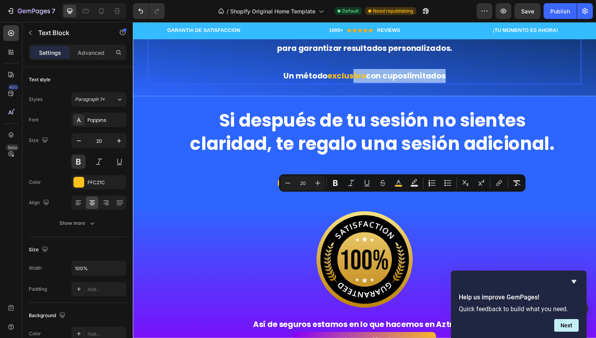
click at [426, 83] on strong "limitados" at bounding box center [432, 77] width 39 height 11
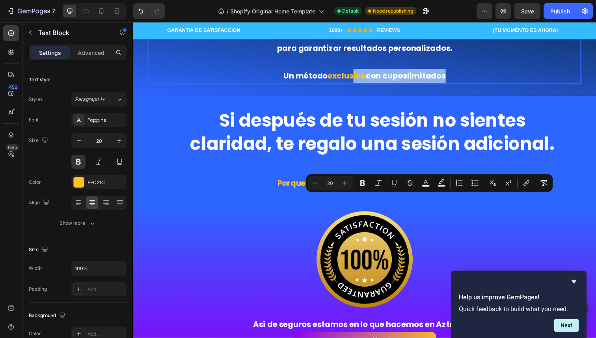
drag, startPoint x: 413, startPoint y: 202, endPoint x: 468, endPoint y: 203, distance: 54.4
click at [468, 84] on p "Un método exclusivo con cupos limitados" at bounding box center [369, 77] width 440 height 14
click at [394, 182] on icon "Editor contextual toolbar" at bounding box center [394, 183] width 8 height 8
click at [366, 182] on icon "Editor contextual toolbar" at bounding box center [363, 183] width 8 height 8
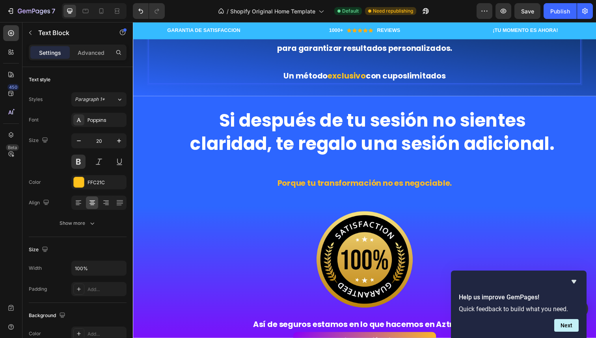
drag, startPoint x: 413, startPoint y: 203, endPoint x: 454, endPoint y: 203, distance: 41.0
click at [454, 84] on p "Un método exclusivo con cupos limitados" at bounding box center [369, 77] width 440 height 14
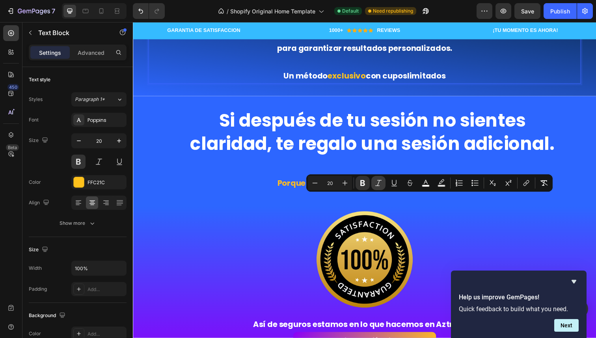
click at [379, 181] on icon "Editor contextual toolbar" at bounding box center [378, 183] width 6 height 6
click at [396, 182] on icon "Editor contextual toolbar" at bounding box center [394, 183] width 8 height 8
click at [438, 182] on icon "Editor contextual toolbar" at bounding box center [441, 183] width 8 height 8
type input "000000"
type input "77"
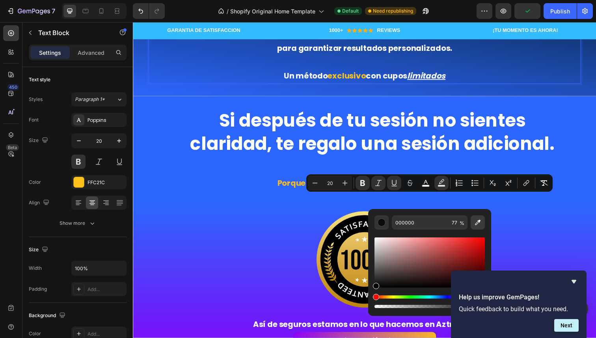
click at [479, 225] on icon "Editor contextual toolbar" at bounding box center [478, 222] width 8 height 8
type input "FFC21C"
type input "100"
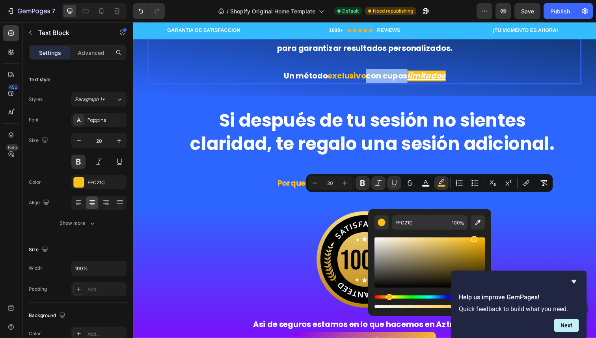
click at [359, 85] on div "Este método se aplica en mentorías 1:1 con cupos limitados para garantizar resu…" at bounding box center [369, 56] width 441 height 58
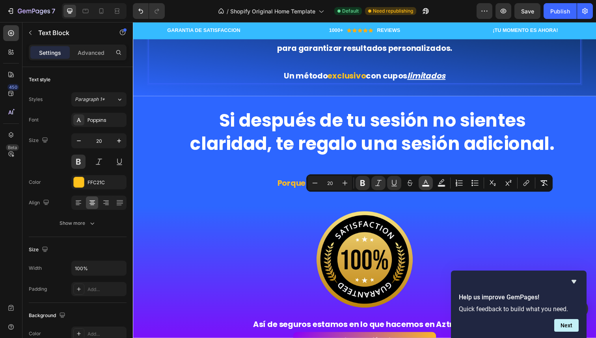
click at [427, 183] on icon "Editor contextual toolbar" at bounding box center [426, 183] width 8 height 8
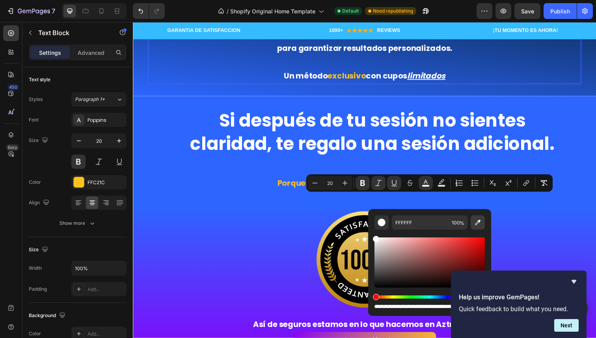
click at [478, 221] on icon "Editor contextual toolbar" at bounding box center [478, 222] width 6 height 6
type input "FFC21C"
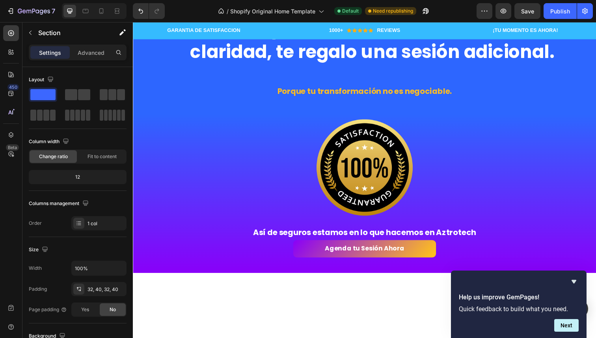
scroll to position [1022, 0]
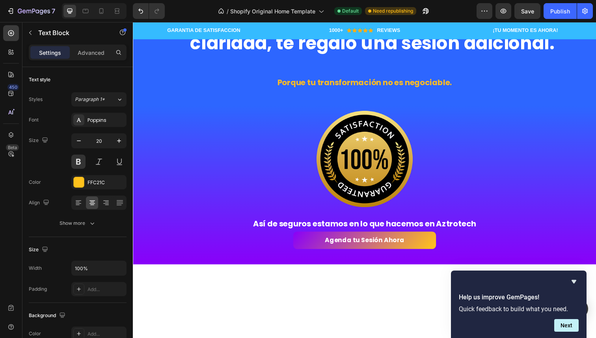
drag, startPoint x: 416, startPoint y: 102, endPoint x: 477, endPoint y: 103, distance: 61.1
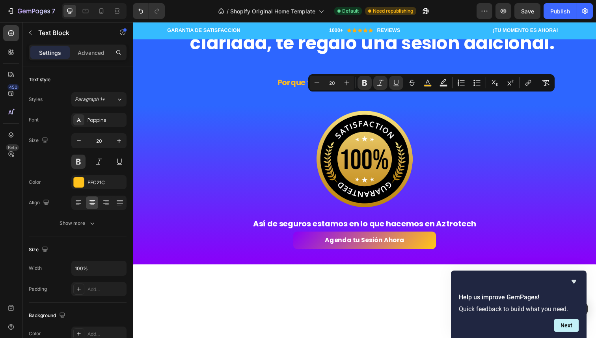
drag, startPoint x: 414, startPoint y: 101, endPoint x: 462, endPoint y: 102, distance: 48.1
click at [340, 81] on button "Plus" at bounding box center [345, 83] width 14 height 14
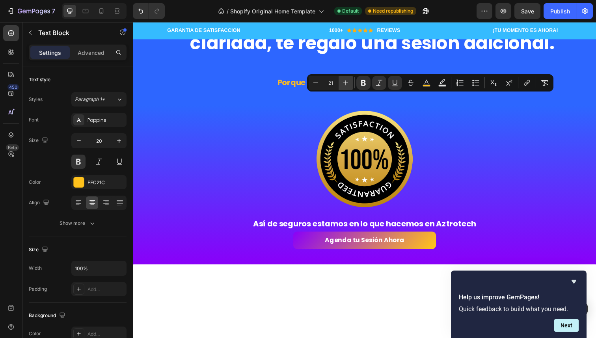
click at [340, 81] on button "Plus" at bounding box center [345, 83] width 14 height 14
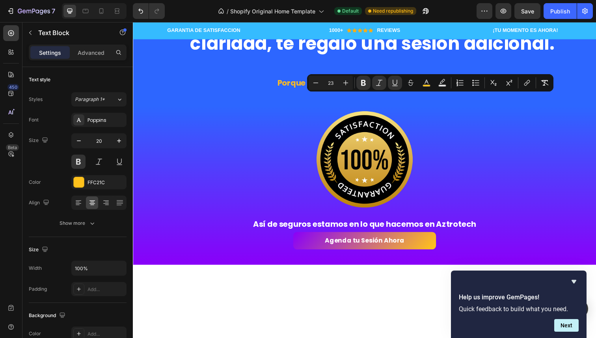
type input "20"
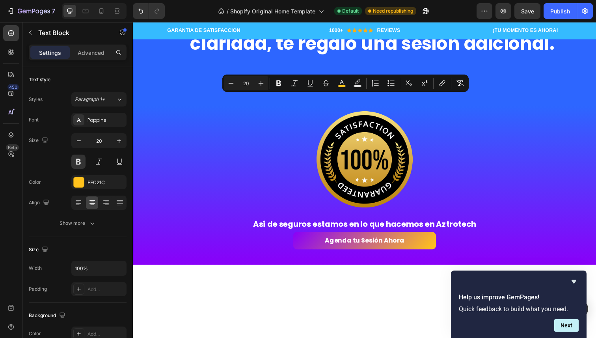
drag, startPoint x: 329, startPoint y: 100, endPoint x: 367, endPoint y: 102, distance: 38.3
click at [264, 82] on icon "Editor contextual toolbar" at bounding box center [261, 83] width 8 height 8
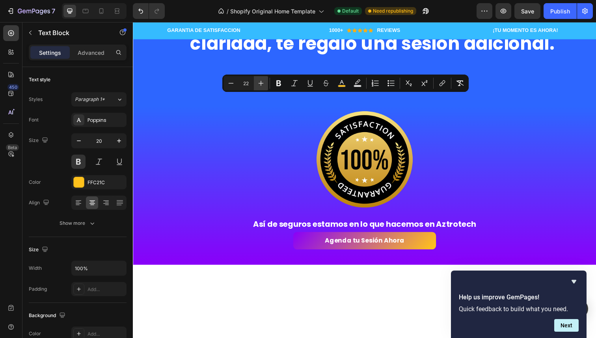
type input "23"
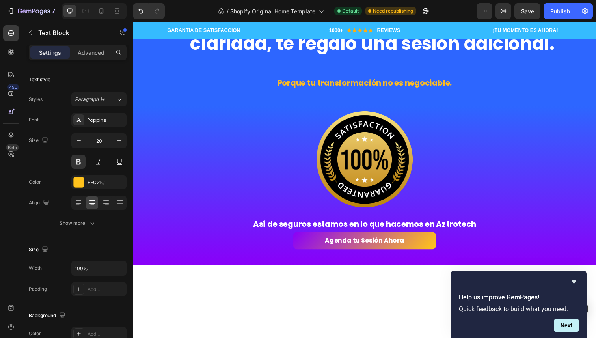
drag, startPoint x: 415, startPoint y: 101, endPoint x: 431, endPoint y: 100, distance: 16.2
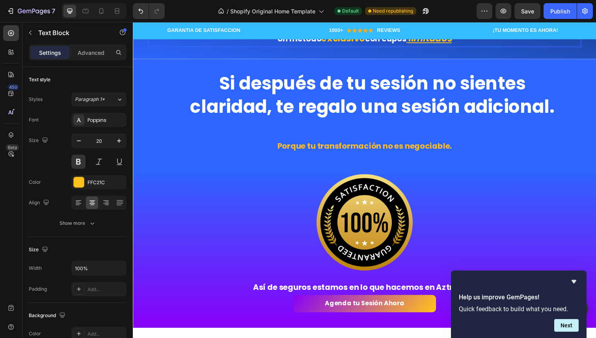
scroll to position [957, 0]
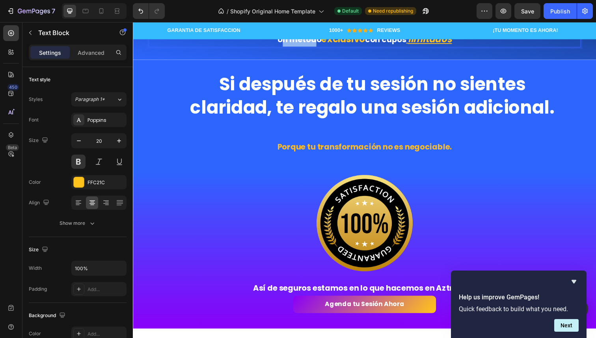
drag, startPoint x: 283, startPoint y: 167, endPoint x: 318, endPoint y: 167, distance: 34.7
click at [318, 46] on span "Un método" at bounding box center [302, 40] width 45 height 11
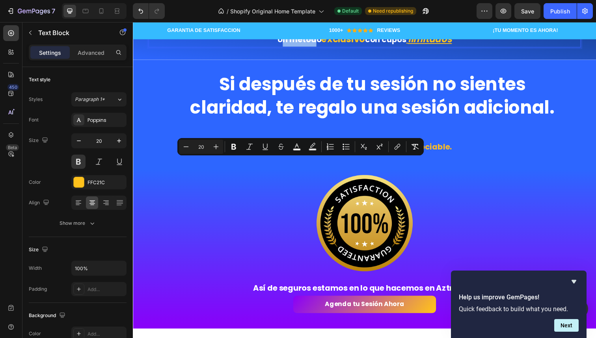
click at [318, 46] on span "Un método" at bounding box center [302, 40] width 45 height 11
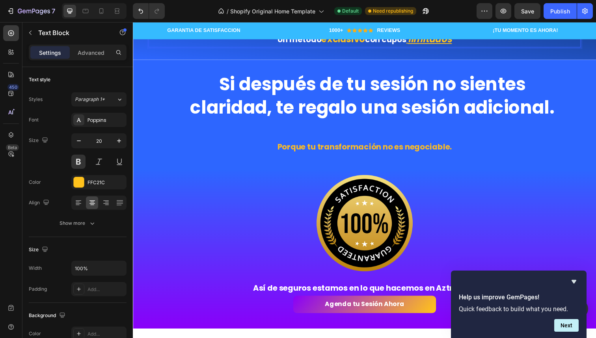
drag, startPoint x: 280, startPoint y: 166, endPoint x: 324, endPoint y: 165, distance: 43.7
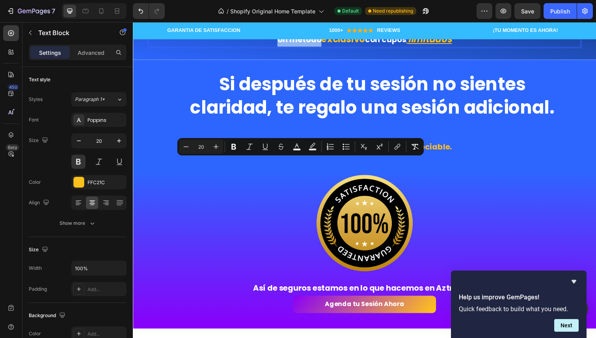
drag, startPoint x: 324, startPoint y: 165, endPoint x: 269, endPoint y: 165, distance: 54.8
click at [269, 47] on p "Un método exclusivo con cupos limitados" at bounding box center [369, 40] width 440 height 15
click at [188, 145] on icon "Editor contextual toolbar" at bounding box center [186, 147] width 8 height 8
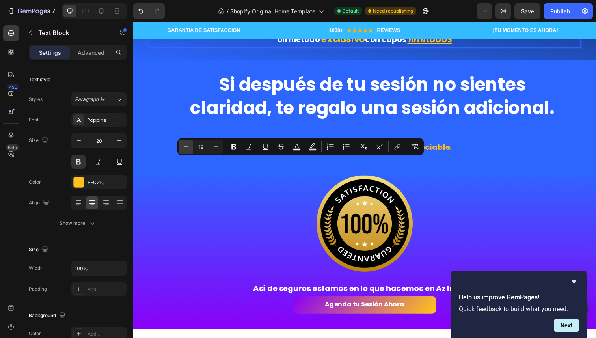
click at [188, 145] on icon "Editor contextual toolbar" at bounding box center [186, 147] width 8 height 8
type input "18"
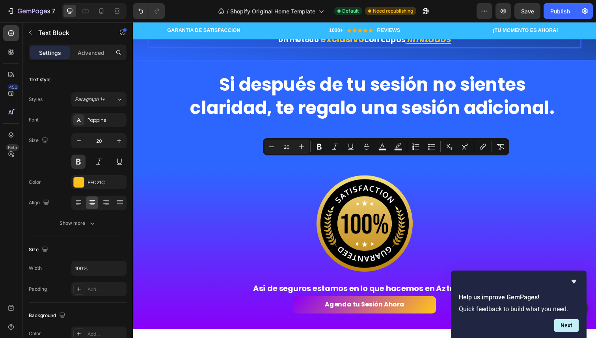
drag, startPoint x: 367, startPoint y: 164, endPoint x: 410, endPoint y: 168, distance: 43.5
click at [410, 48] on p "Un método exclusivo con cupos limitados" at bounding box center [369, 40] width 440 height 15
click at [270, 145] on icon "Editor contextual toolbar" at bounding box center [272, 147] width 8 height 8
type input "18"
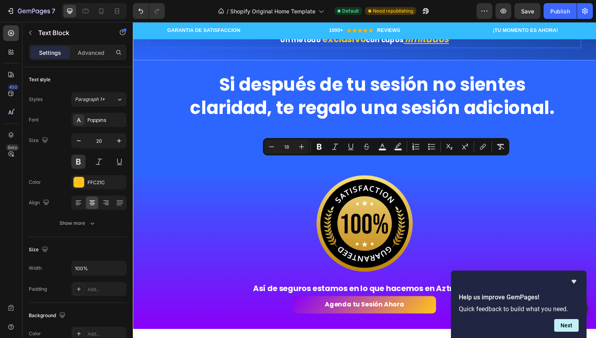
click at [279, 48] on p "Un método exclusivo con cupos limitados" at bounding box center [369, 40] width 440 height 15
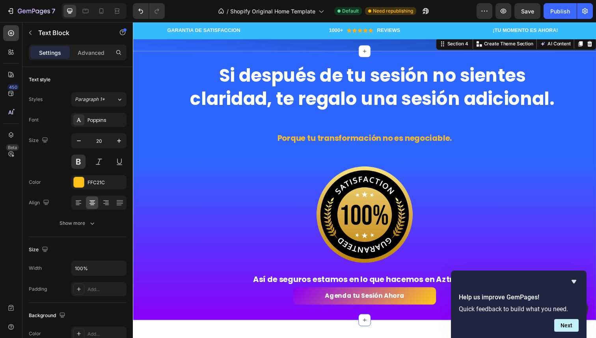
click at [279, 186] on div "Si después de tu sesión no sientes claridad, te regalo una sesión adicional. He…" at bounding box center [369, 189] width 473 height 274
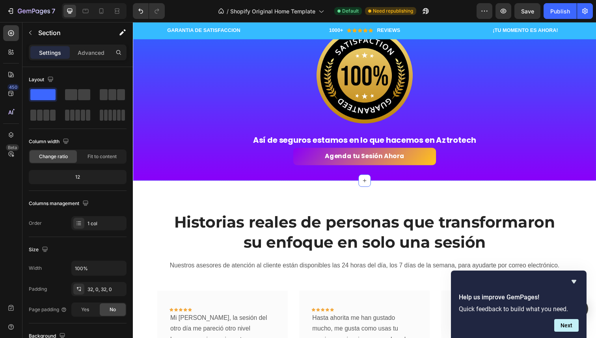
scroll to position [1237, 0]
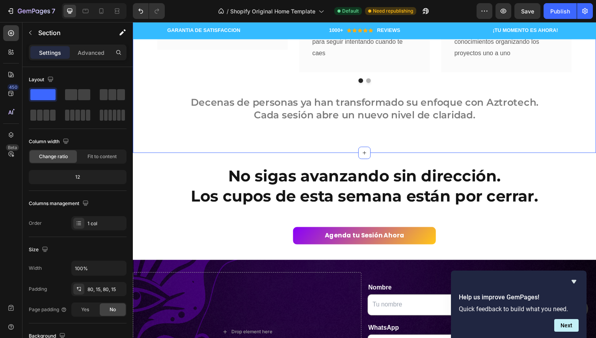
scroll to position [1599, 0]
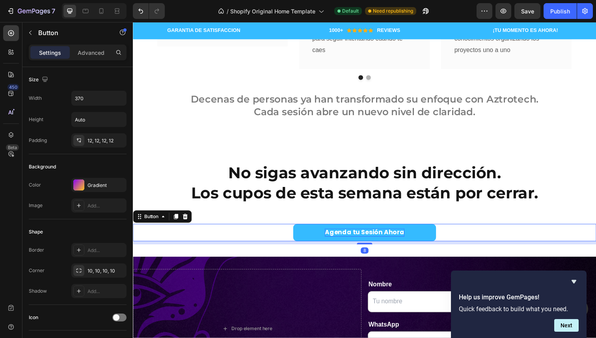
click at [339, 236] on p "Agenda tu Sesión Ahora" at bounding box center [369, 237] width 81 height 8
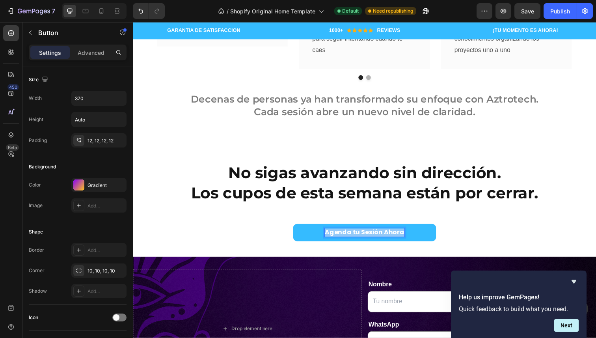
click at [339, 236] on p "Agenda tu Sesión Ahora" at bounding box center [369, 237] width 81 height 8
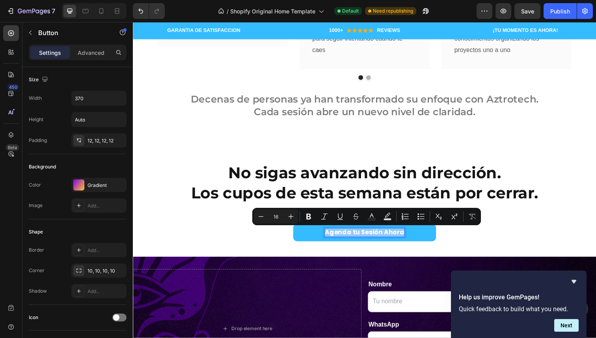
scroll to position [0, 0]
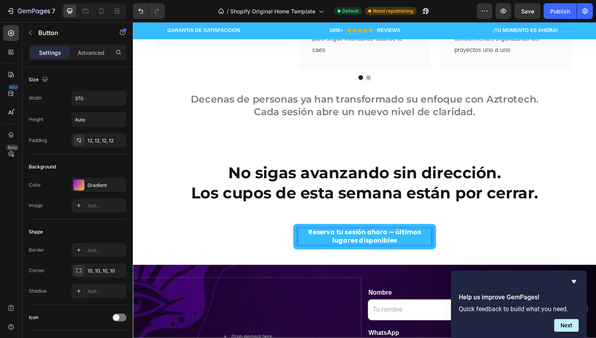
click at [465, 242] on div "Reserva tu sesión ahora — últimos lugares disponibles Button 8" at bounding box center [369, 241] width 473 height 26
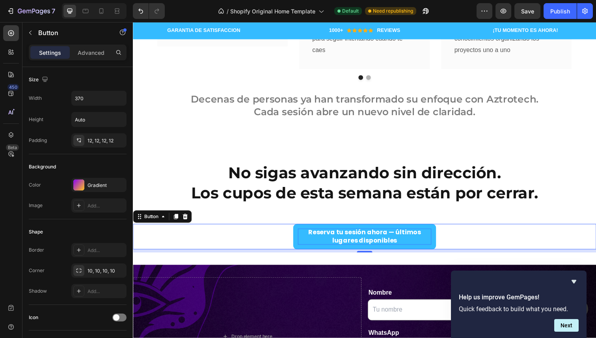
click at [396, 239] on p "Reserva tu sesión ahora — últimos lugares disponibles" at bounding box center [369, 241] width 136 height 17
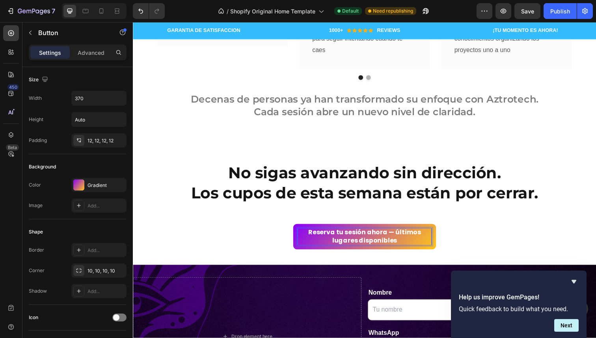
click at [458, 248] on div "Reserva tu sesión ahora — últimos lugares disponibles Button 8" at bounding box center [369, 241] width 473 height 26
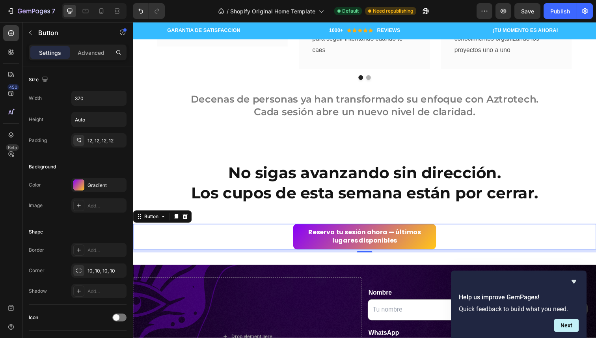
scroll to position [1590, 0]
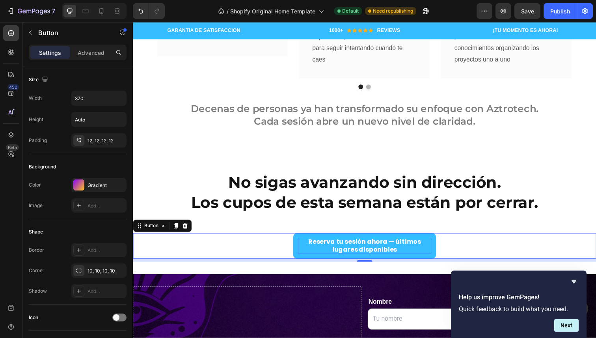
click at [437, 256] on p "Reserva tu sesión ahora — últimos lugares disponibles" at bounding box center [369, 250] width 136 height 17
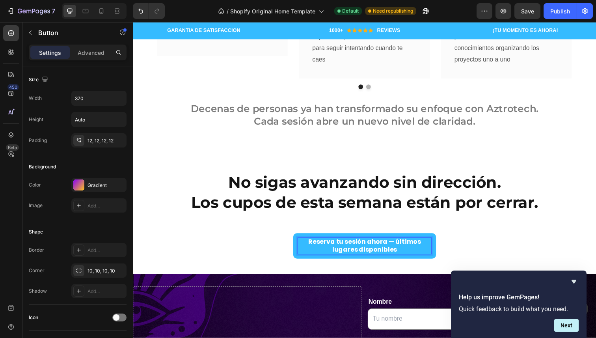
click at [440, 261] on button "Reserva tu sesión ahora — últimos lugares disponibles" at bounding box center [369, 251] width 146 height 26
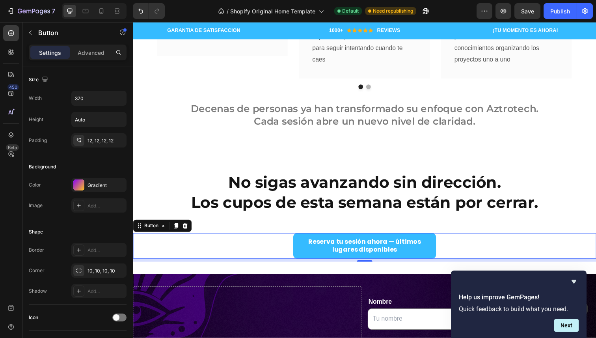
click at [437, 261] on button "Reserva tu sesión ahora — últimos lugares disponibles" at bounding box center [369, 251] width 146 height 26
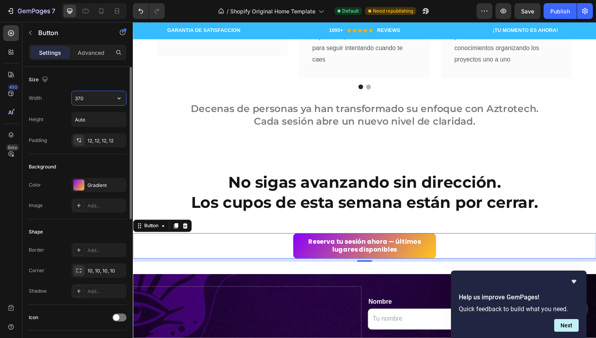
click at [99, 104] on input "370" at bounding box center [99, 98] width 54 height 14
click at [61, 106] on div "Width 370 Height Auto Padding 12, 12, 12, 12" at bounding box center [78, 119] width 98 height 57
click at [121, 97] on icon "button" at bounding box center [119, 98] width 8 height 8
click at [95, 50] on p "Advanced" at bounding box center [91, 52] width 27 height 8
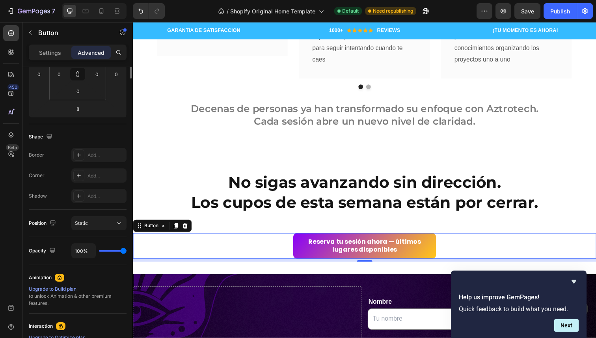
scroll to position [0, 0]
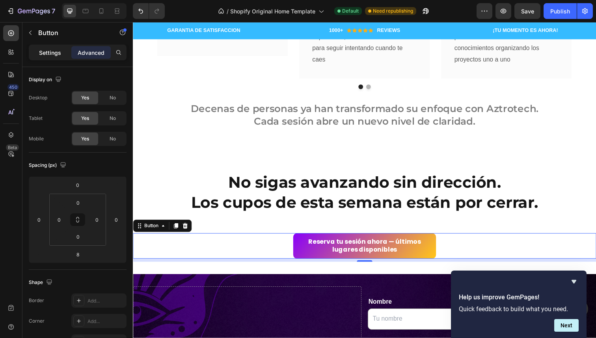
click at [56, 57] on div "Settings" at bounding box center [49, 52] width 39 height 13
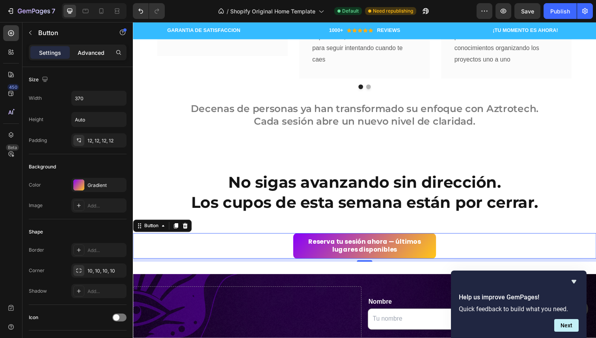
click at [87, 54] on p "Advanced" at bounding box center [91, 52] width 27 height 8
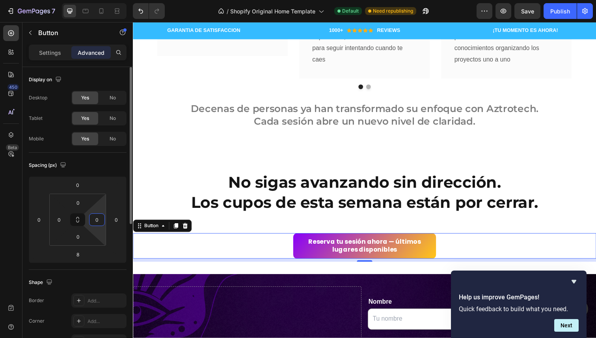
click at [97, 223] on input "0" at bounding box center [97, 220] width 12 height 12
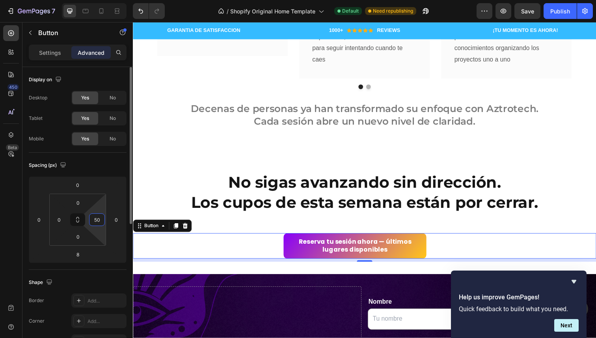
type input "5"
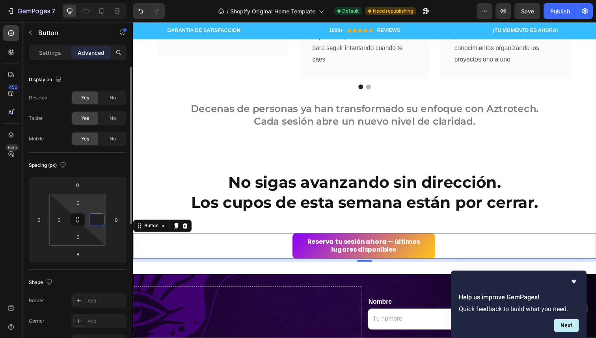
type input "0"
click at [100, 164] on div "Spacing (px)" at bounding box center [78, 165] width 98 height 13
